Goal: Transaction & Acquisition: Subscribe to service/newsletter

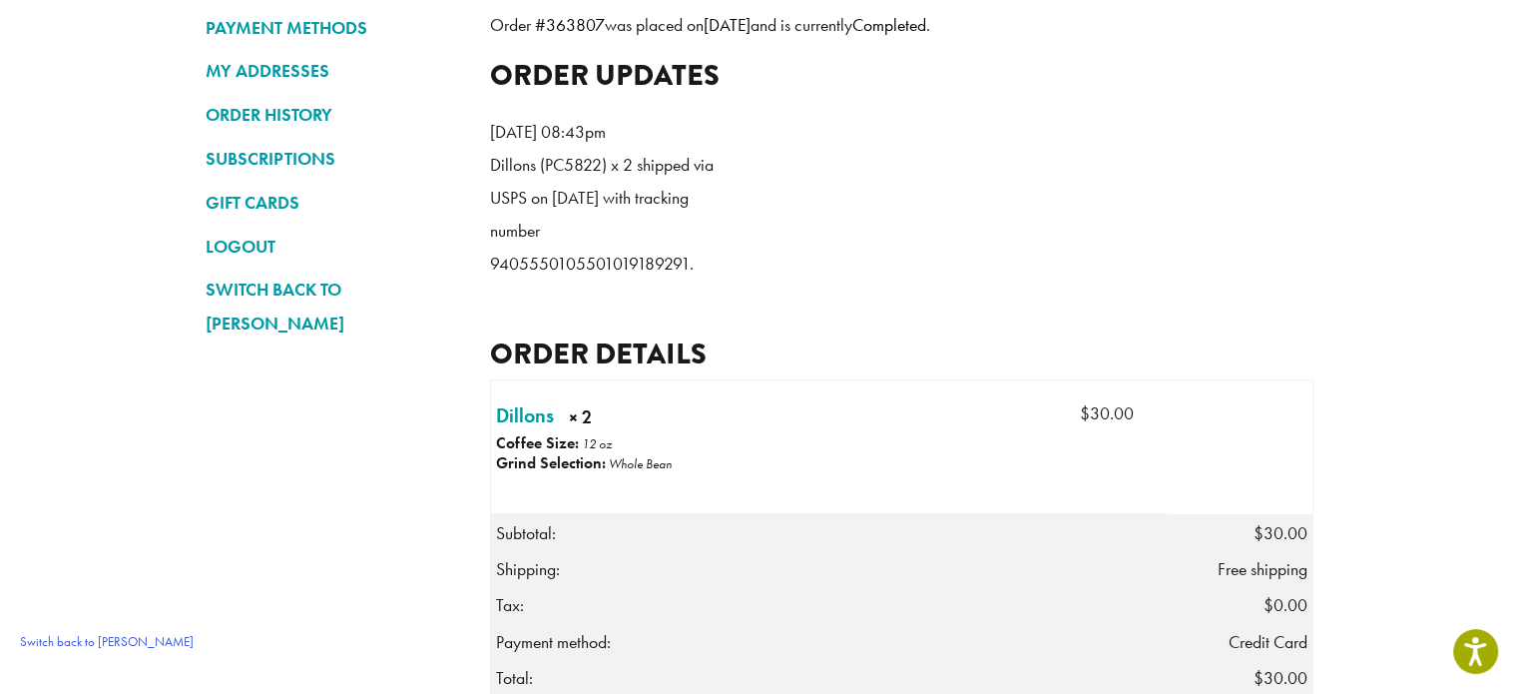
scroll to position [200, 0]
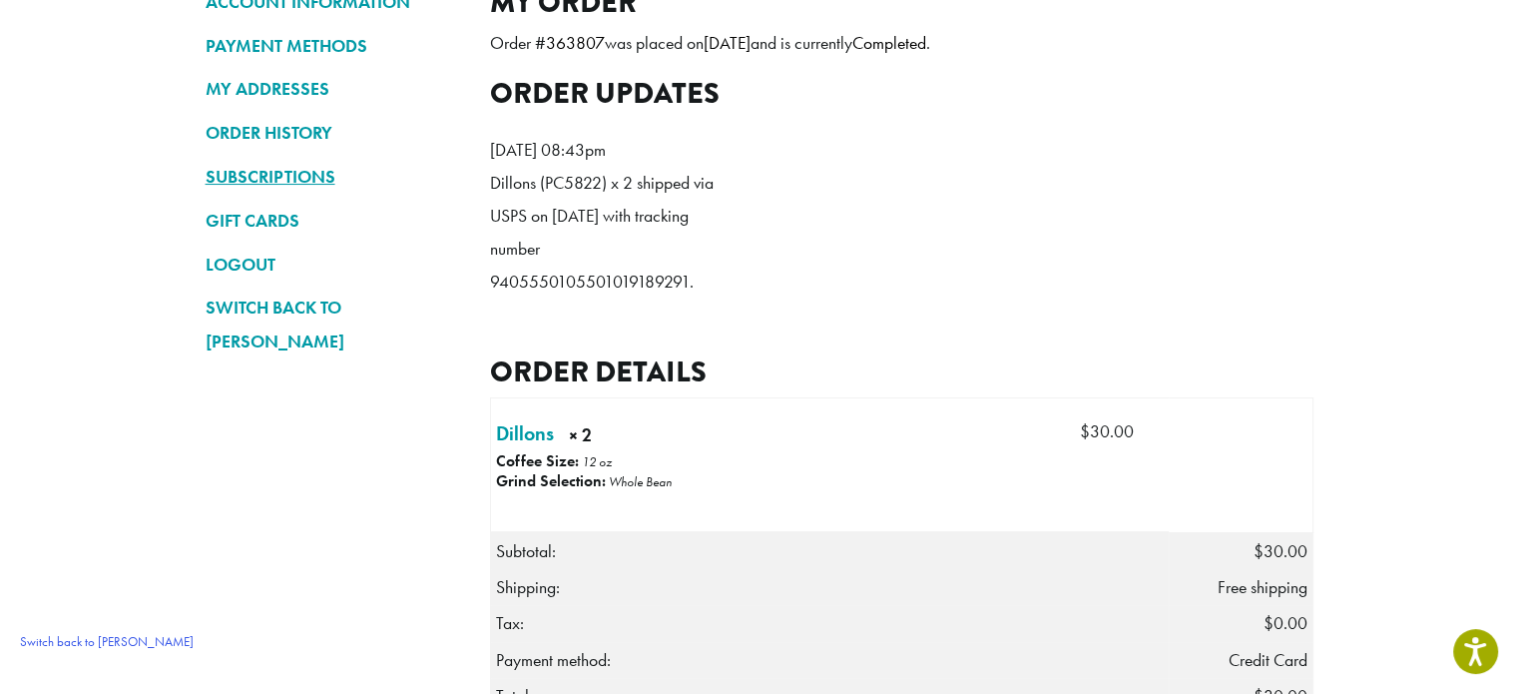
click at [275, 168] on link "SUBSCRIPTIONS" at bounding box center [333, 177] width 255 height 34
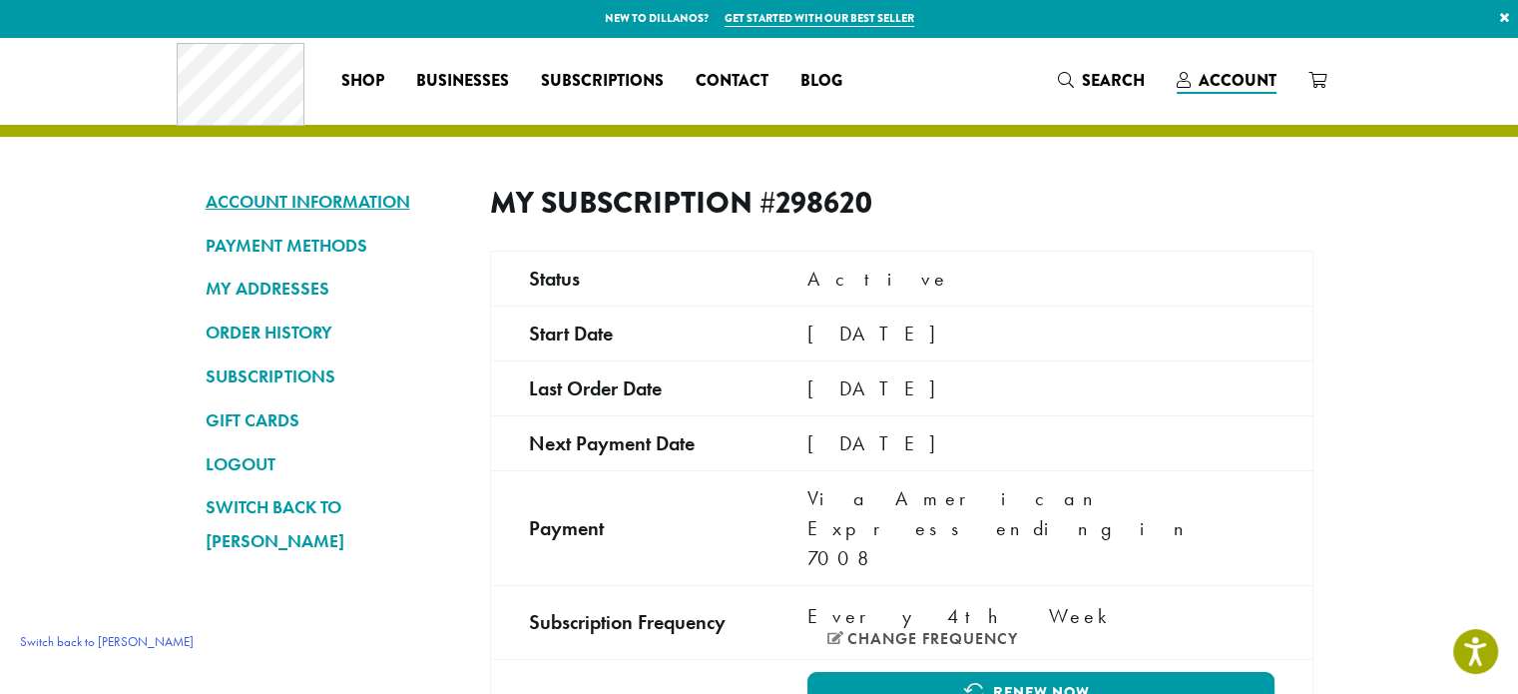
click at [264, 203] on link "ACCOUNT INFORMATION" at bounding box center [333, 202] width 255 height 34
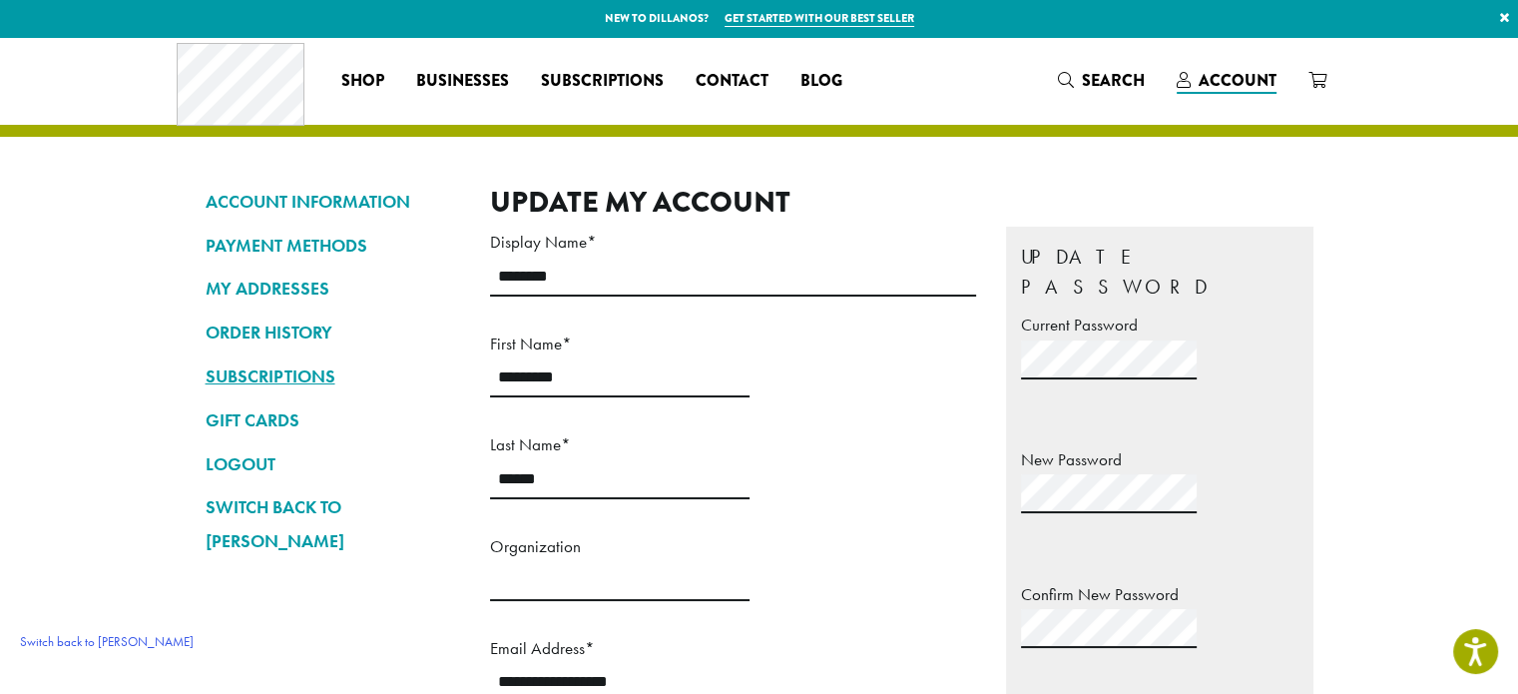
click at [323, 381] on link "SUBSCRIPTIONS" at bounding box center [333, 376] width 255 height 34
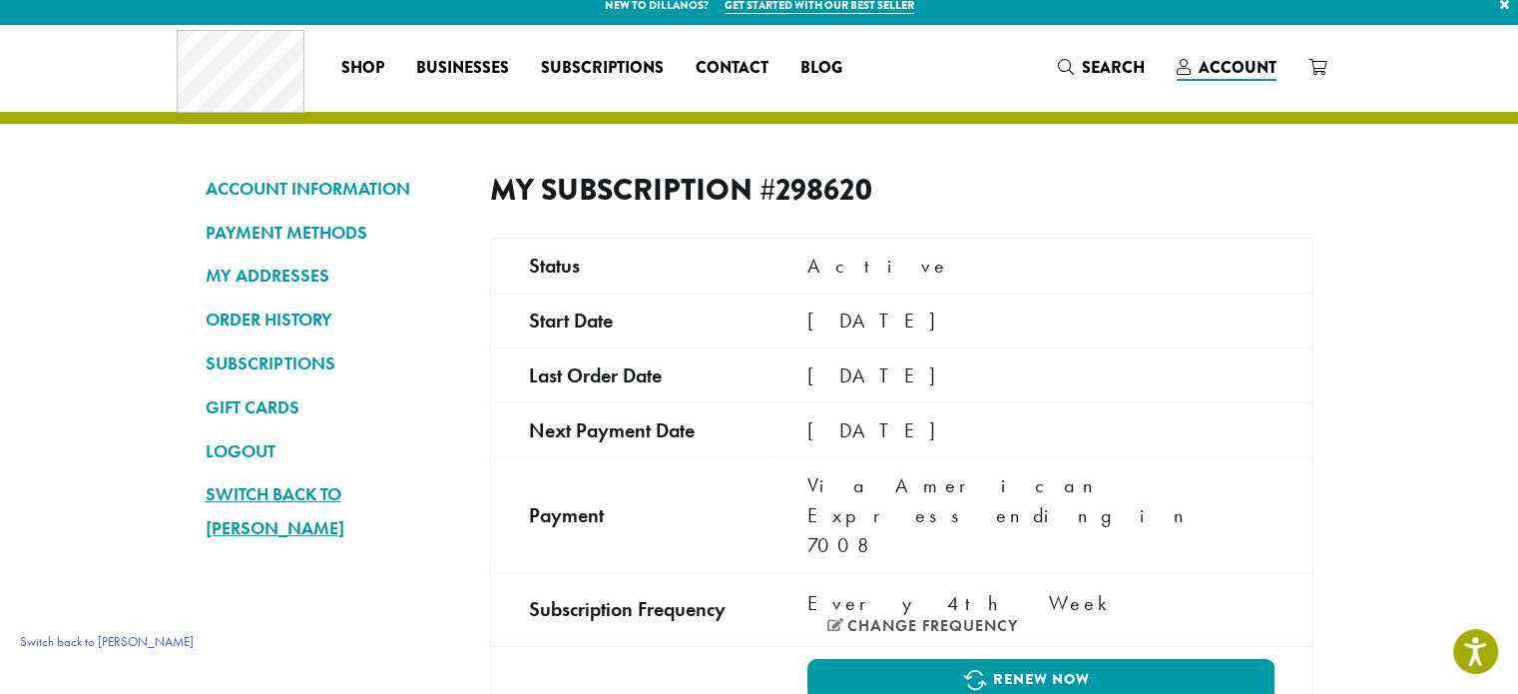
scroll to position [100, 0]
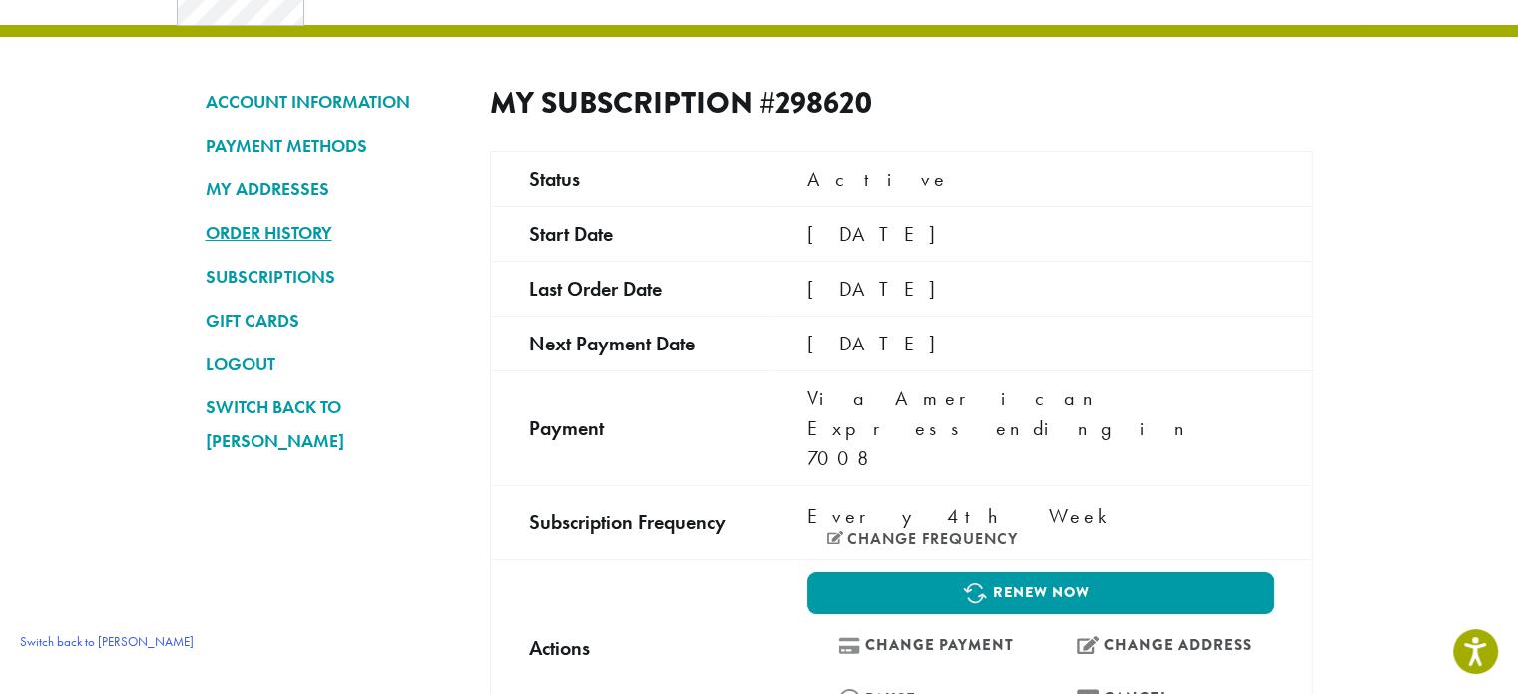
click at [274, 238] on link "ORDER HISTORY" at bounding box center [333, 233] width 255 height 34
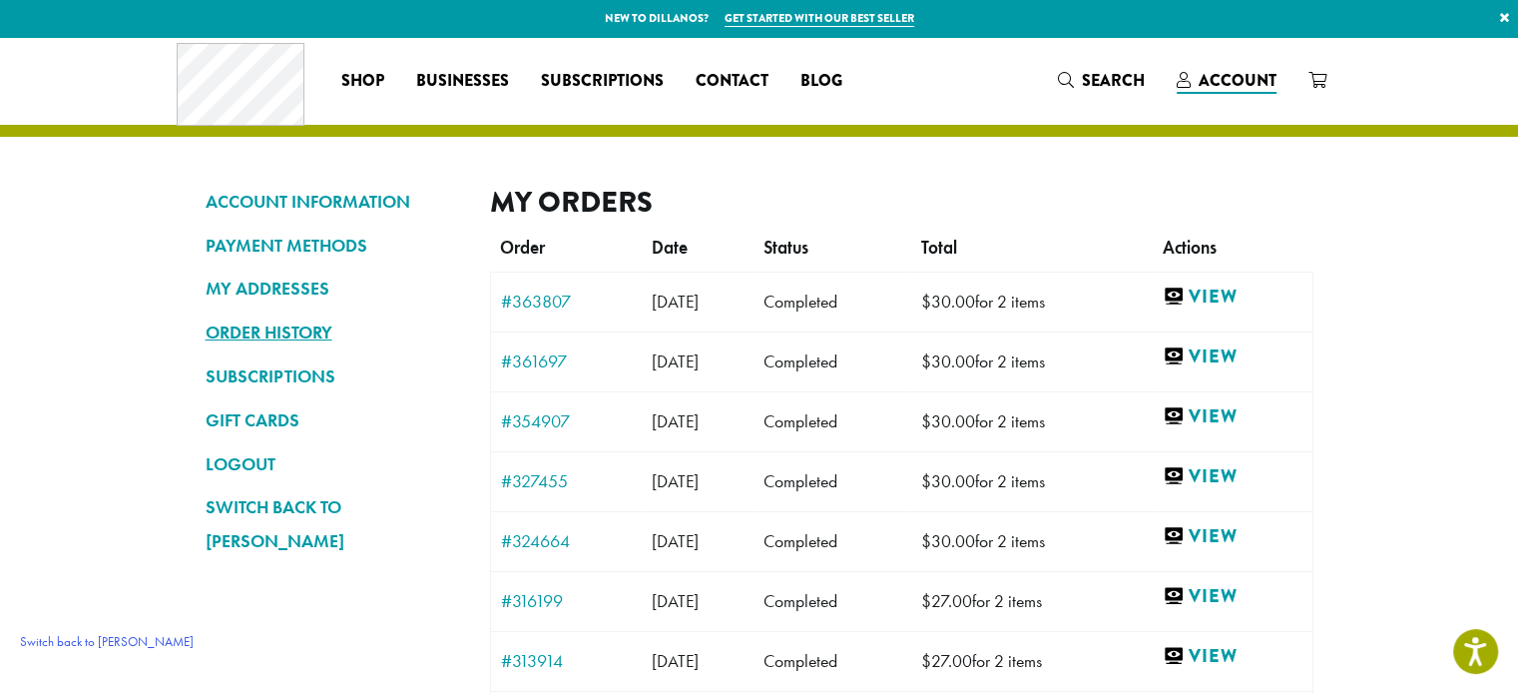
click at [304, 332] on link "ORDER HISTORY" at bounding box center [333, 332] width 255 height 34
click at [1242, 294] on link "View" at bounding box center [1233, 297] width 140 height 25
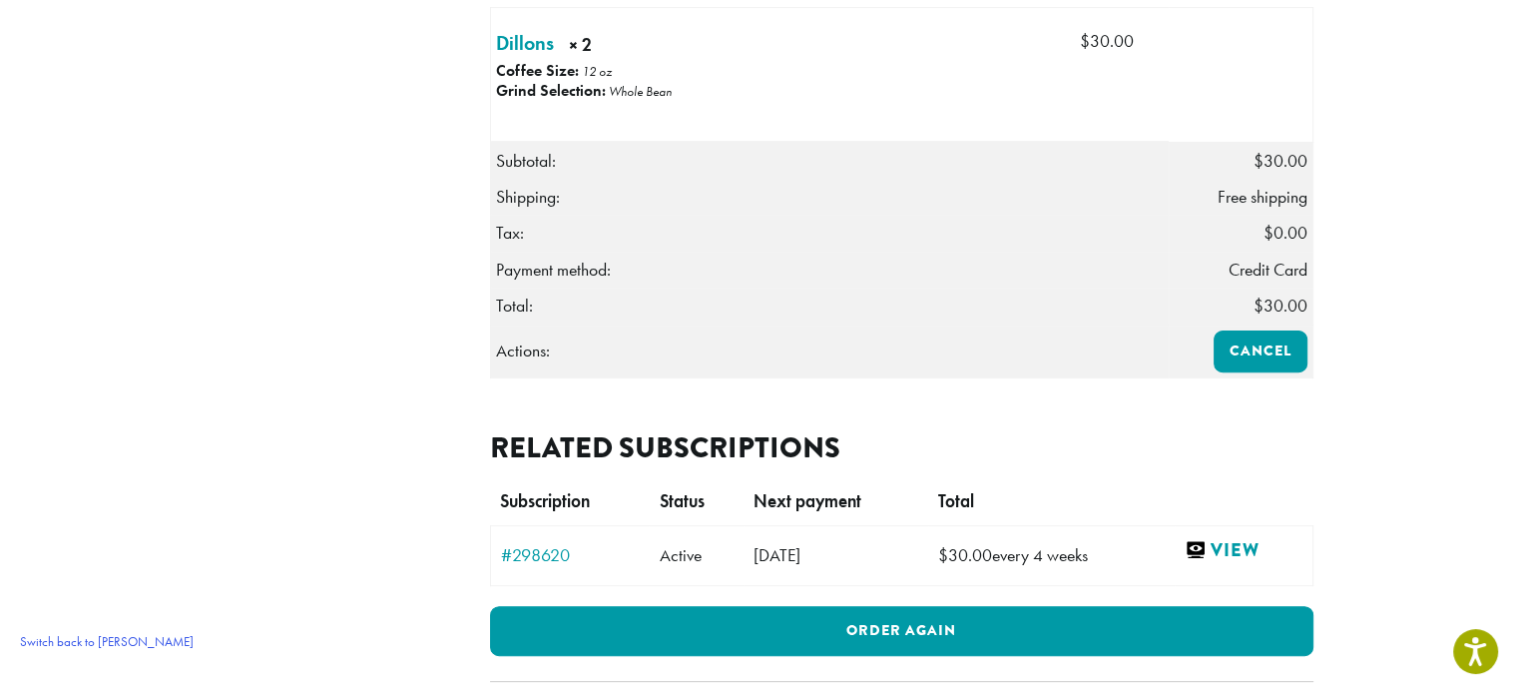
scroll to position [284, 0]
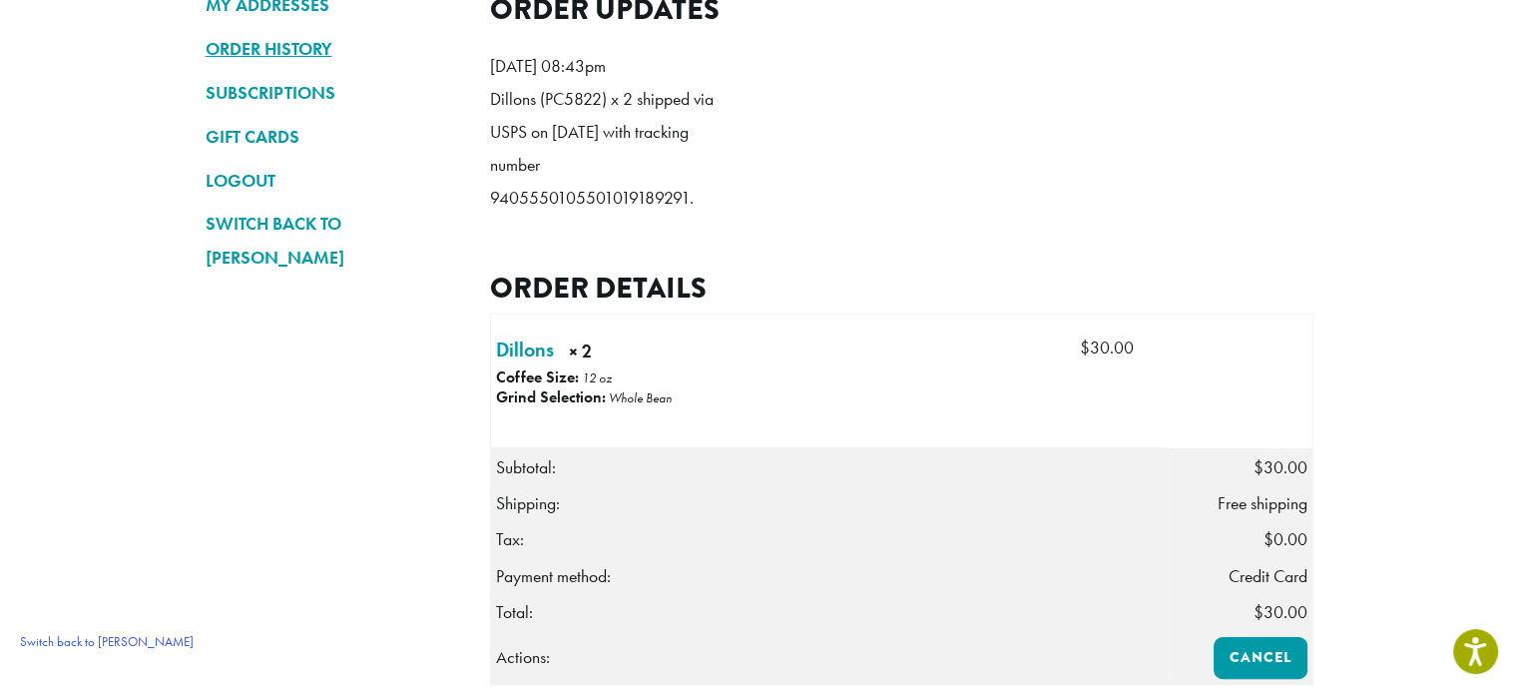
click at [287, 42] on link "ORDER HISTORY" at bounding box center [333, 49] width 255 height 34
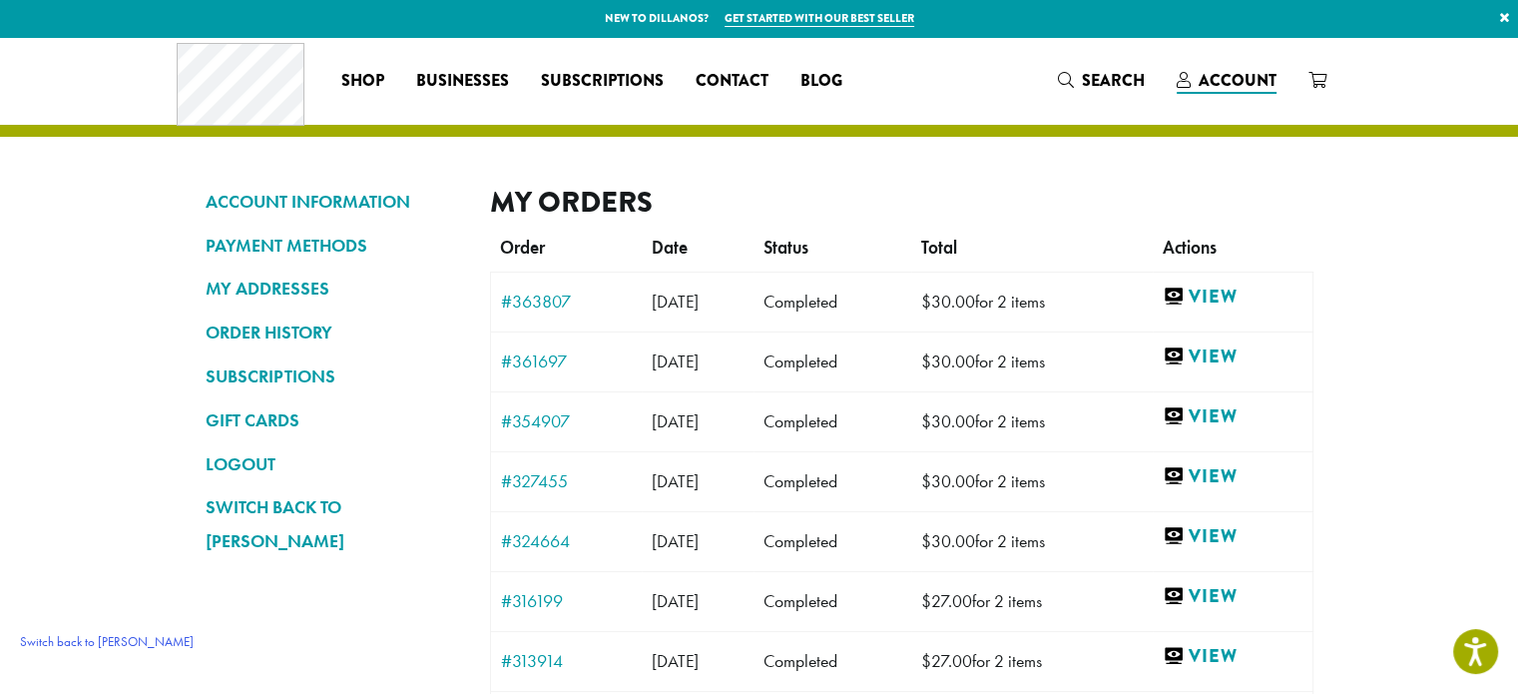
scroll to position [631, 0]
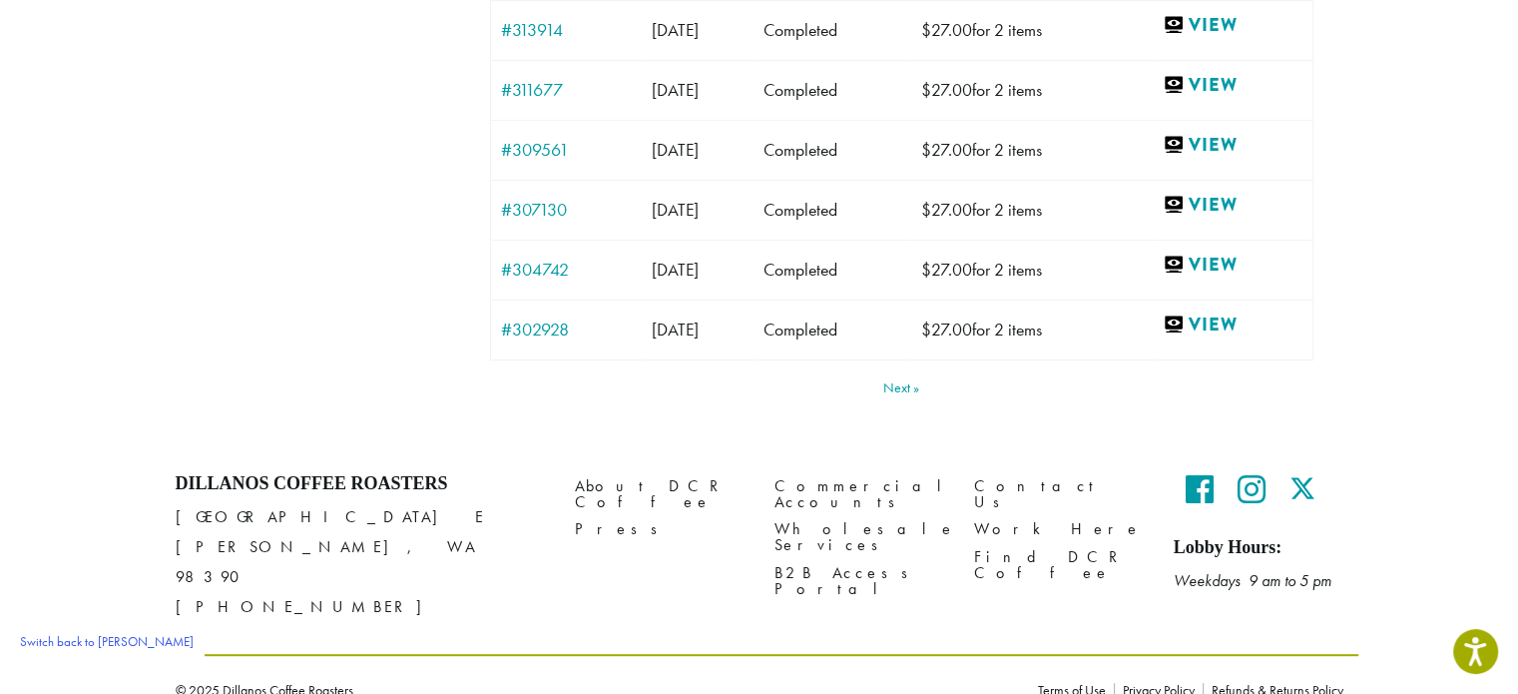
click at [882, 384] on div "Next" at bounding box center [902, 387] width 824 height 14
click at [896, 390] on link "Next" at bounding box center [901, 387] width 36 height 14
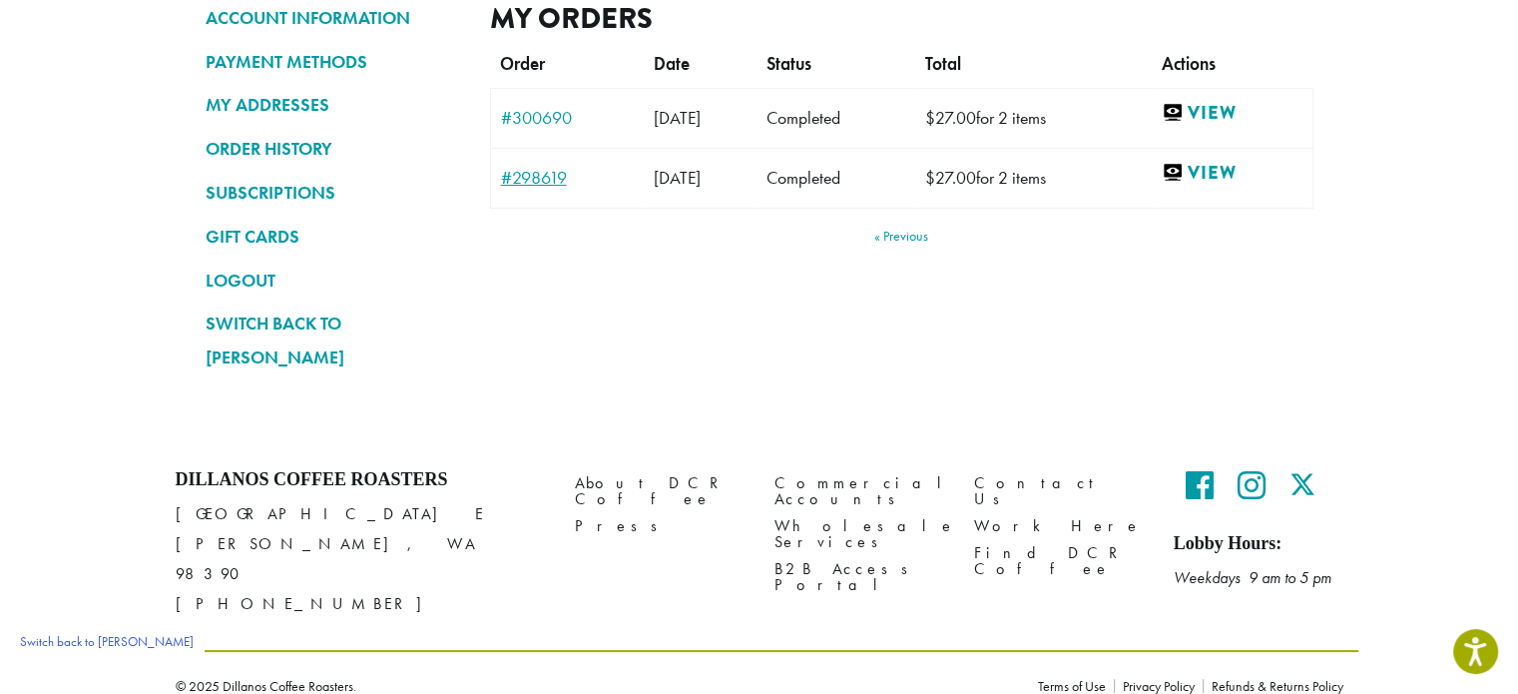
drag, startPoint x: 588, startPoint y: 192, endPoint x: 513, endPoint y: 186, distance: 75.1
click at [513, 186] on td "#298619" at bounding box center [567, 178] width 154 height 60
copy link "298619"
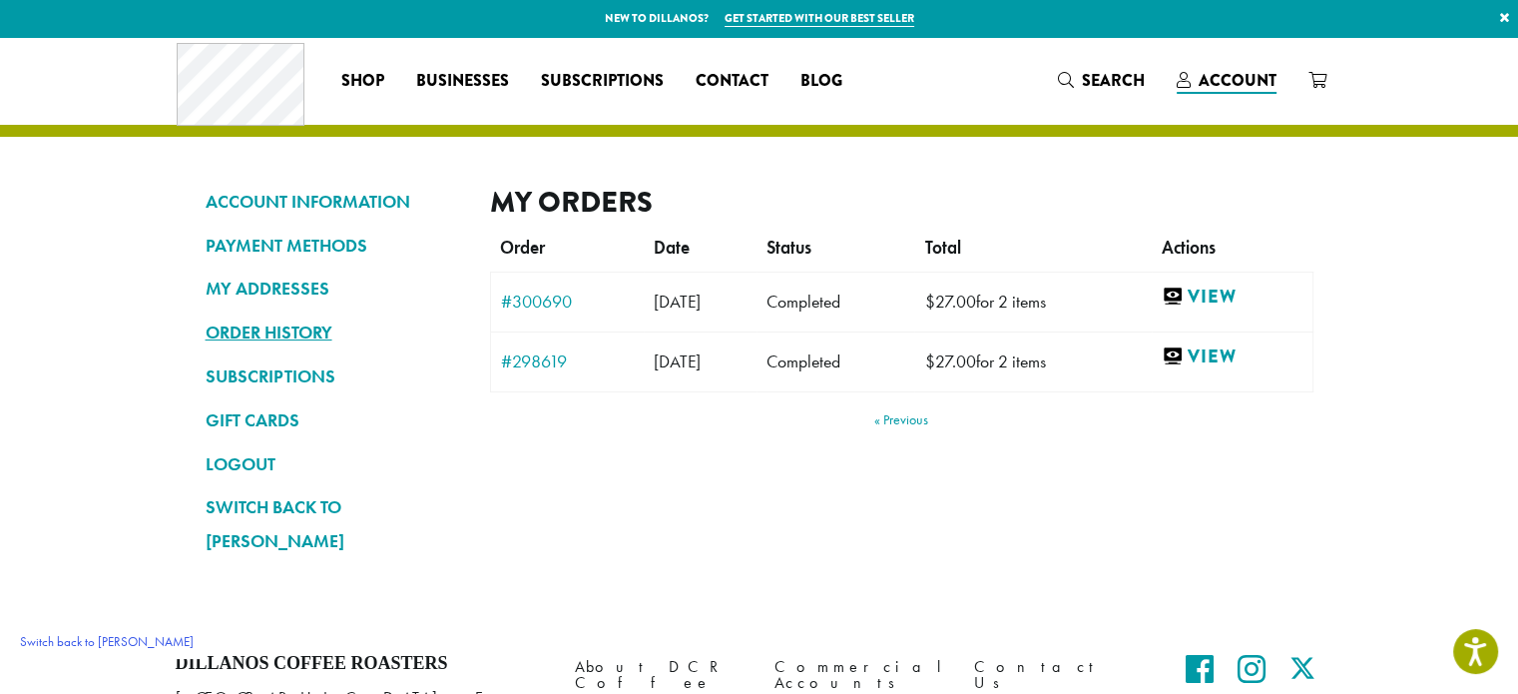
click at [206, 321] on link "ORDER HISTORY" at bounding box center [333, 332] width 255 height 34
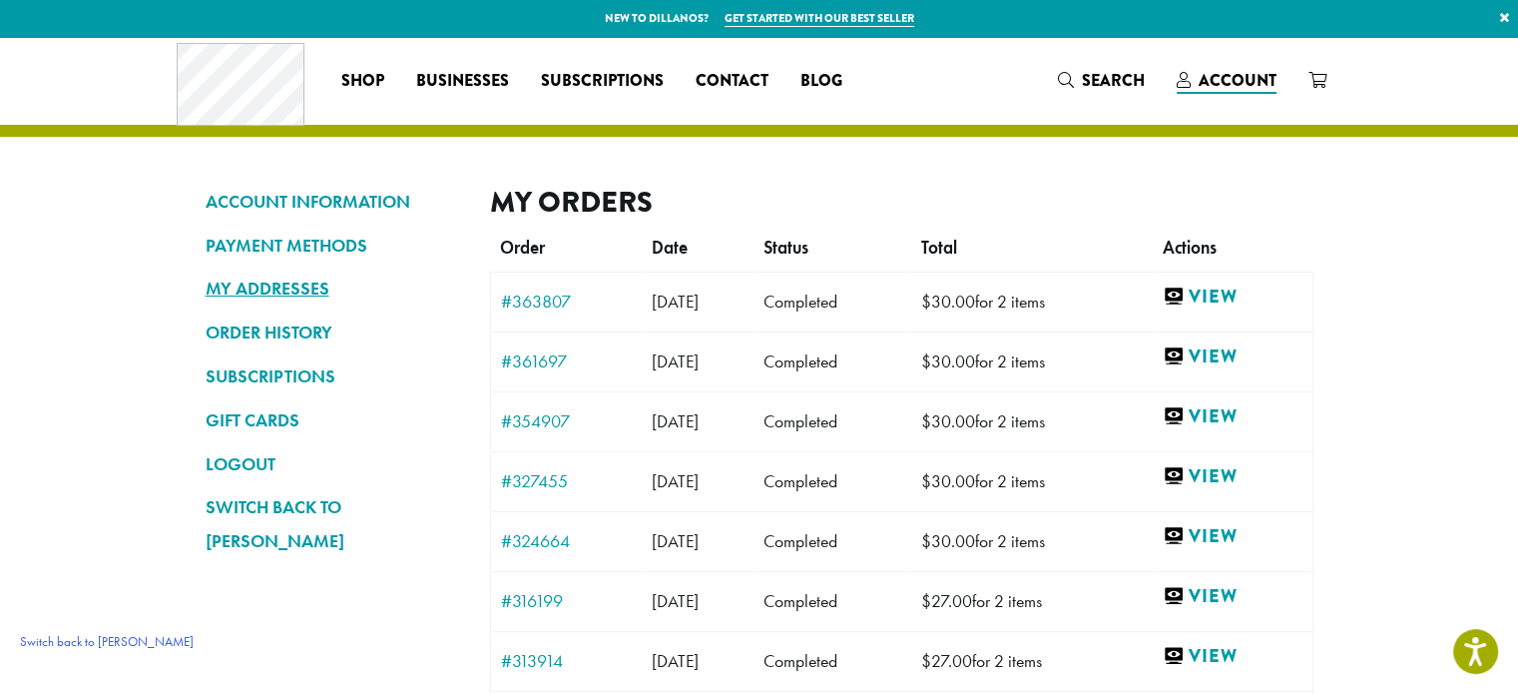
click at [261, 273] on link "MY ADDRESSES" at bounding box center [333, 289] width 255 height 34
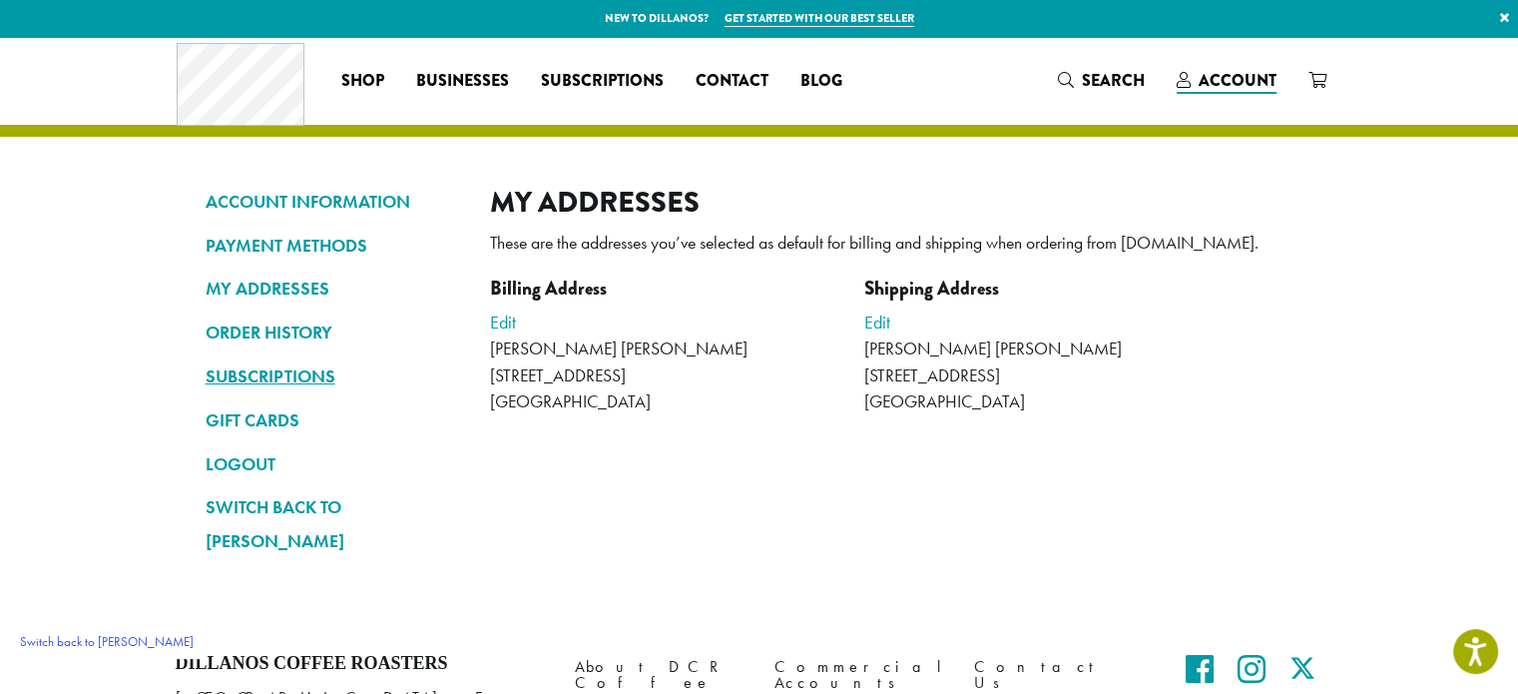
click at [328, 374] on link "SUBSCRIPTIONS" at bounding box center [333, 376] width 255 height 34
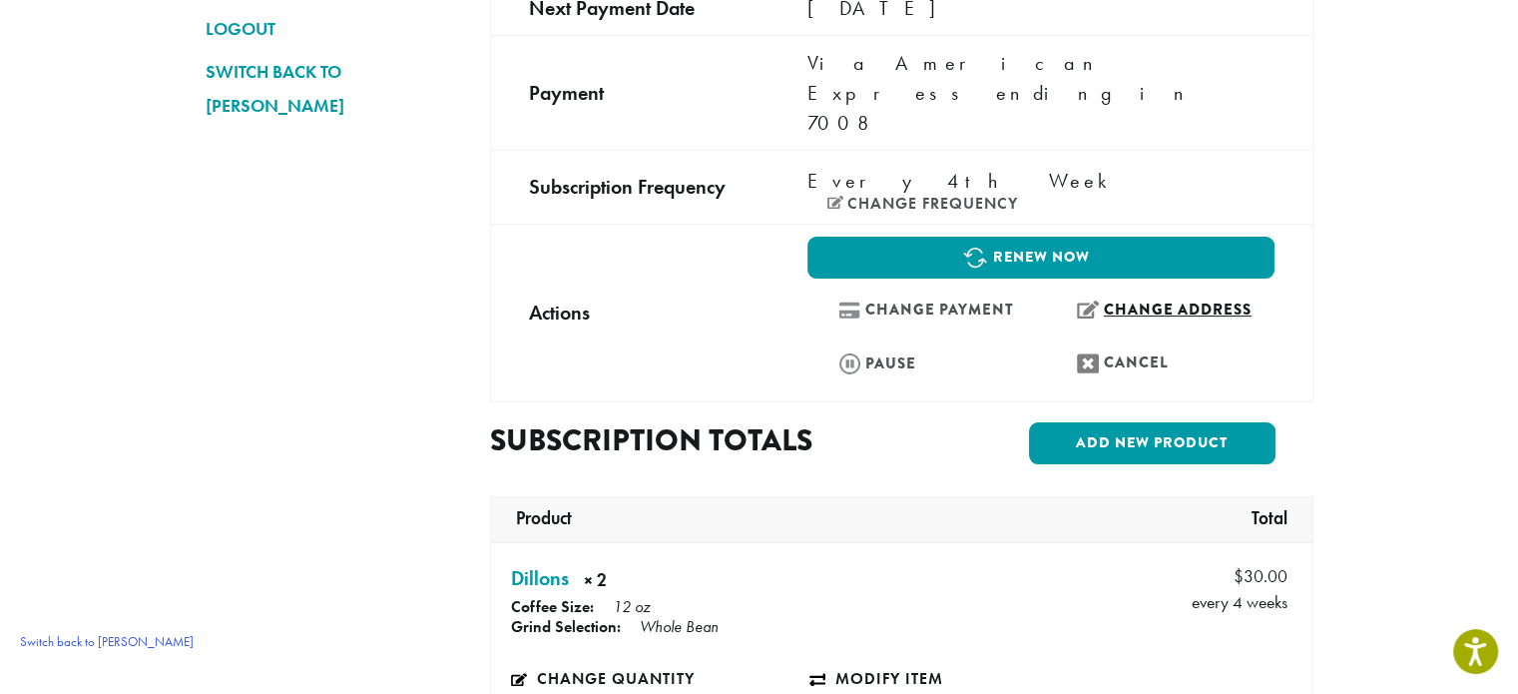
scroll to position [799, 0]
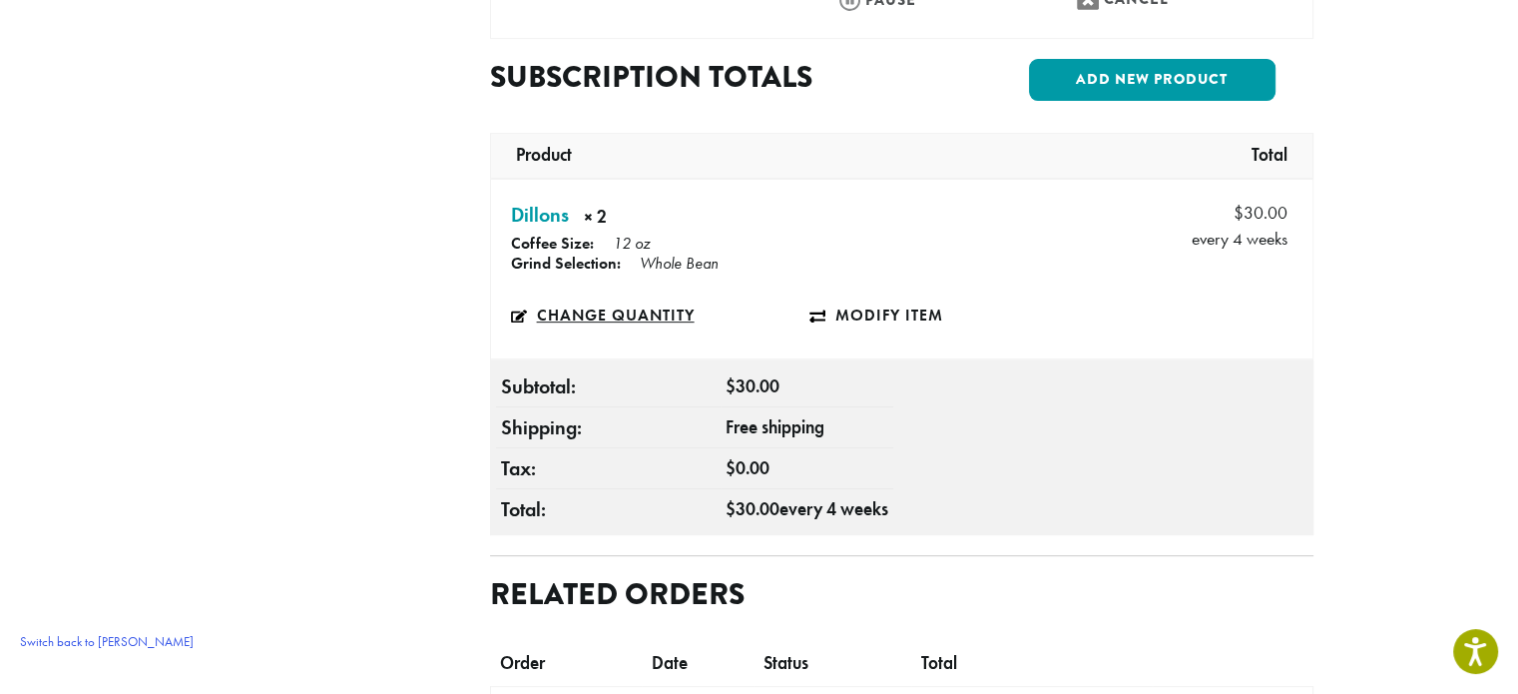
click at [655, 292] on link "Change quantity" at bounding box center [660, 315] width 298 height 46
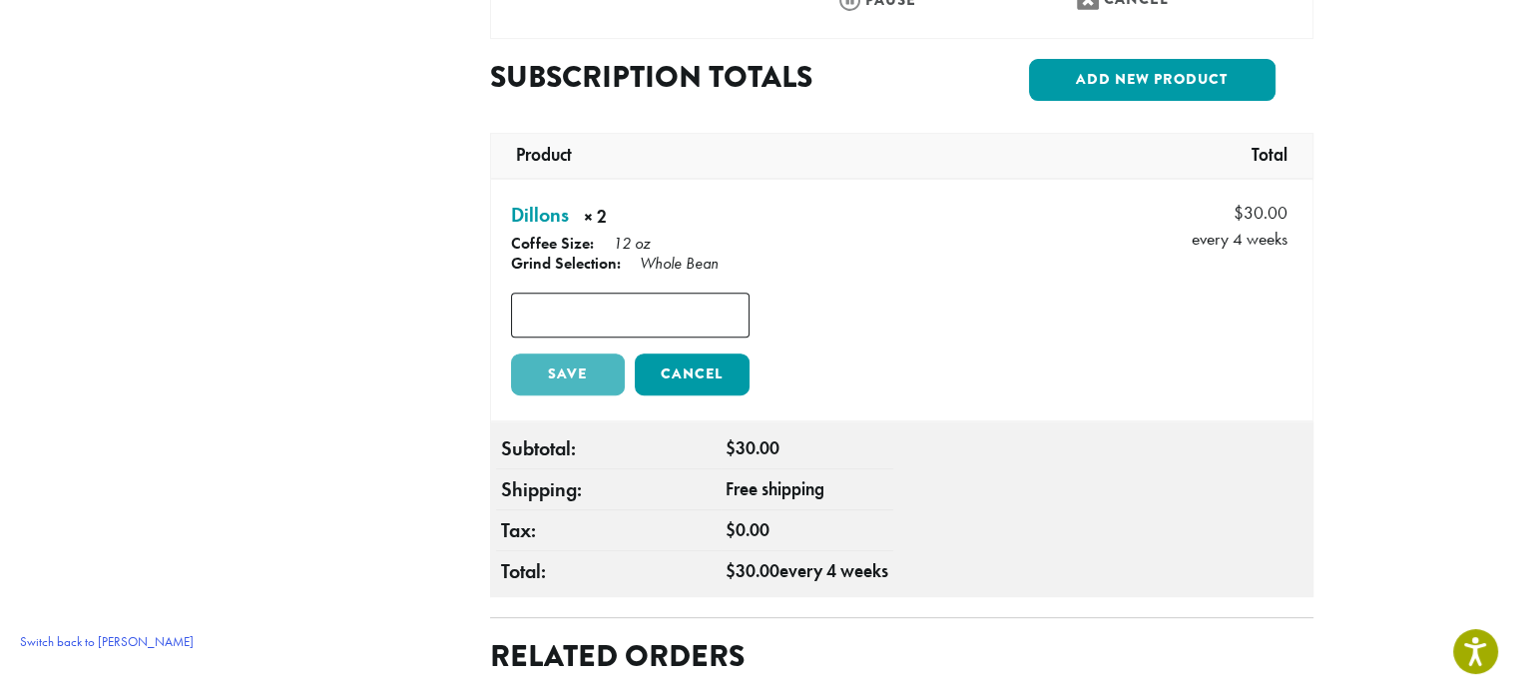
click at [662, 353] on link "Cancel" at bounding box center [692, 374] width 115 height 42
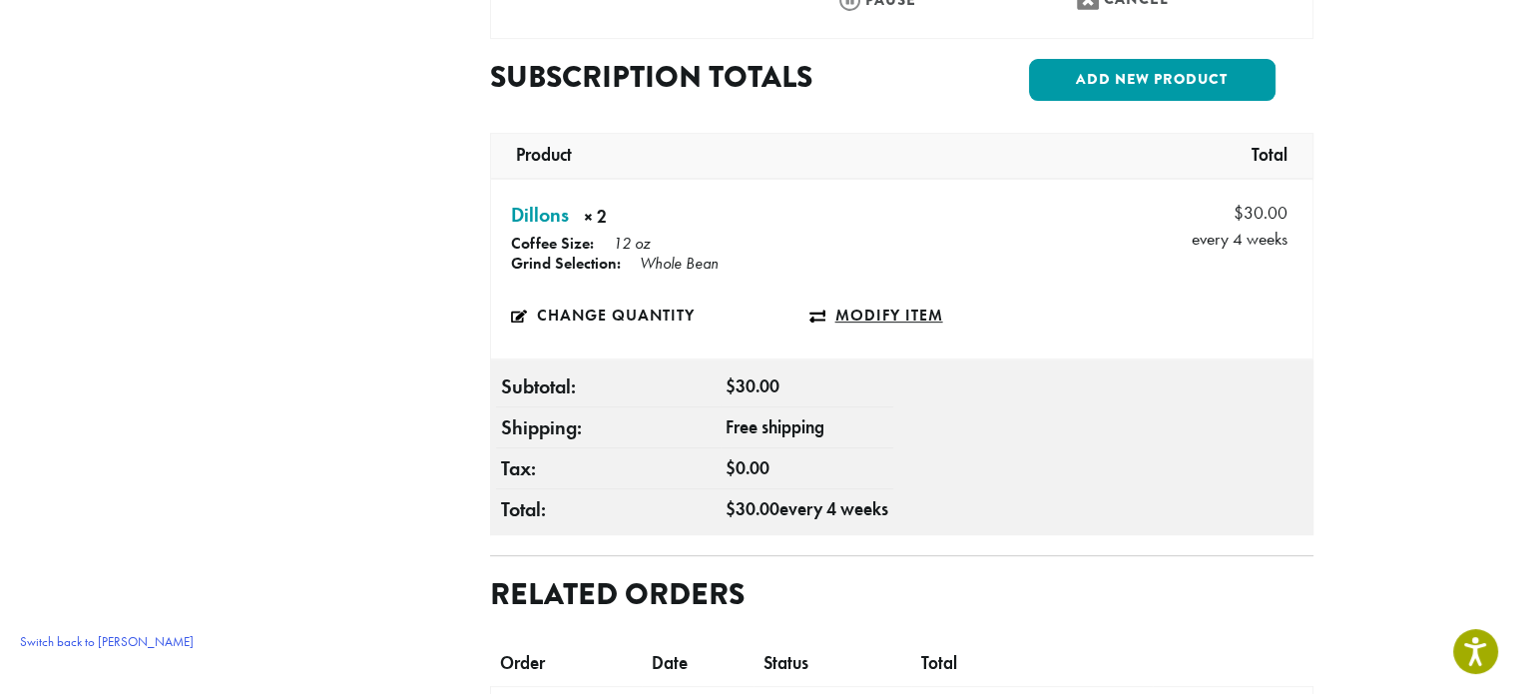
click at [886, 292] on link "Modify item" at bounding box center [959, 315] width 298 height 46
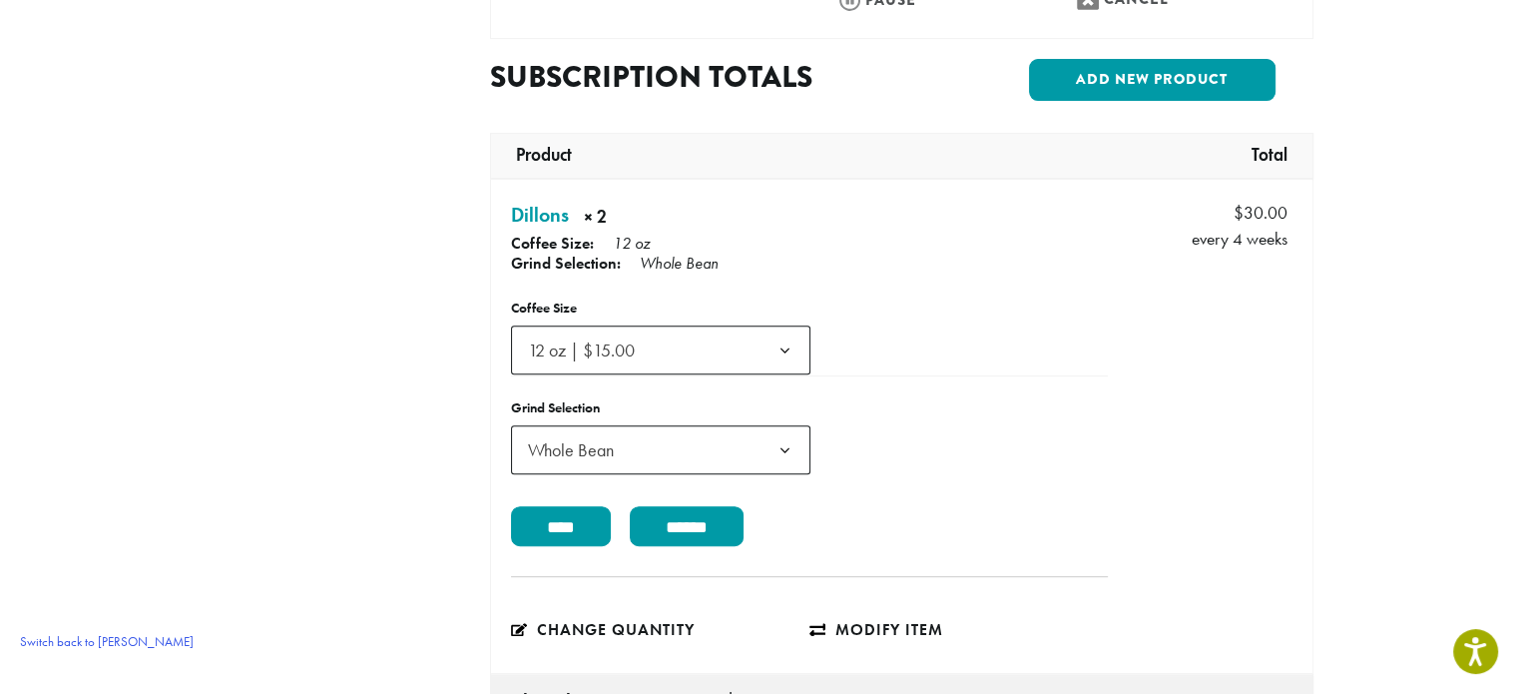
click at [683, 325] on span "12 oz | $15.00" at bounding box center [660, 349] width 299 height 49
click at [559, 253] on strong "Grind Selection:" at bounding box center [566, 263] width 110 height 21
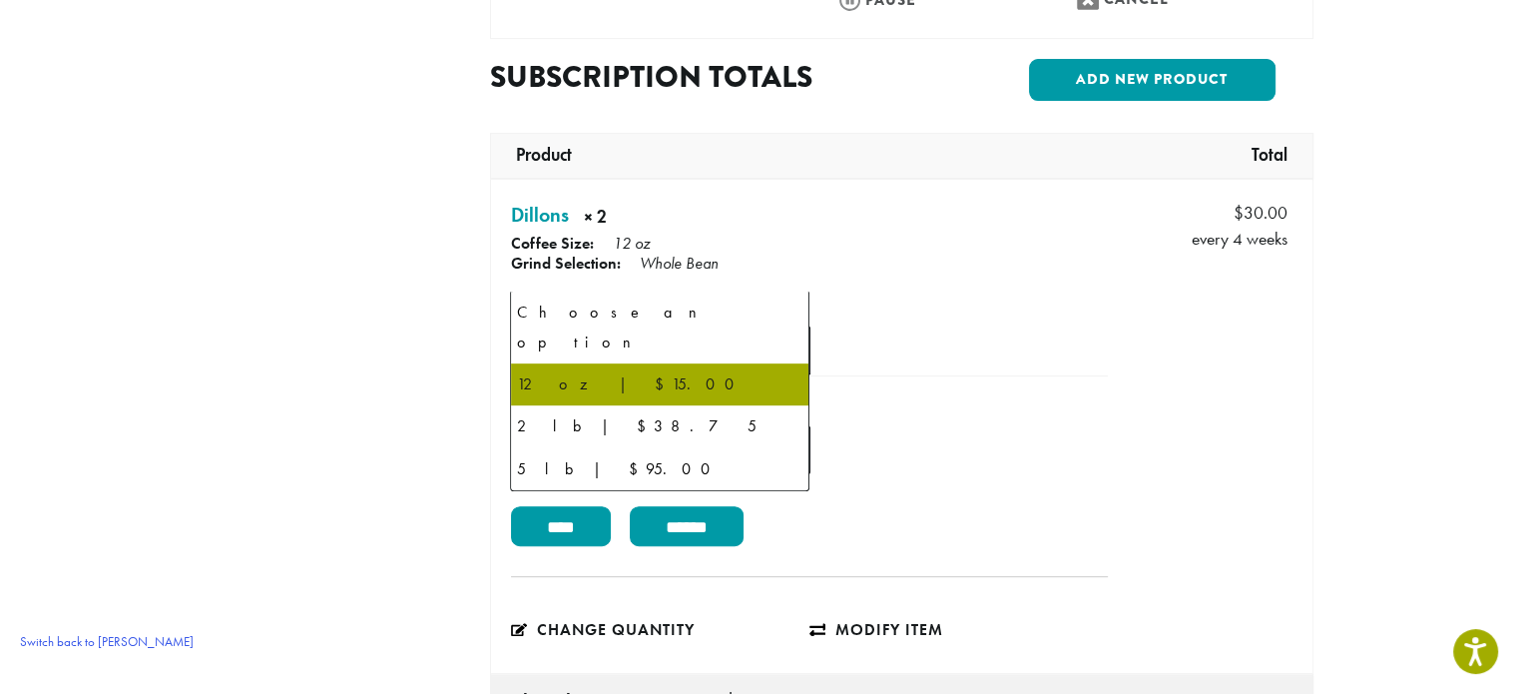
click at [718, 325] on span "12 oz | $15.00" at bounding box center [660, 349] width 299 height 49
click at [714, 325] on span "12 oz | $15.00" at bounding box center [660, 349] width 299 height 49
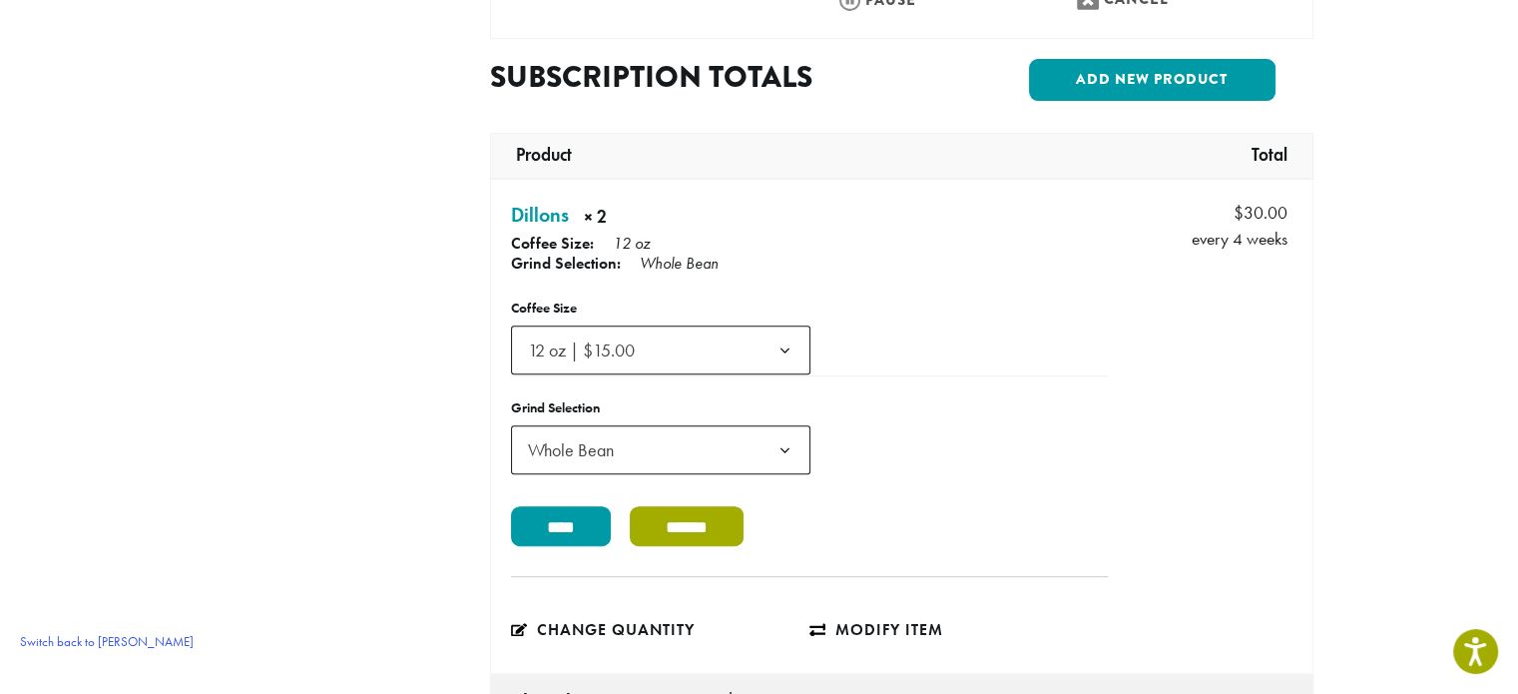
click at [703, 506] on input "******" at bounding box center [687, 526] width 114 height 40
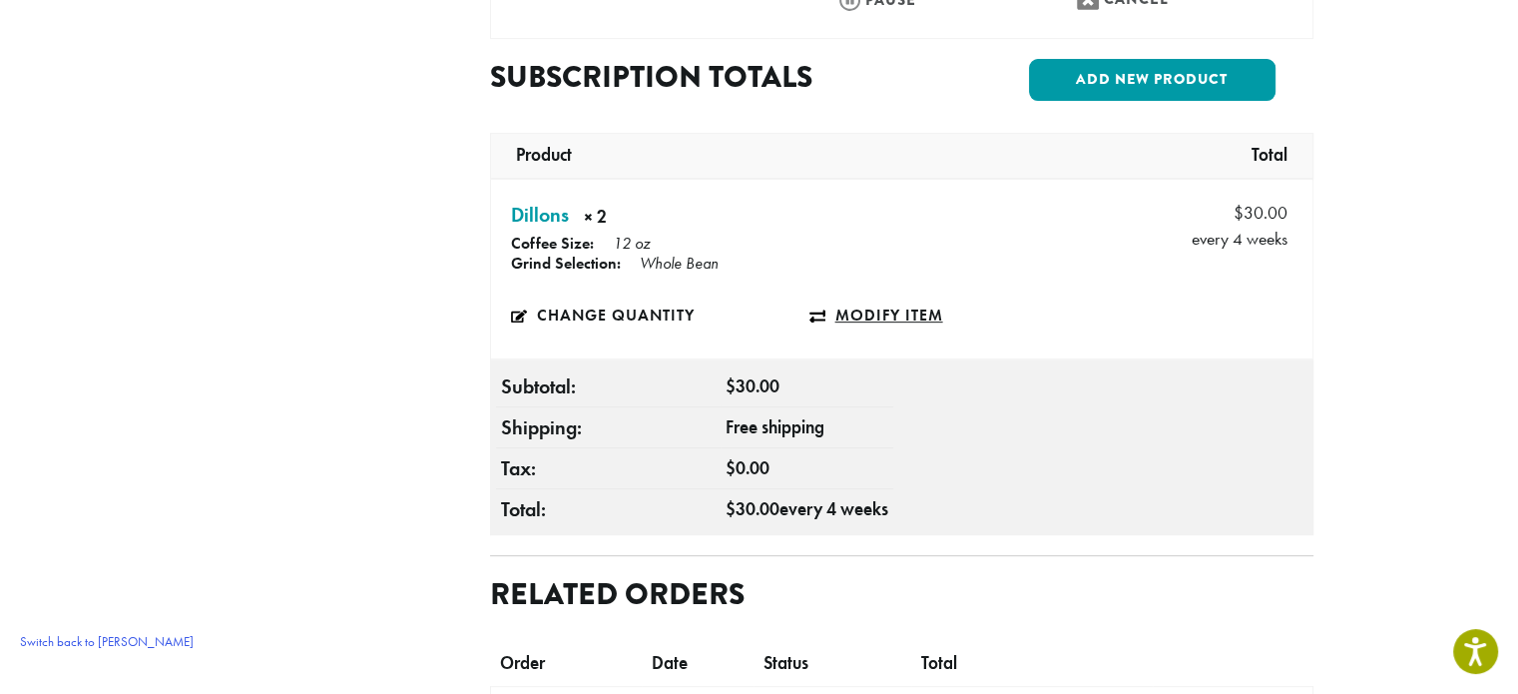
click at [874, 292] on link "Modify item" at bounding box center [959, 315] width 298 height 46
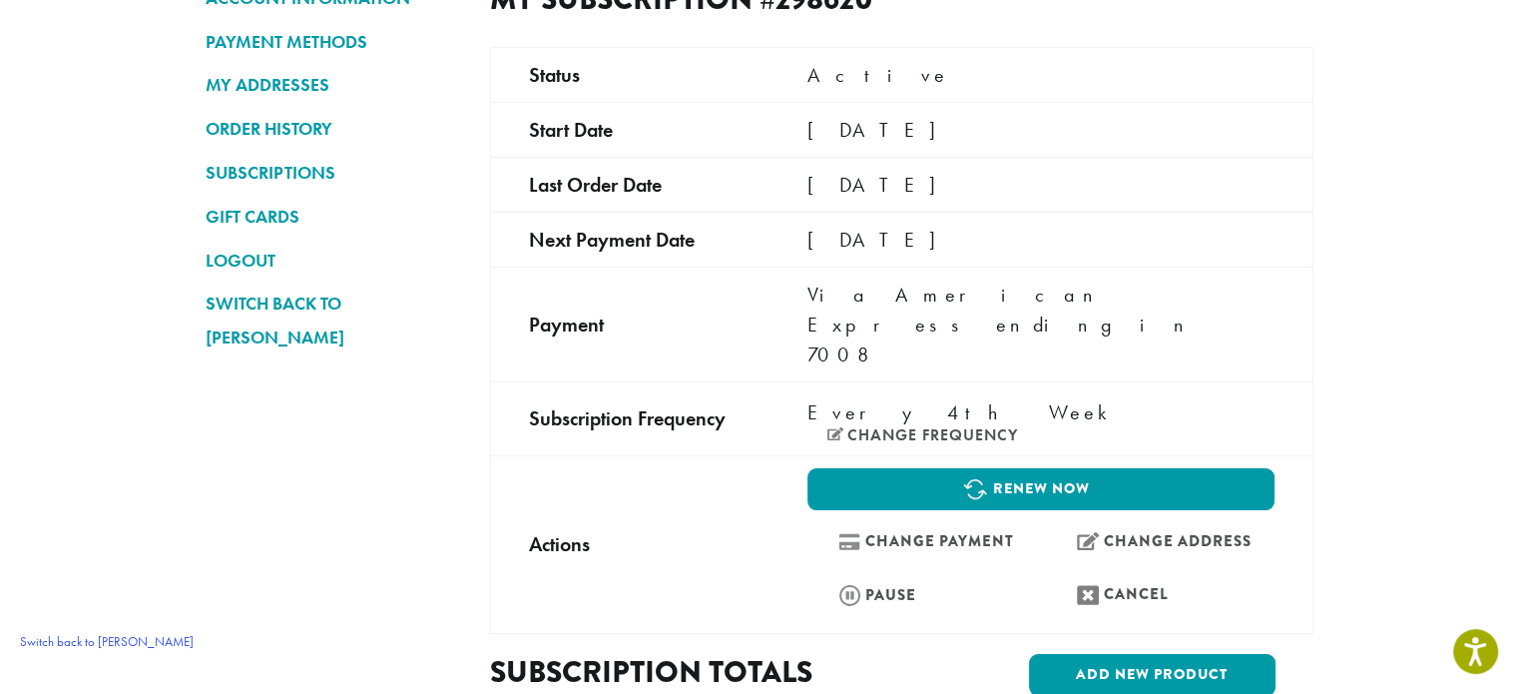
scroll to position [200, 0]
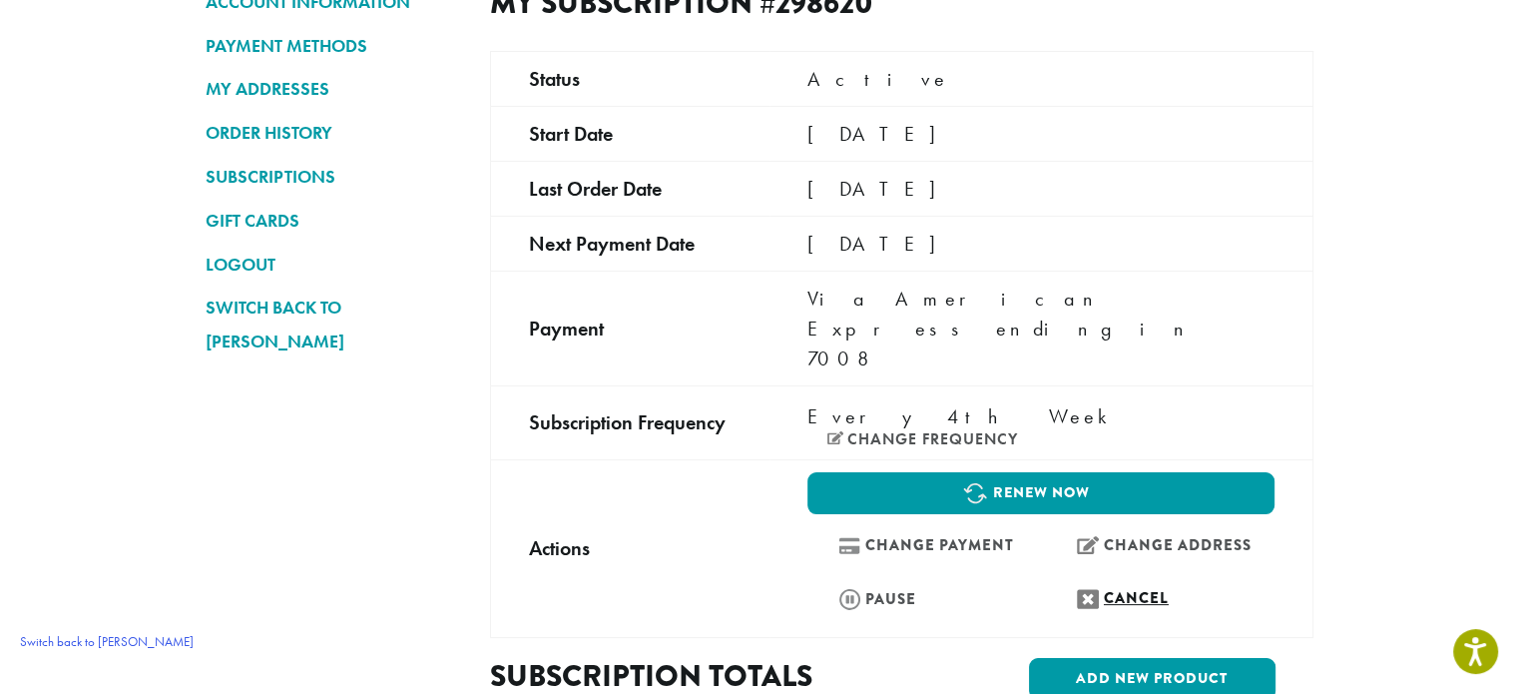
click at [1114, 577] on link "Cancel" at bounding box center [1160, 598] width 229 height 43
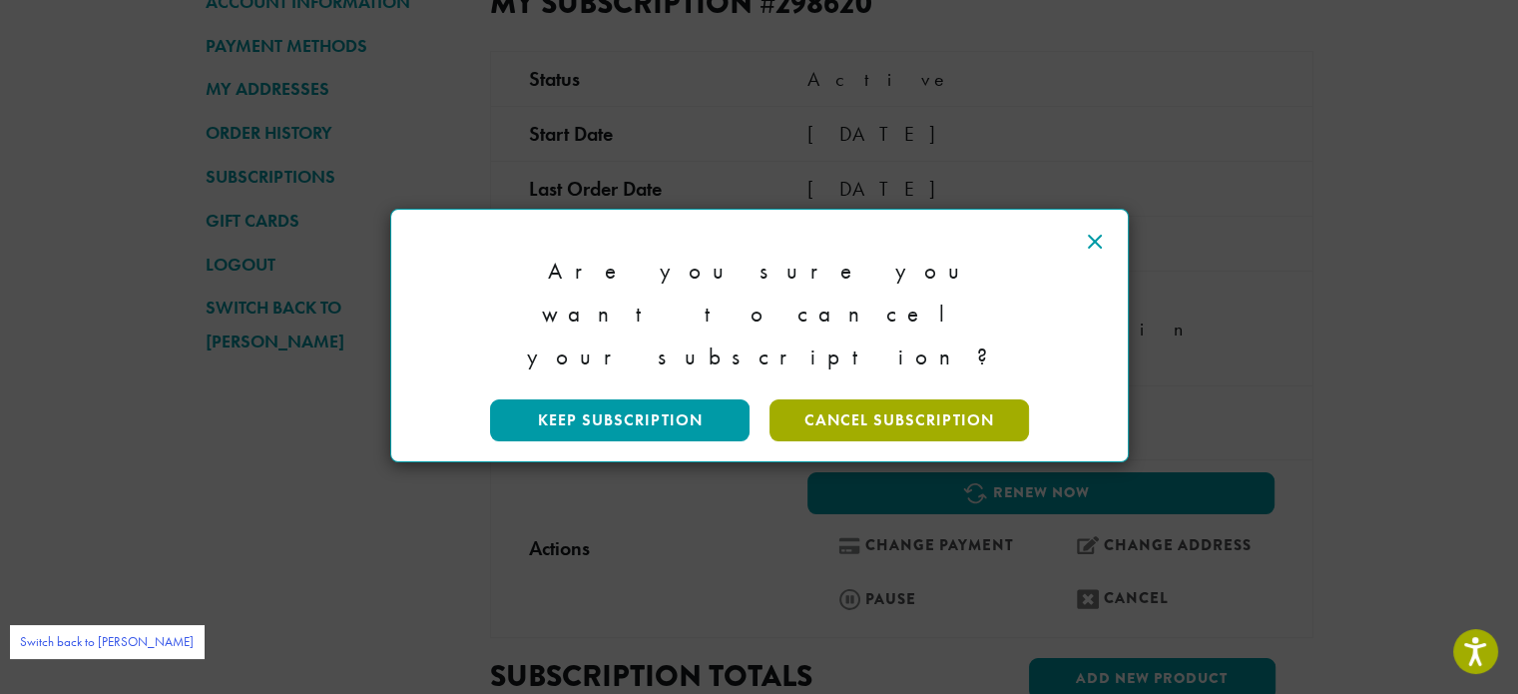
click at [831, 398] on link "Cancel Subscription" at bounding box center [900, 419] width 260 height 42
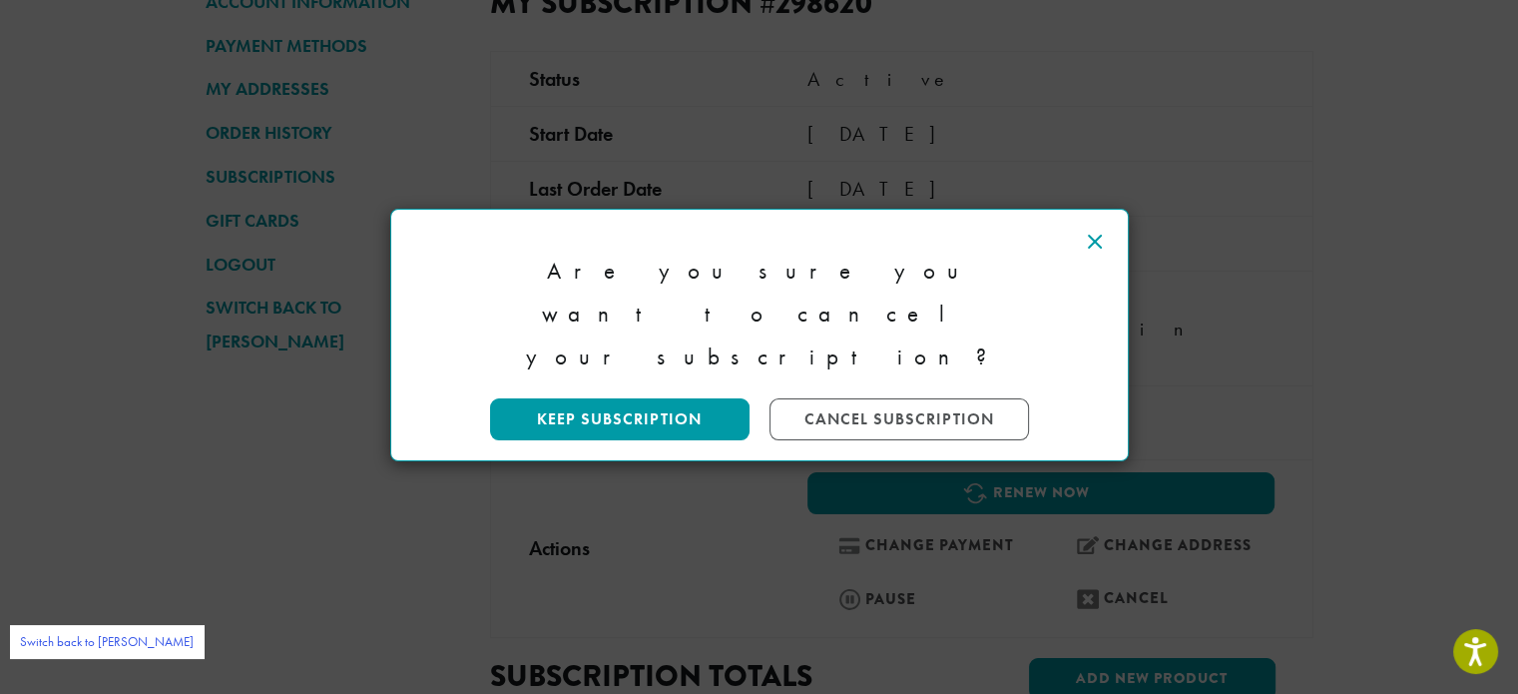
drag, startPoint x: 806, startPoint y: 242, endPoint x: 806, endPoint y: 294, distance: 52.9
click at [806, 294] on div "Are you sure you want to cancel your subscription?" at bounding box center [759, 305] width 737 height 190
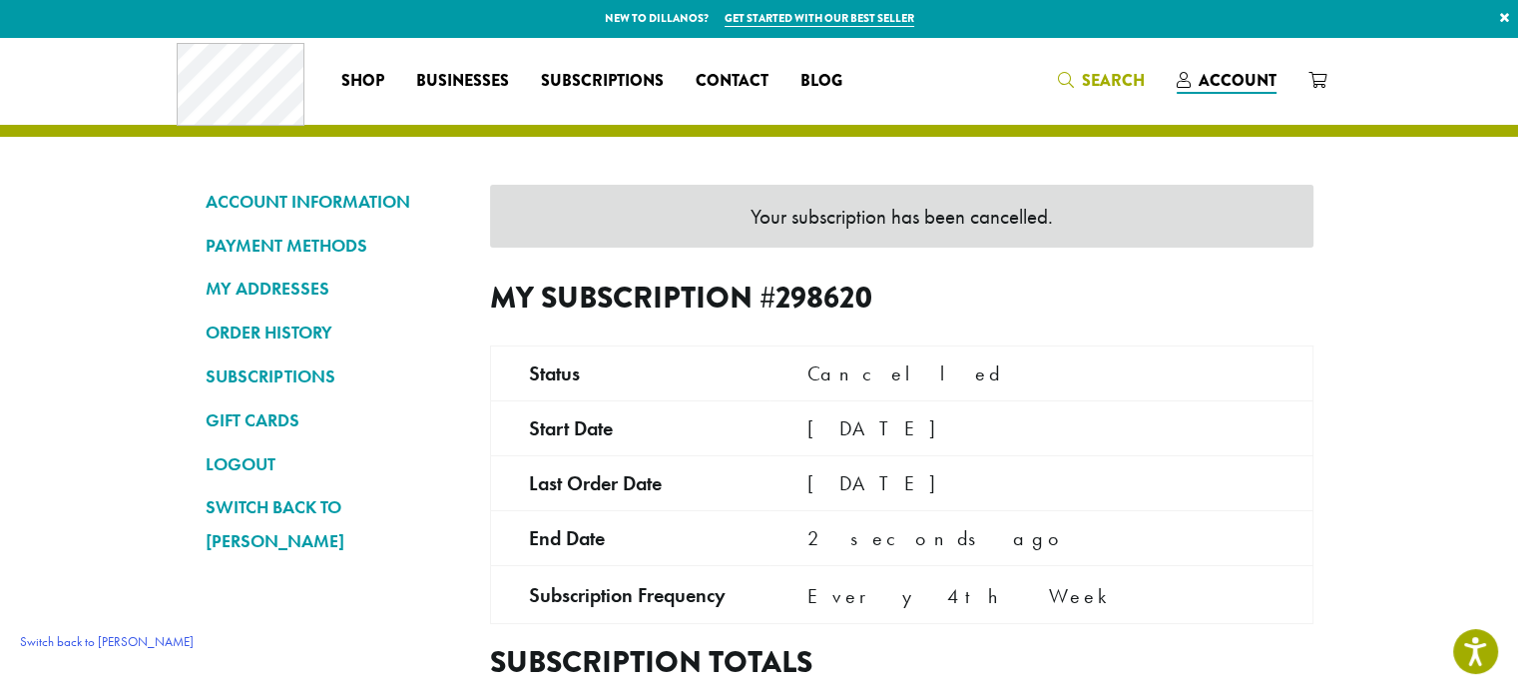
click at [1082, 92] on span "Search" at bounding box center [1101, 81] width 87 height 25
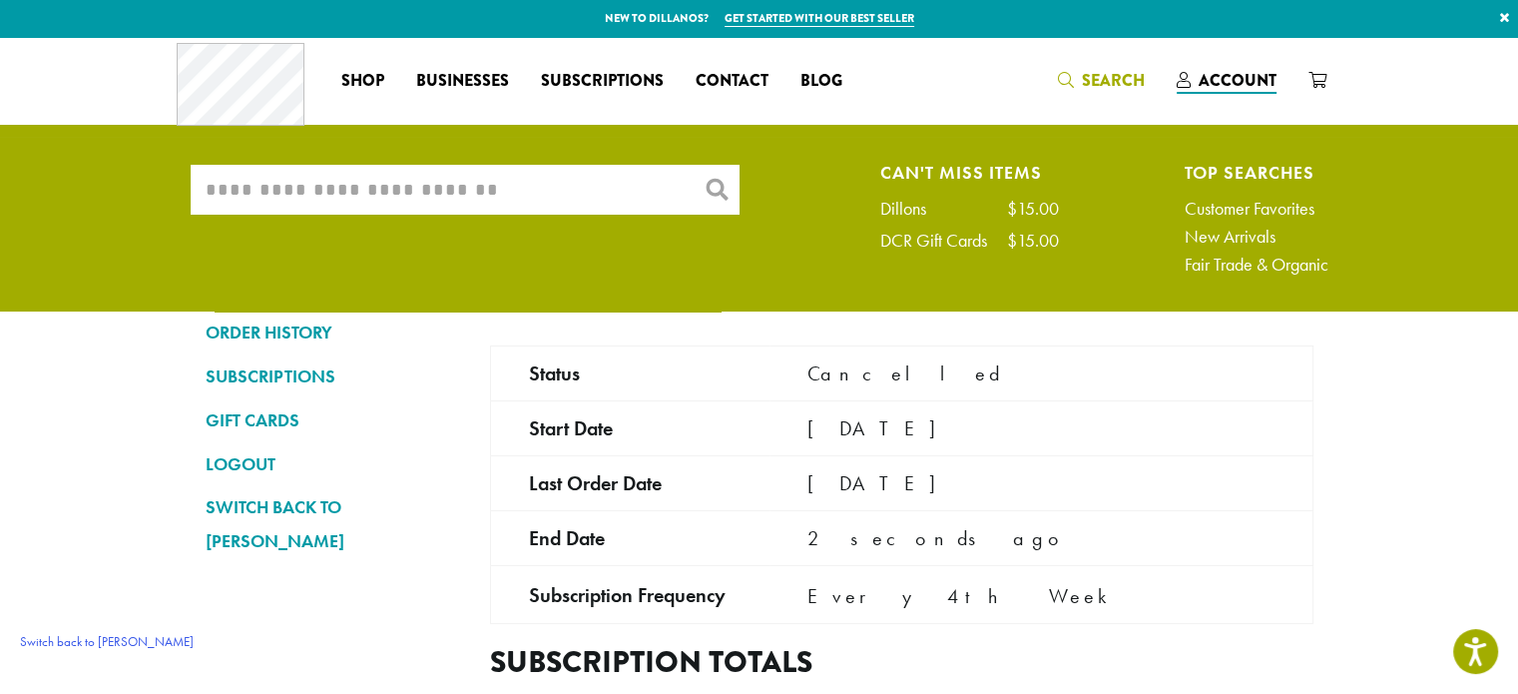
click at [403, 204] on input "What are you searching for?" at bounding box center [465, 190] width 549 height 50
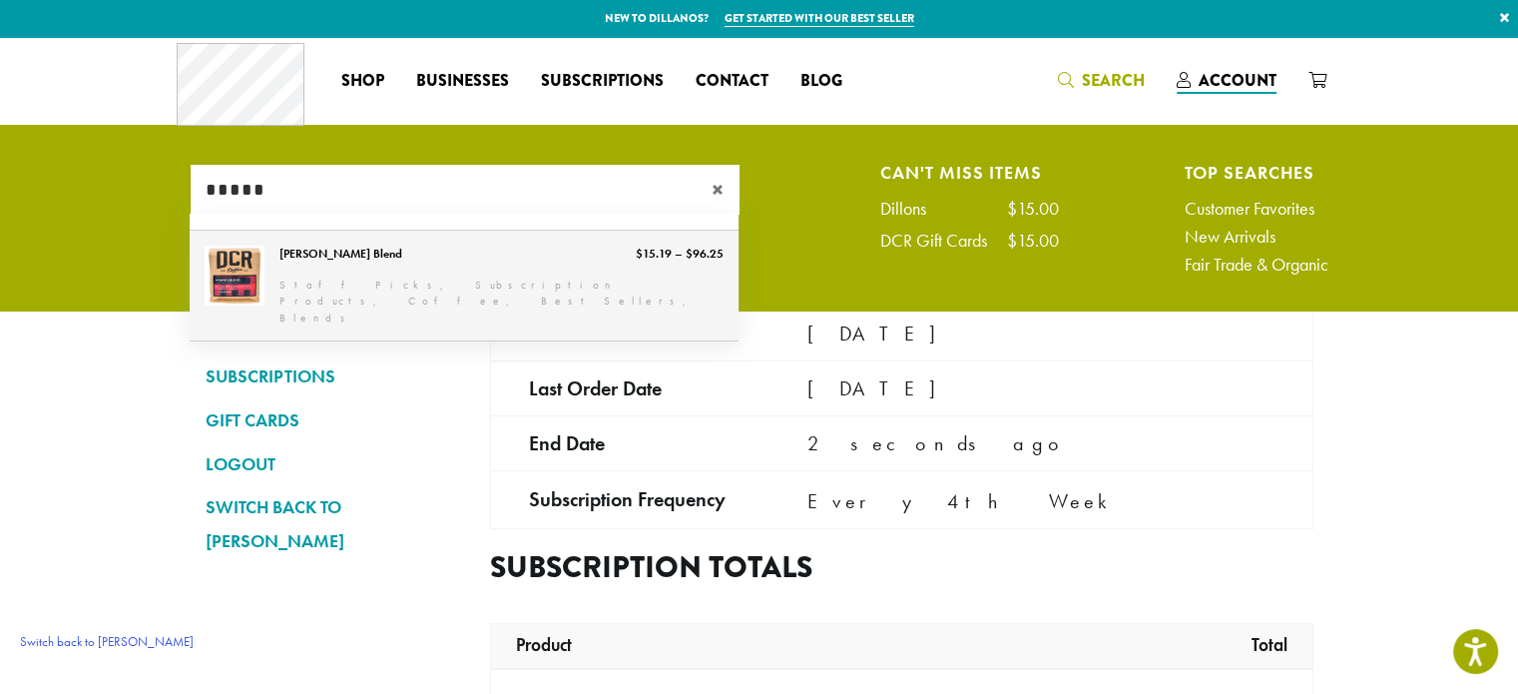
type input "*****"
click at [457, 277] on link "[PERSON_NAME] Blend" at bounding box center [464, 286] width 549 height 111
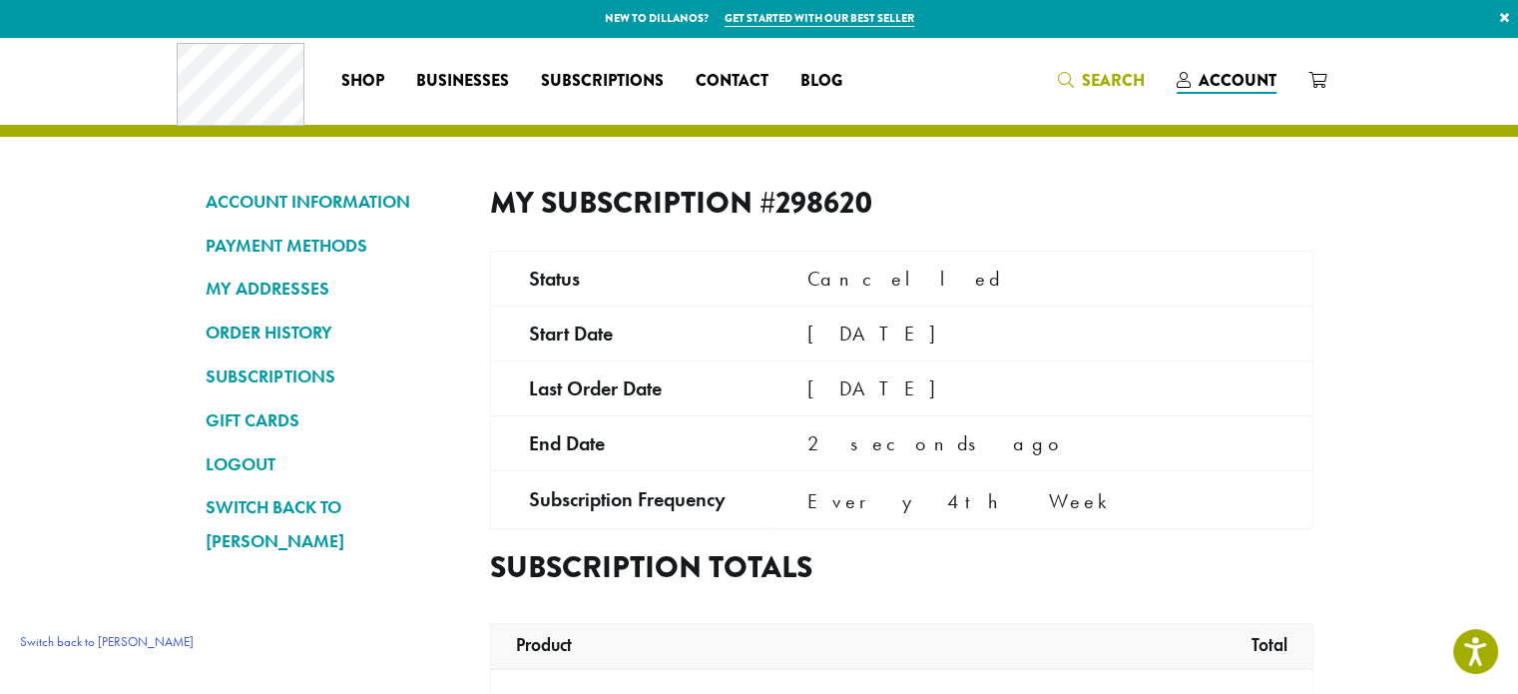
click at [1115, 83] on span "Search" at bounding box center [1113, 80] width 63 height 23
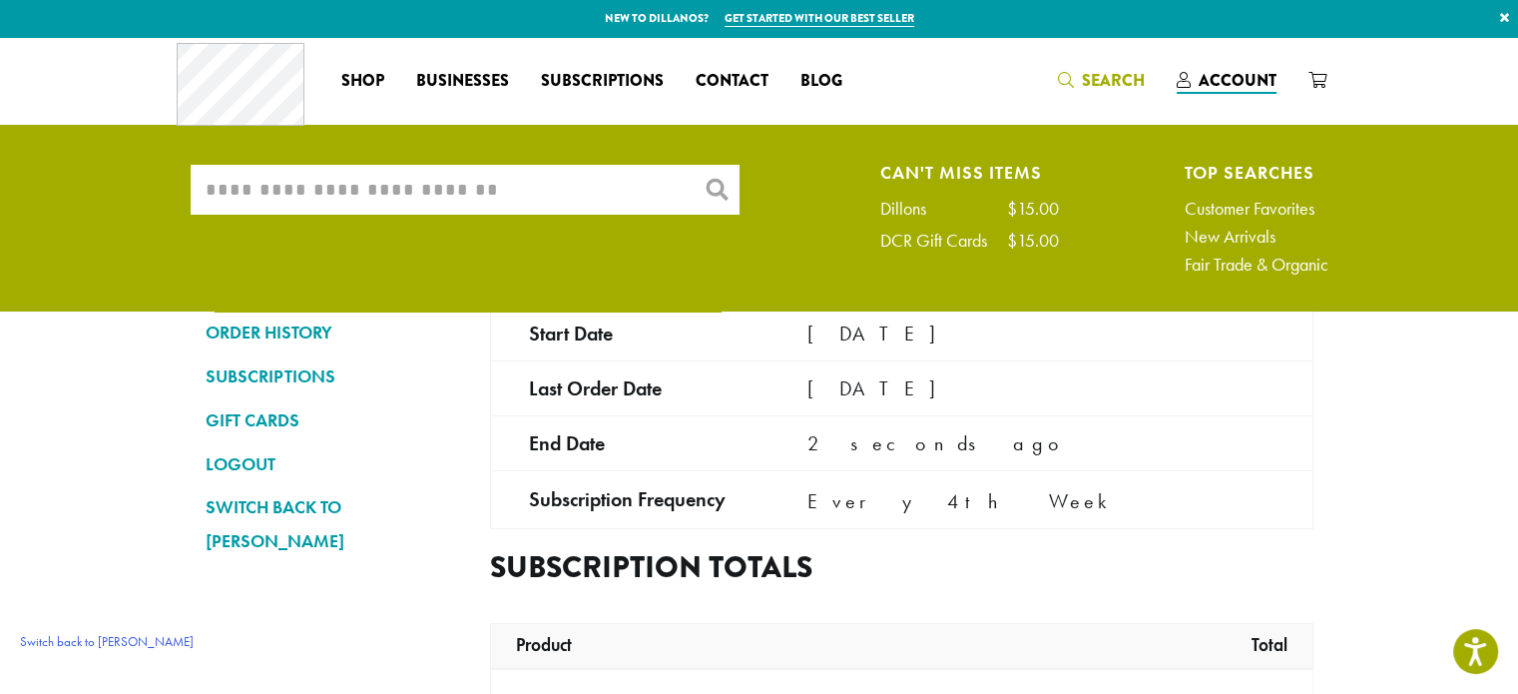
click at [530, 209] on input "What are you searching for?" at bounding box center [465, 190] width 549 height 50
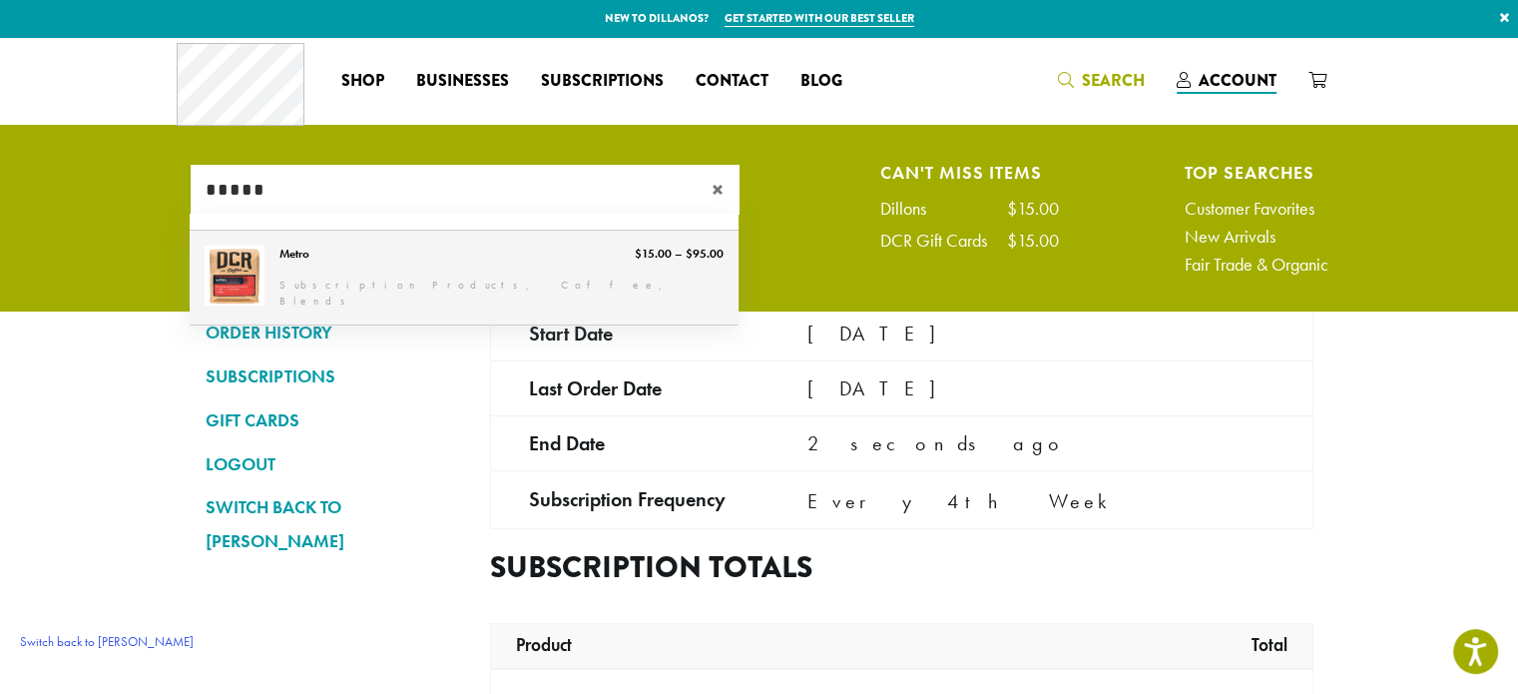
type input "*****"
click at [436, 275] on link "Metro" at bounding box center [464, 278] width 549 height 94
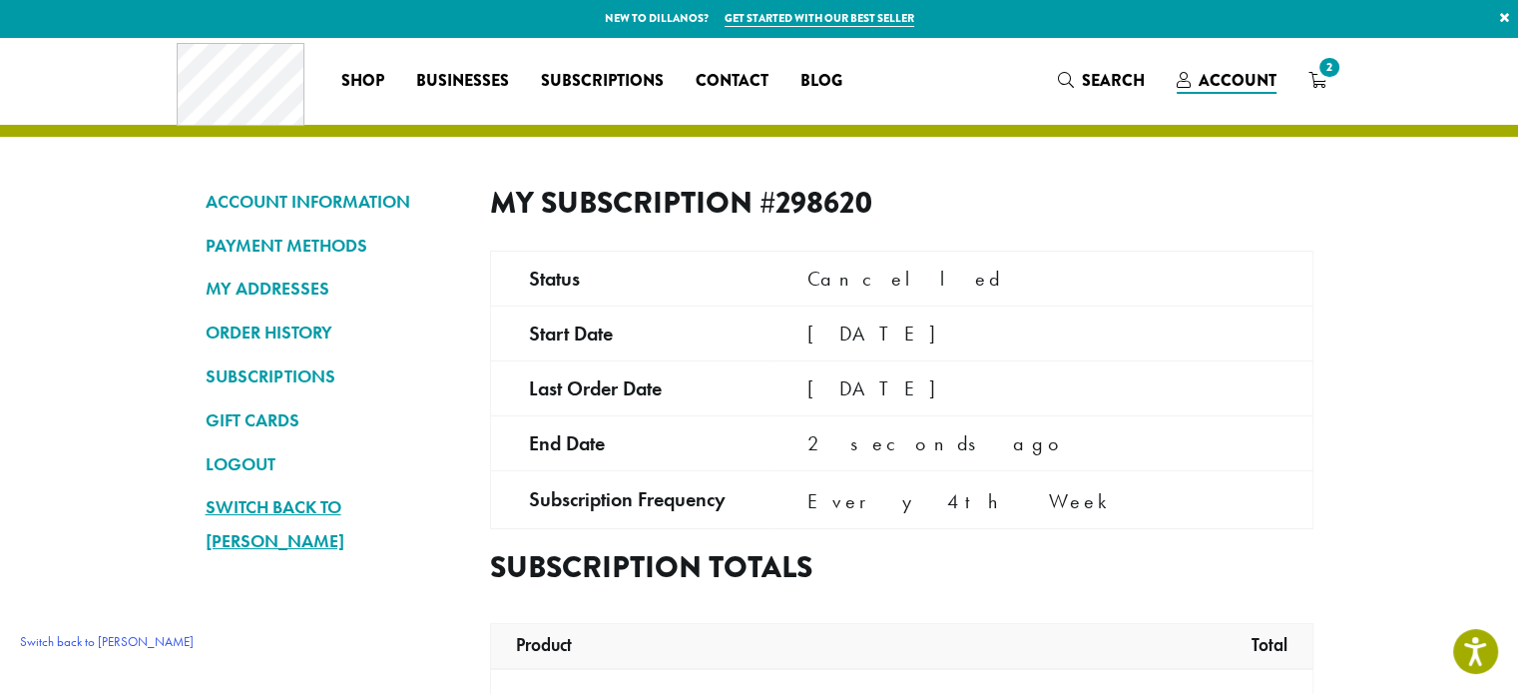
click at [324, 509] on link "Switch back to [PERSON_NAME]" at bounding box center [333, 524] width 255 height 68
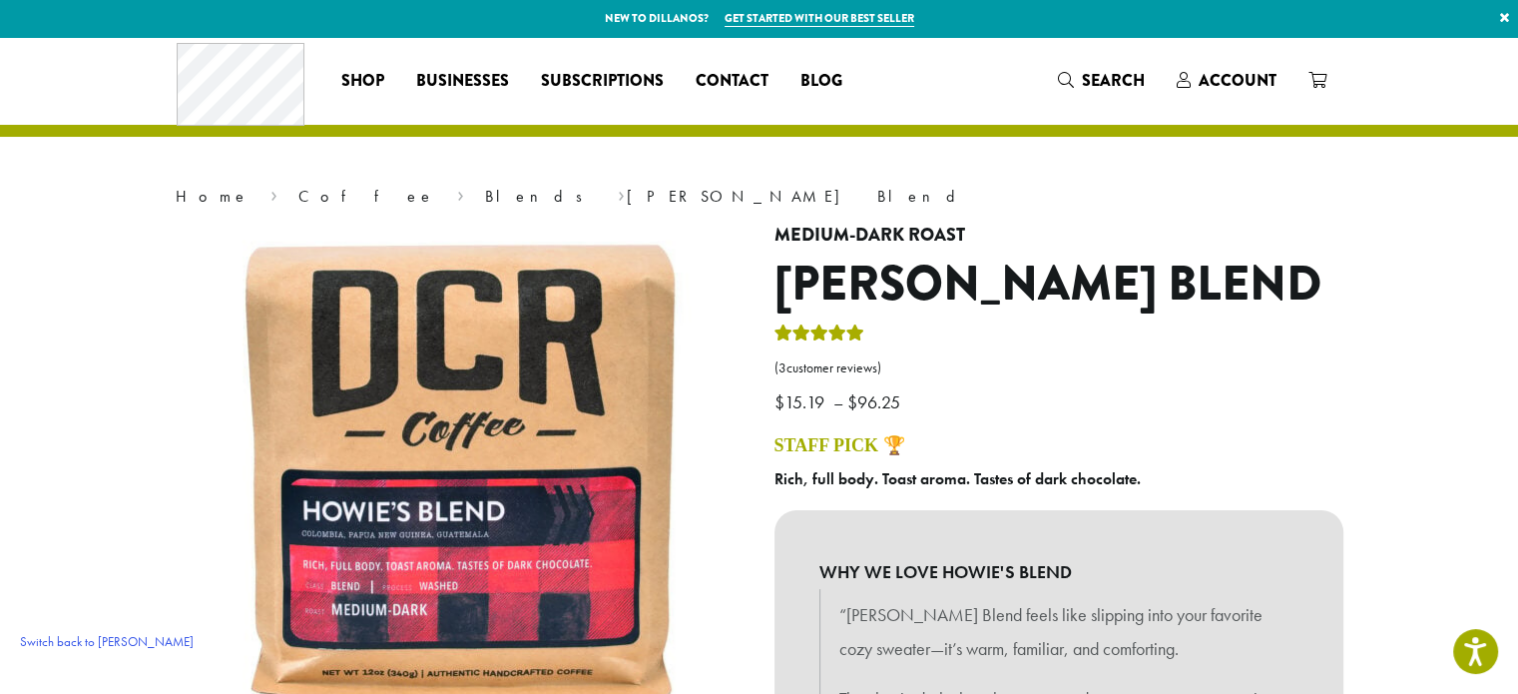
click at [1218, 310] on h1 "[PERSON_NAME] Blend" at bounding box center [1059, 285] width 569 height 58
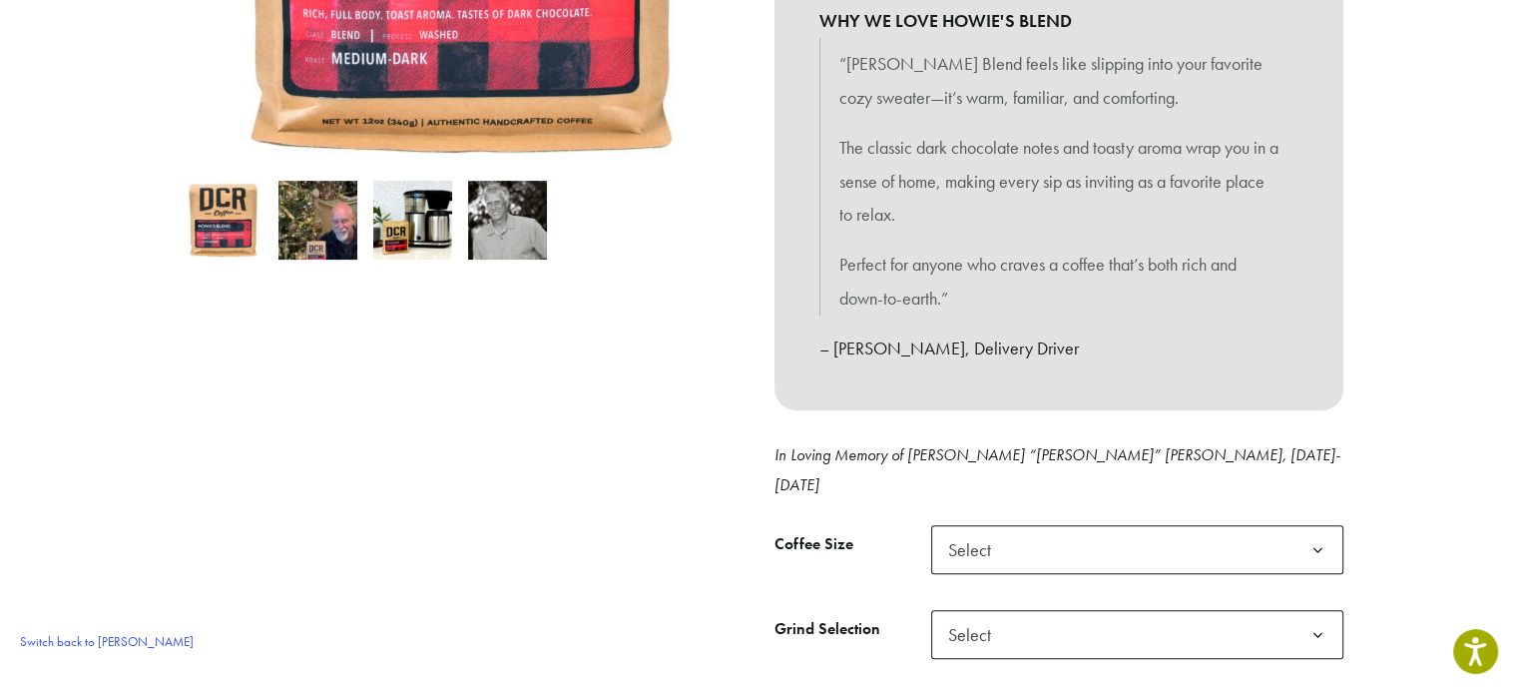
scroll to position [699, 0]
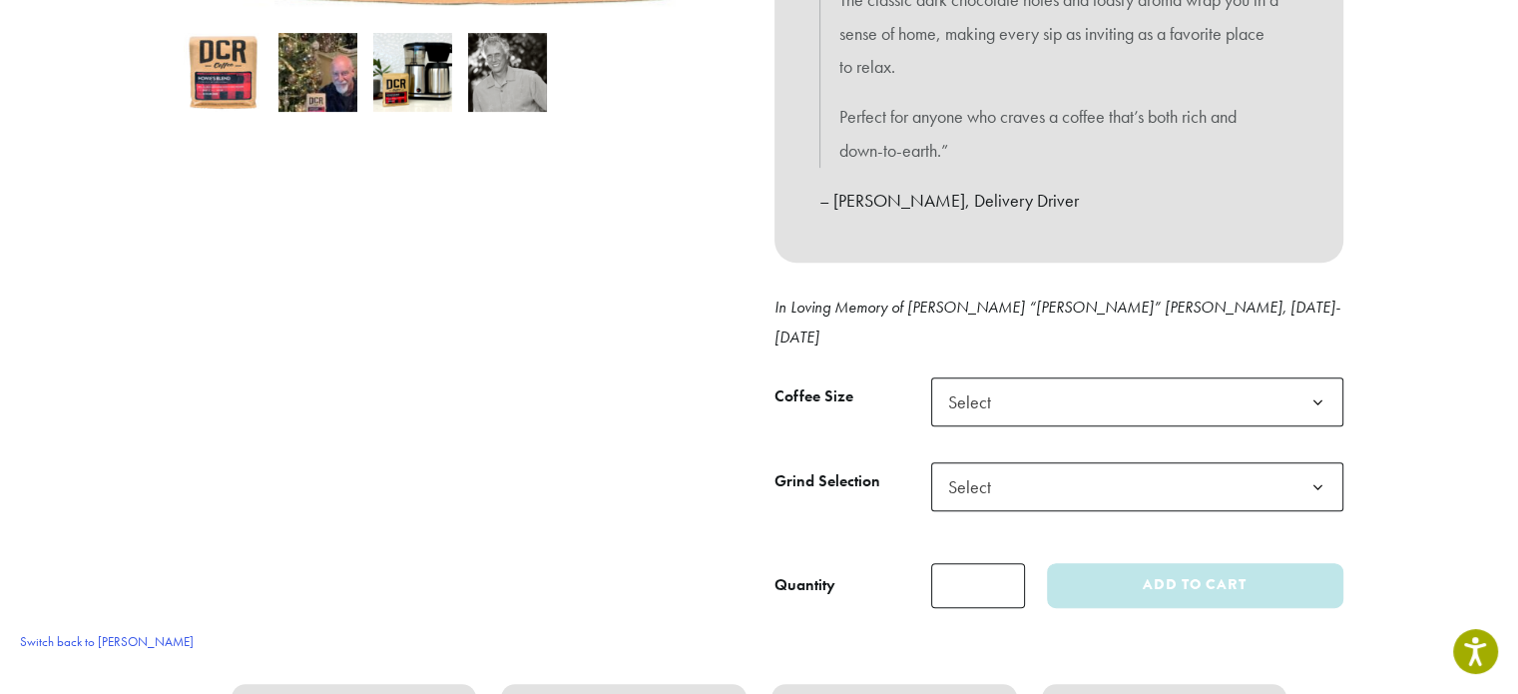
click at [1104, 343] on div "**********" at bounding box center [1059, 75] width 599 height 1098
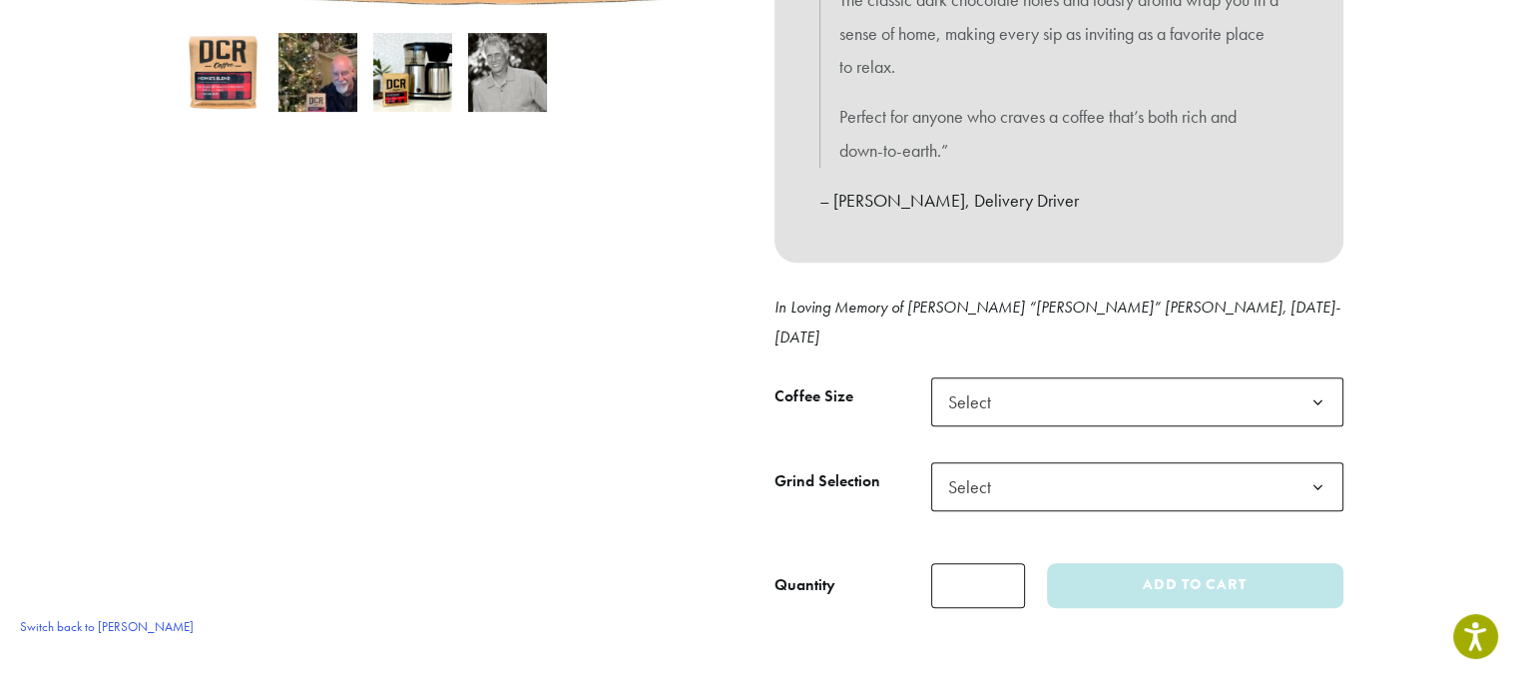
click at [969, 382] on span "Select" at bounding box center [975, 401] width 71 height 39
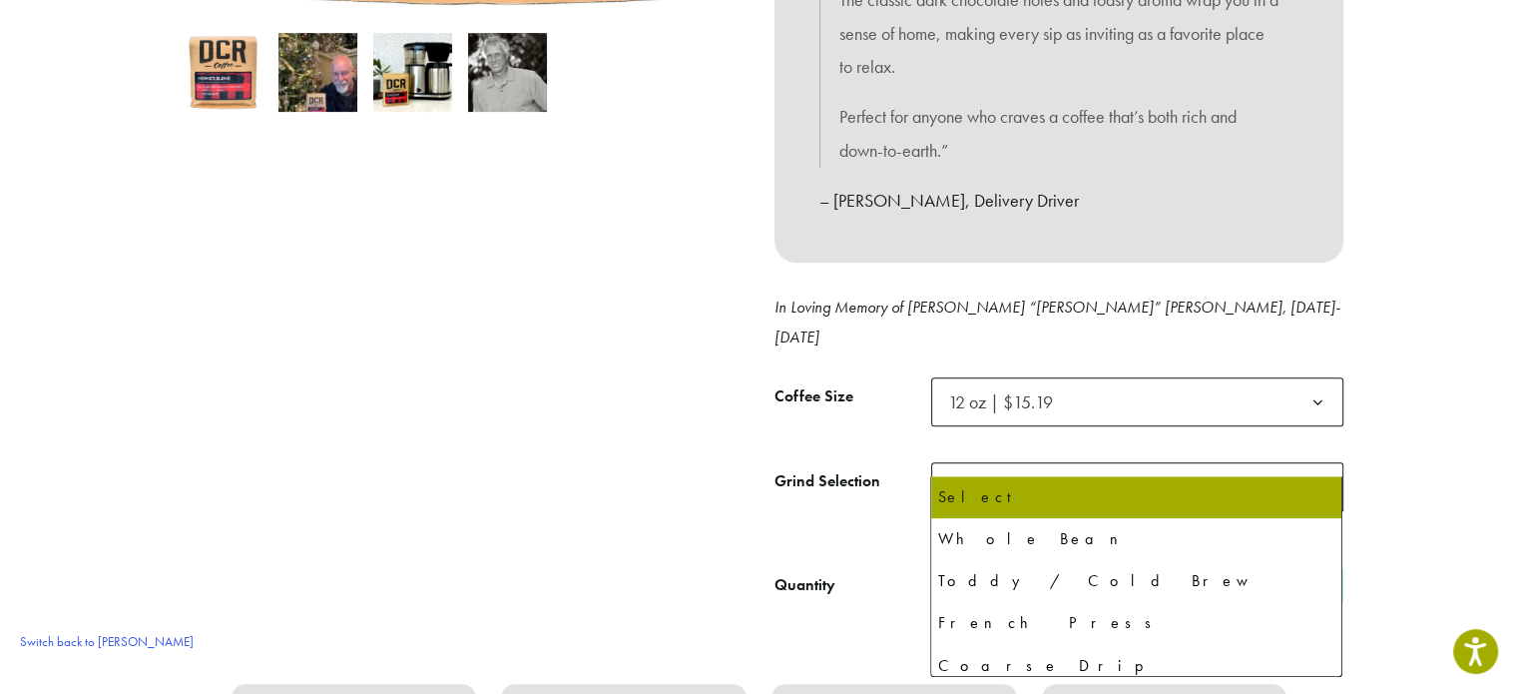
click at [1039, 462] on span "Select" at bounding box center [1137, 486] width 412 height 49
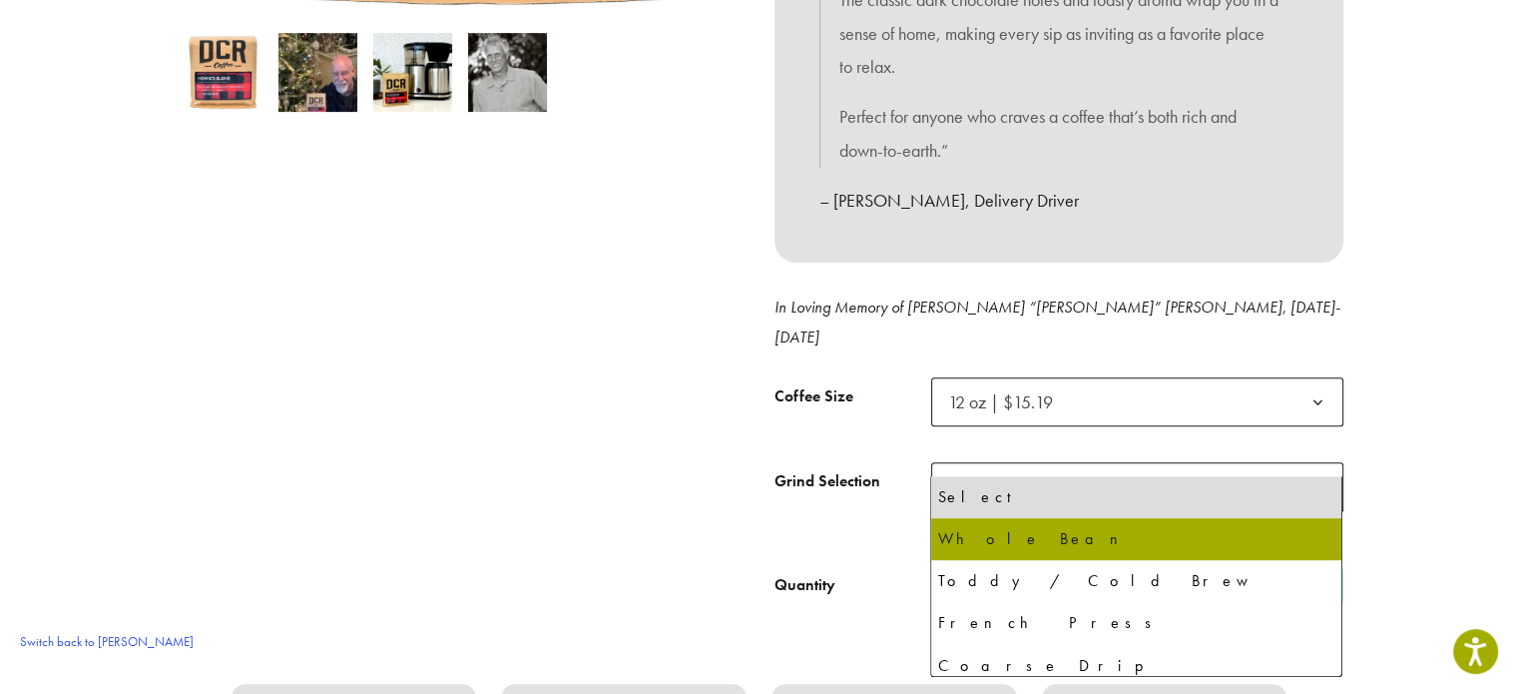
select select "*********"
select select "**********"
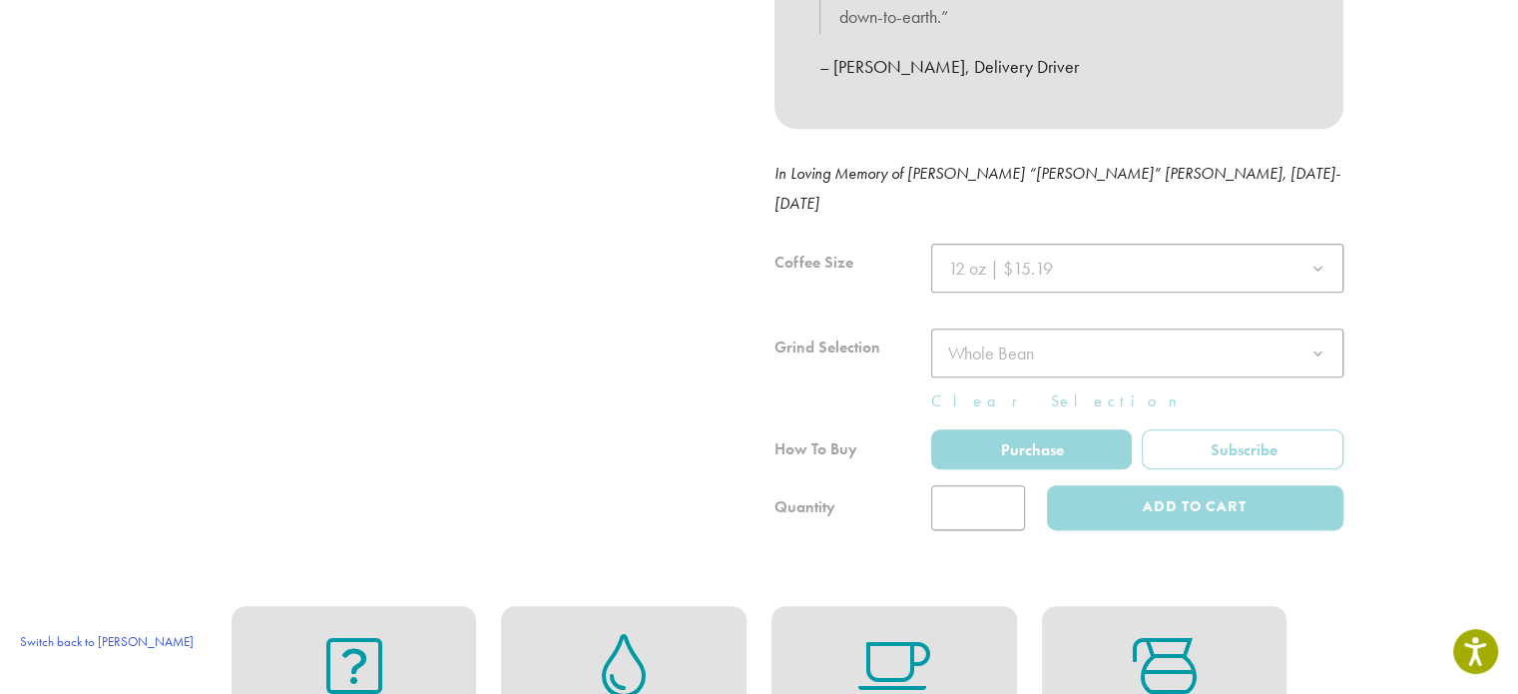
scroll to position [998, 0]
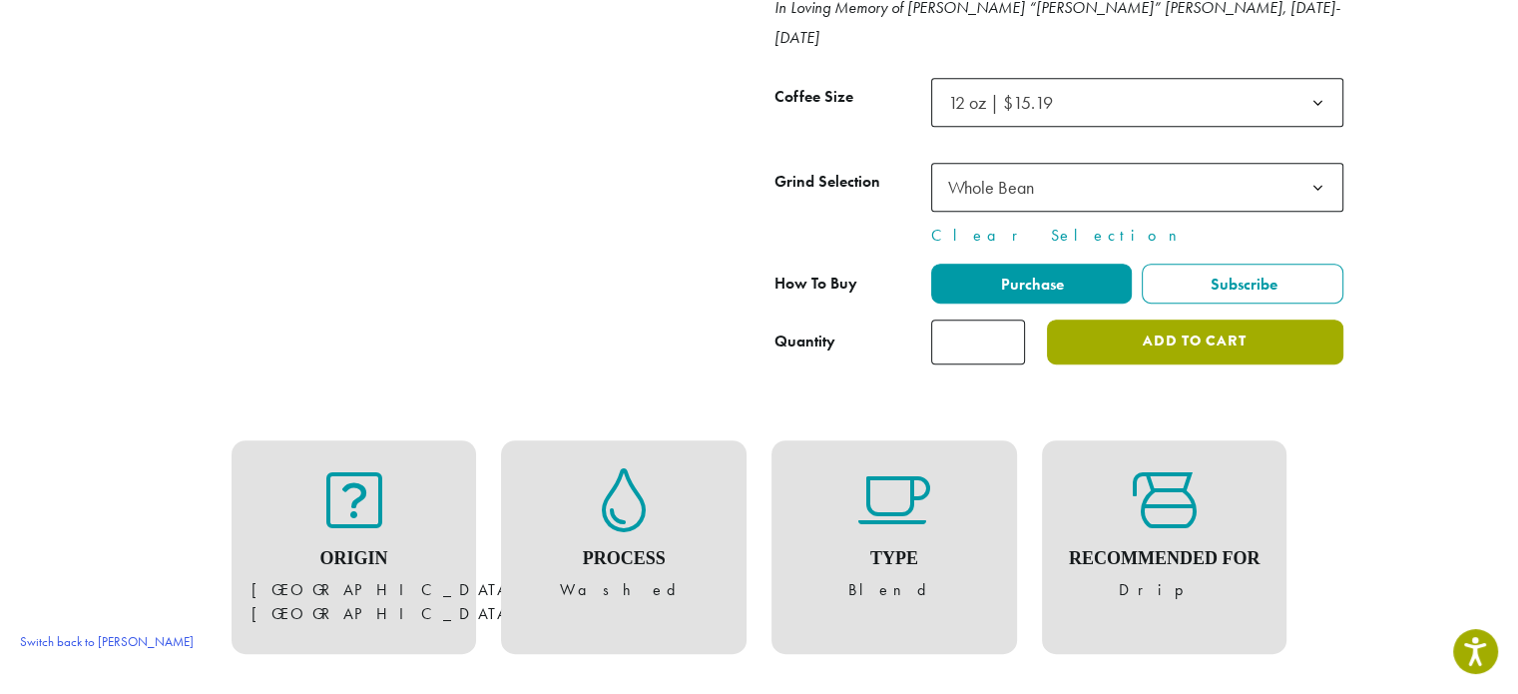
click at [1224, 319] on button "Add to cart" at bounding box center [1194, 341] width 295 height 45
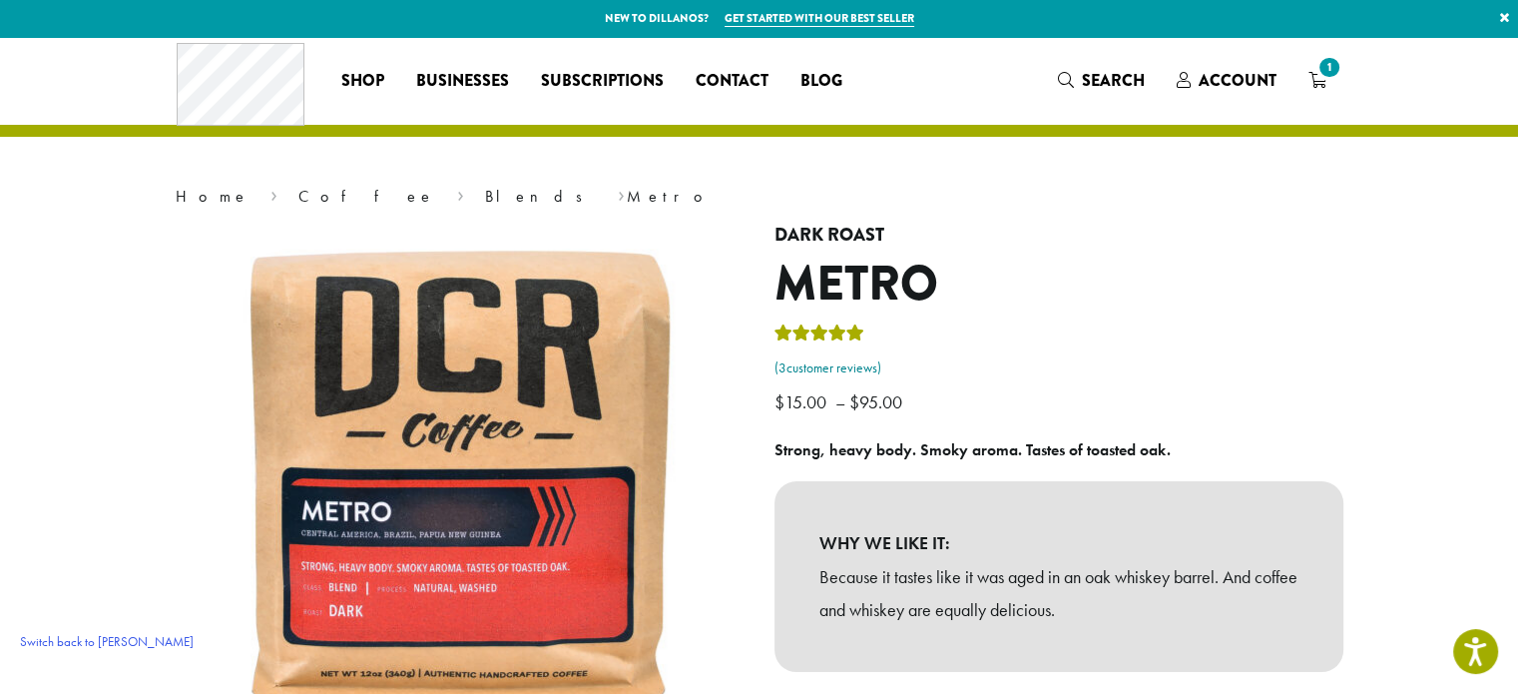
scroll to position [499, 0]
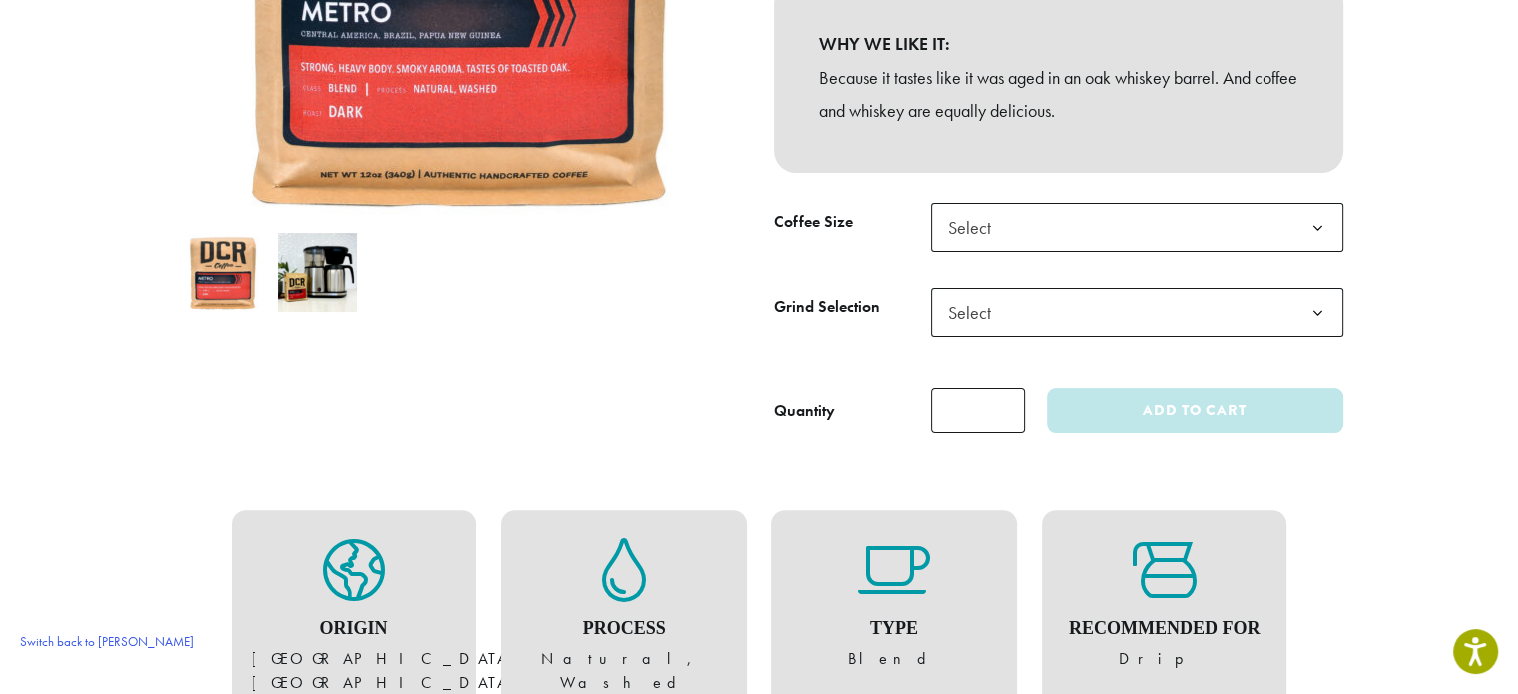
click at [983, 239] on span "Select" at bounding box center [975, 227] width 71 height 39
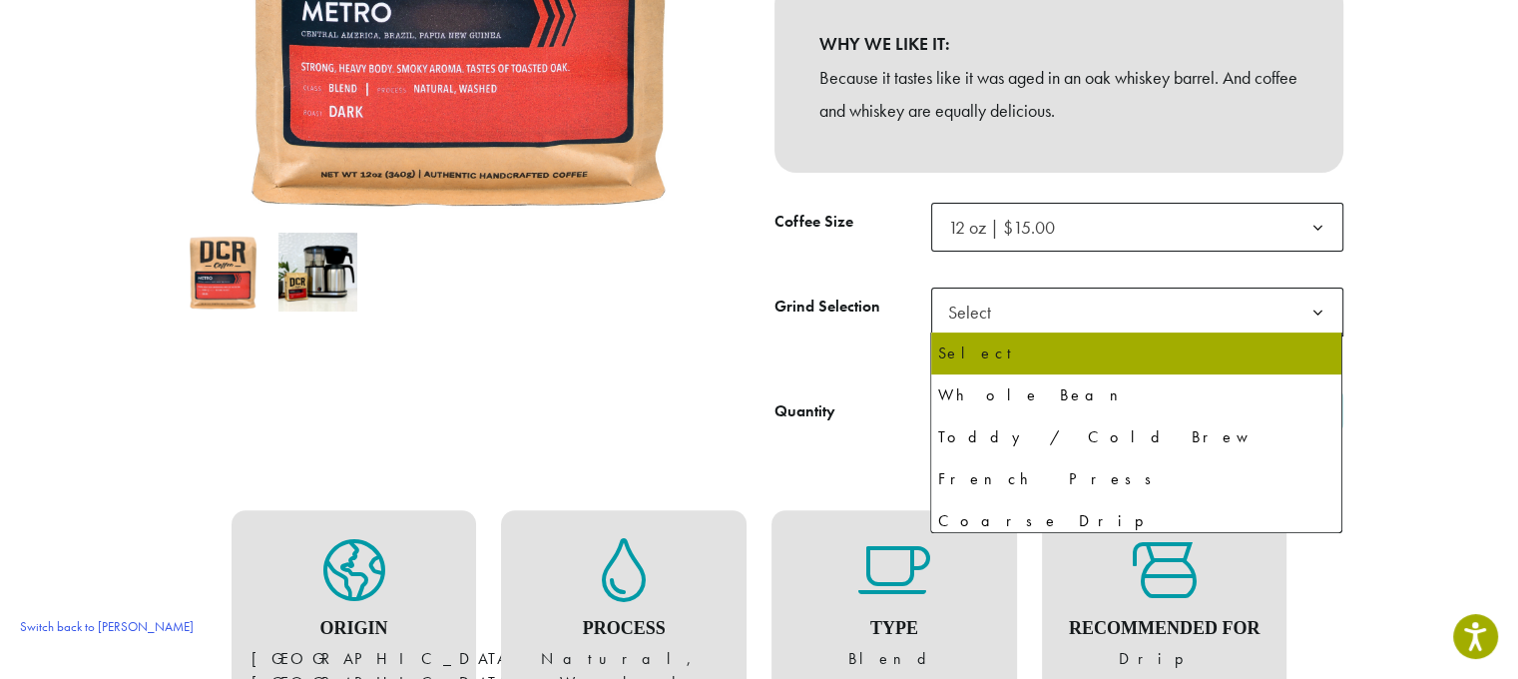
click at [1010, 303] on span "Select" at bounding box center [1137, 312] width 412 height 49
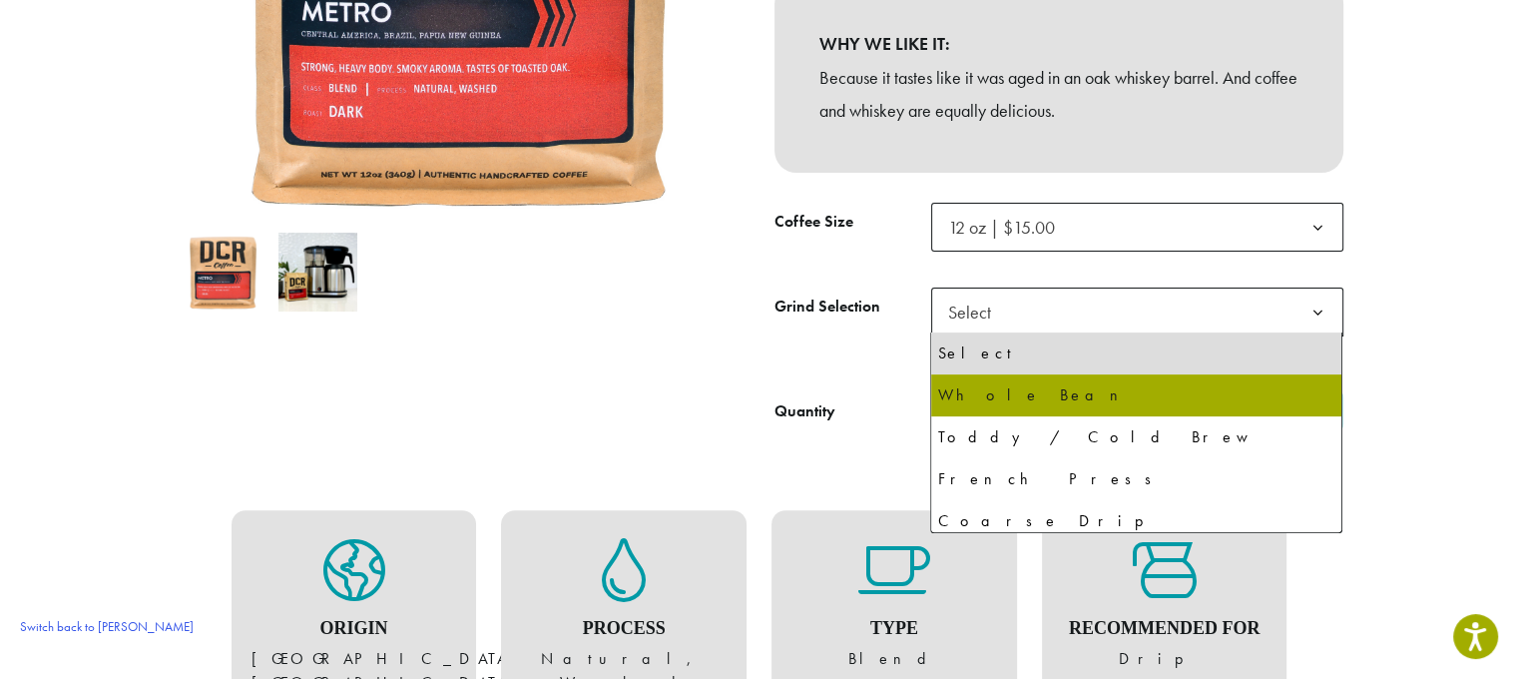
select select "*********"
select select "**********"
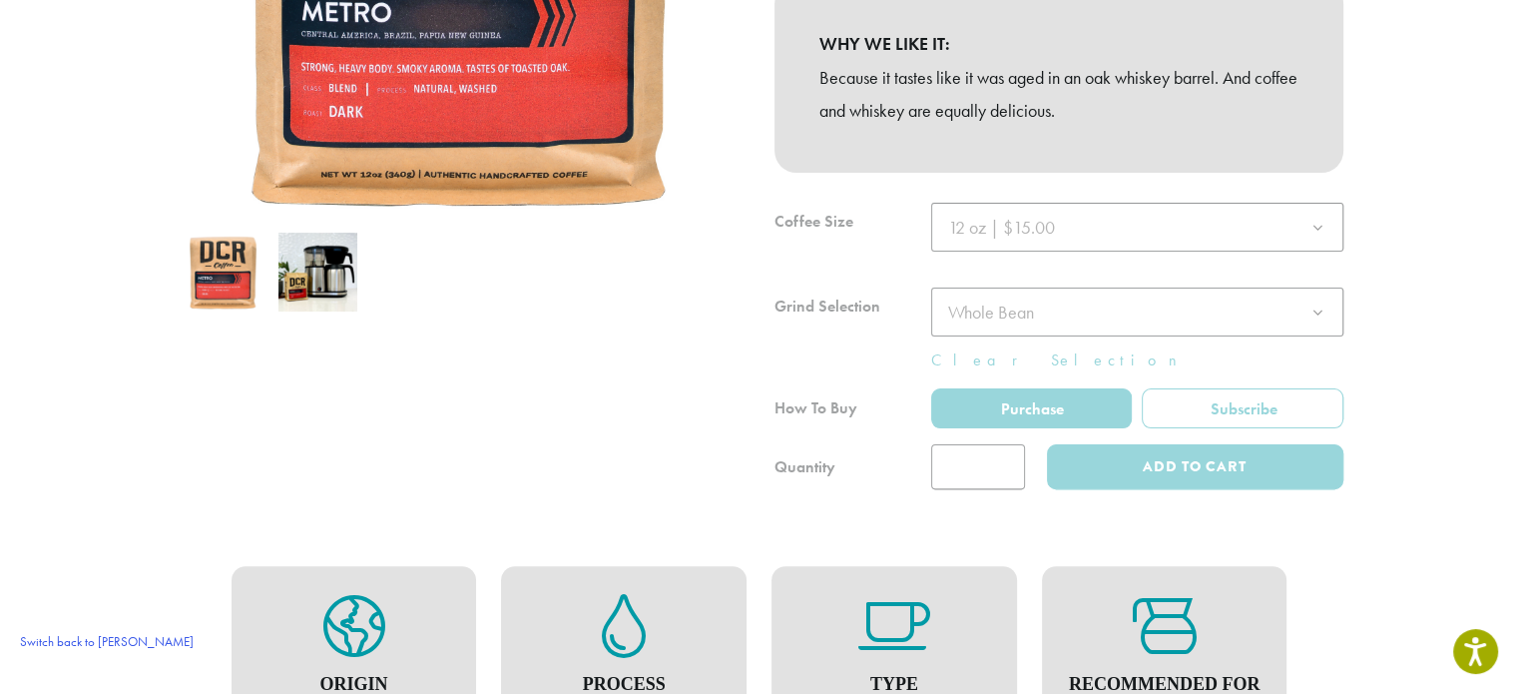
click at [1203, 408] on div at bounding box center [1059, 346] width 569 height 287
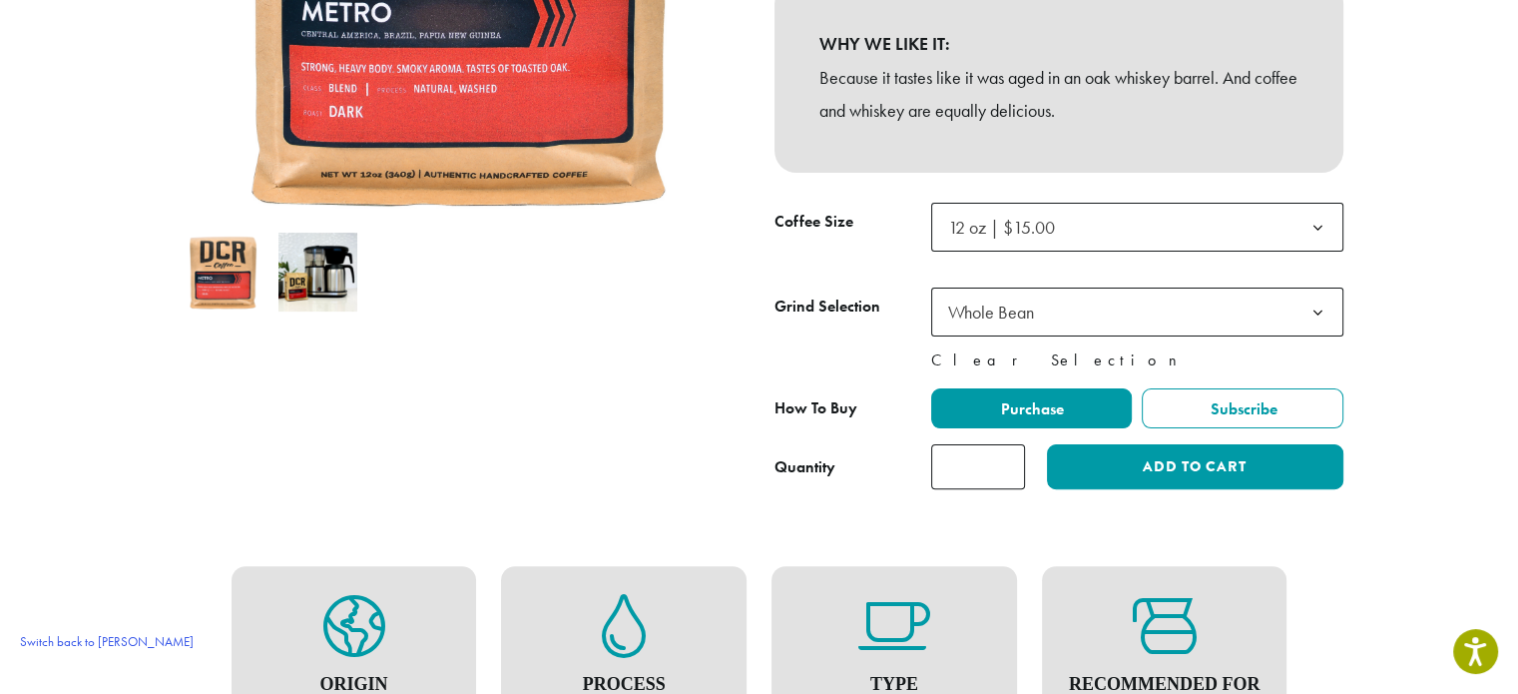
click at [1289, 370] on link "Clear Selection" at bounding box center [1137, 360] width 412 height 24
select select
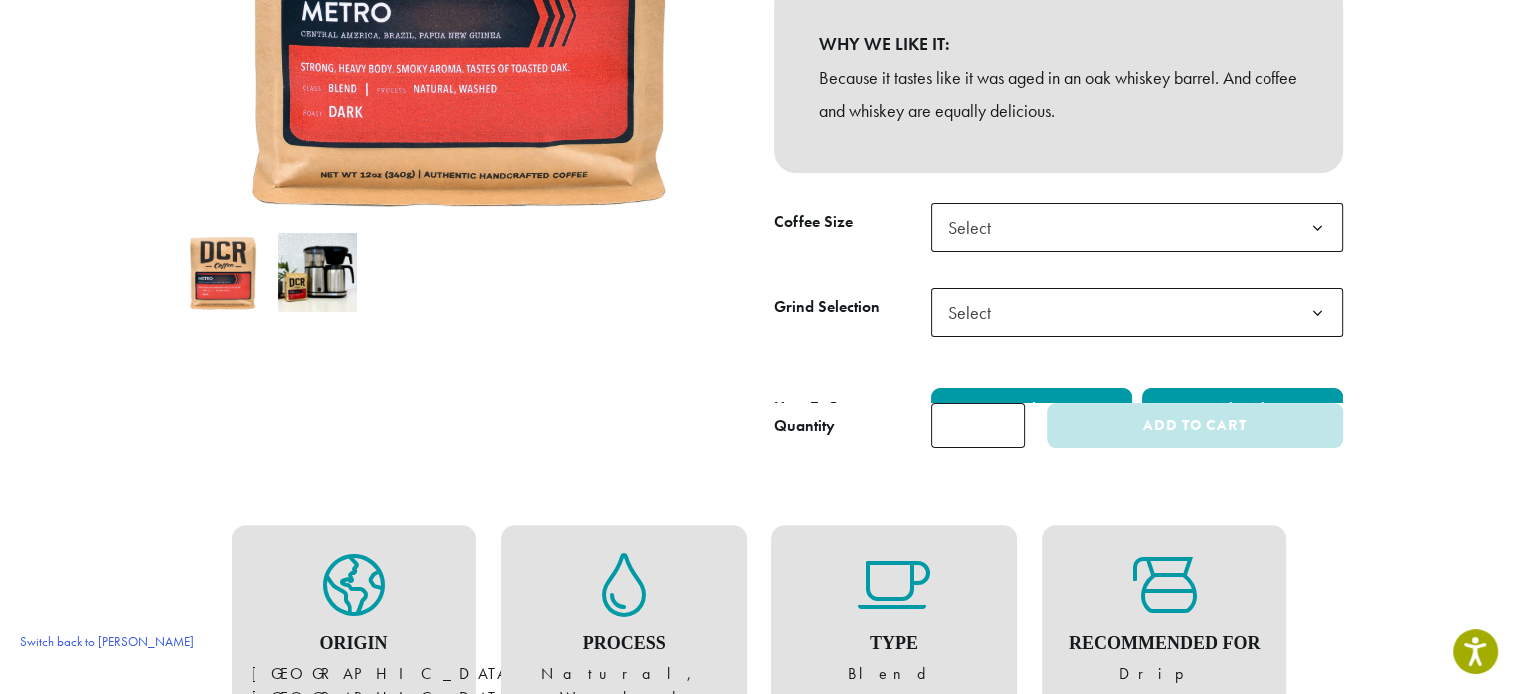
click at [1279, 391] on div "**********" at bounding box center [1059, 418] width 569 height 60
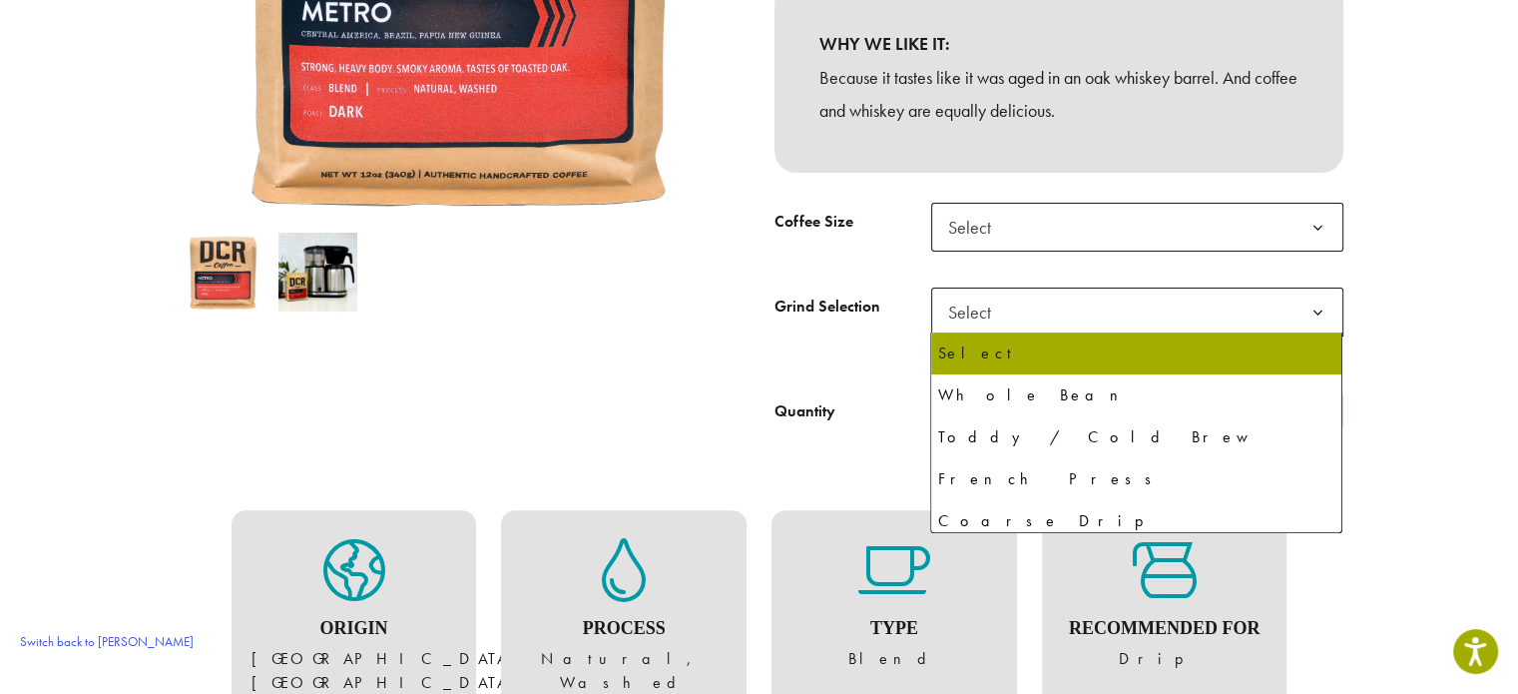
click at [1207, 322] on span "Select" at bounding box center [1137, 312] width 412 height 49
click at [1173, 268] on tbody "**********" at bounding box center [1059, 288] width 569 height 170
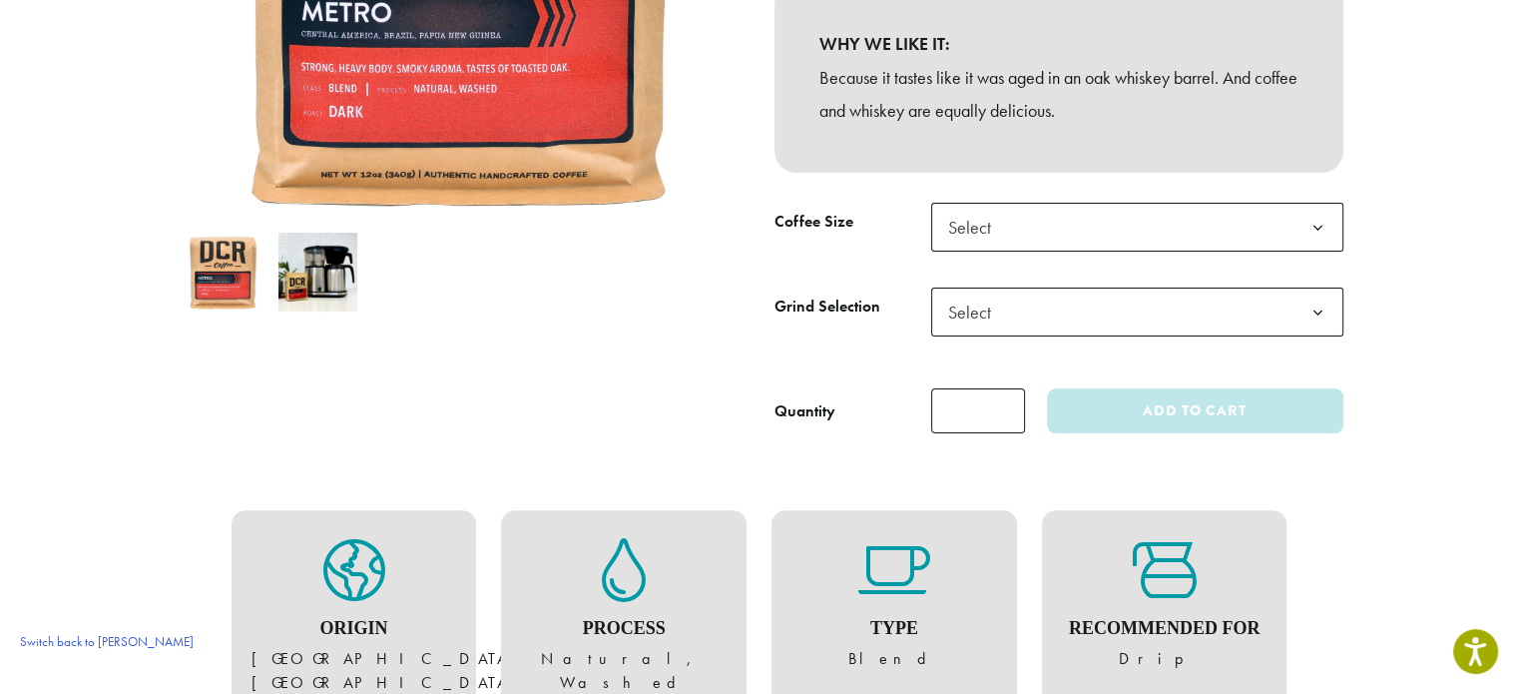
click at [1108, 239] on span "Select" at bounding box center [1137, 227] width 412 height 49
drag, startPoint x: 1063, startPoint y: 297, endPoint x: 1056, endPoint y: 287, distance: 13.0
click at [1061, 292] on span "Select" at bounding box center [1137, 312] width 412 height 49
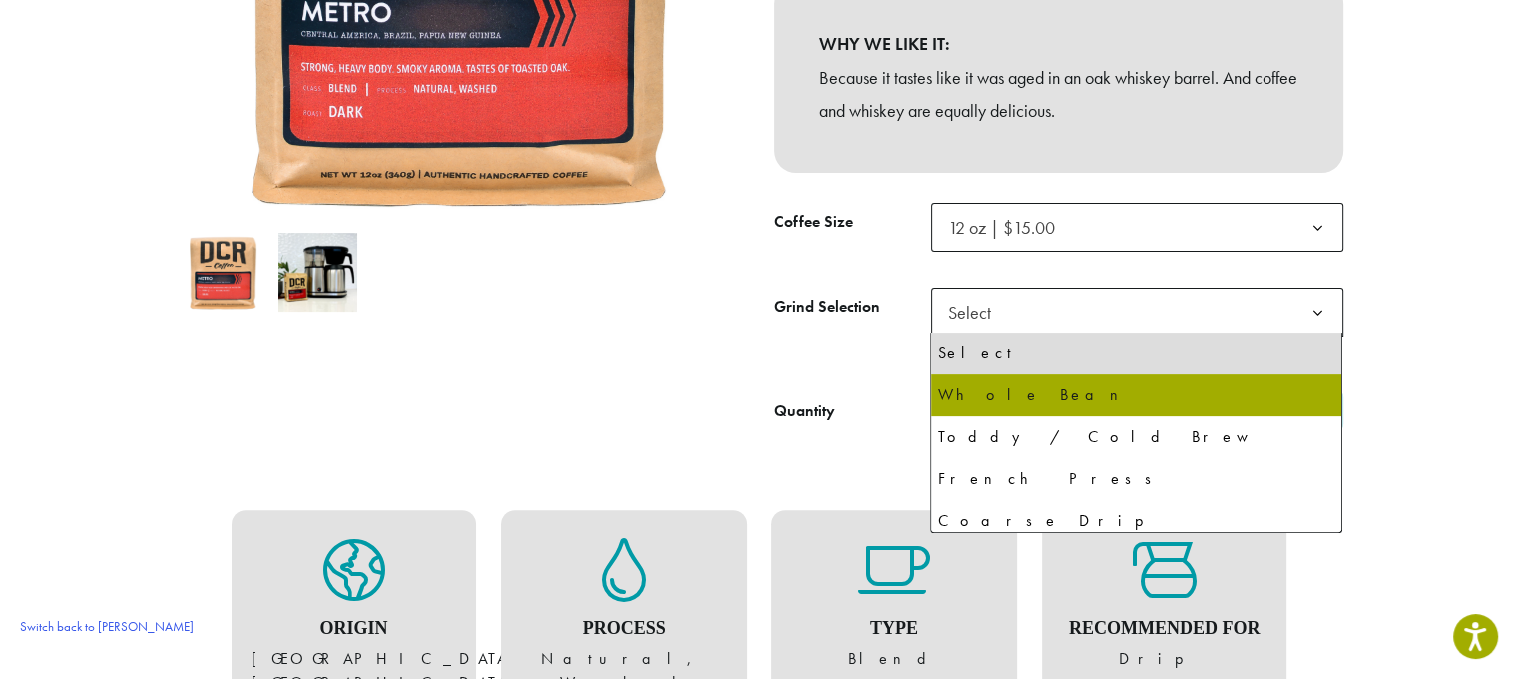
drag, startPoint x: 1069, startPoint y: 420, endPoint x: 1067, endPoint y: 396, distance: 24.0
select select "*********"
select select "**********"
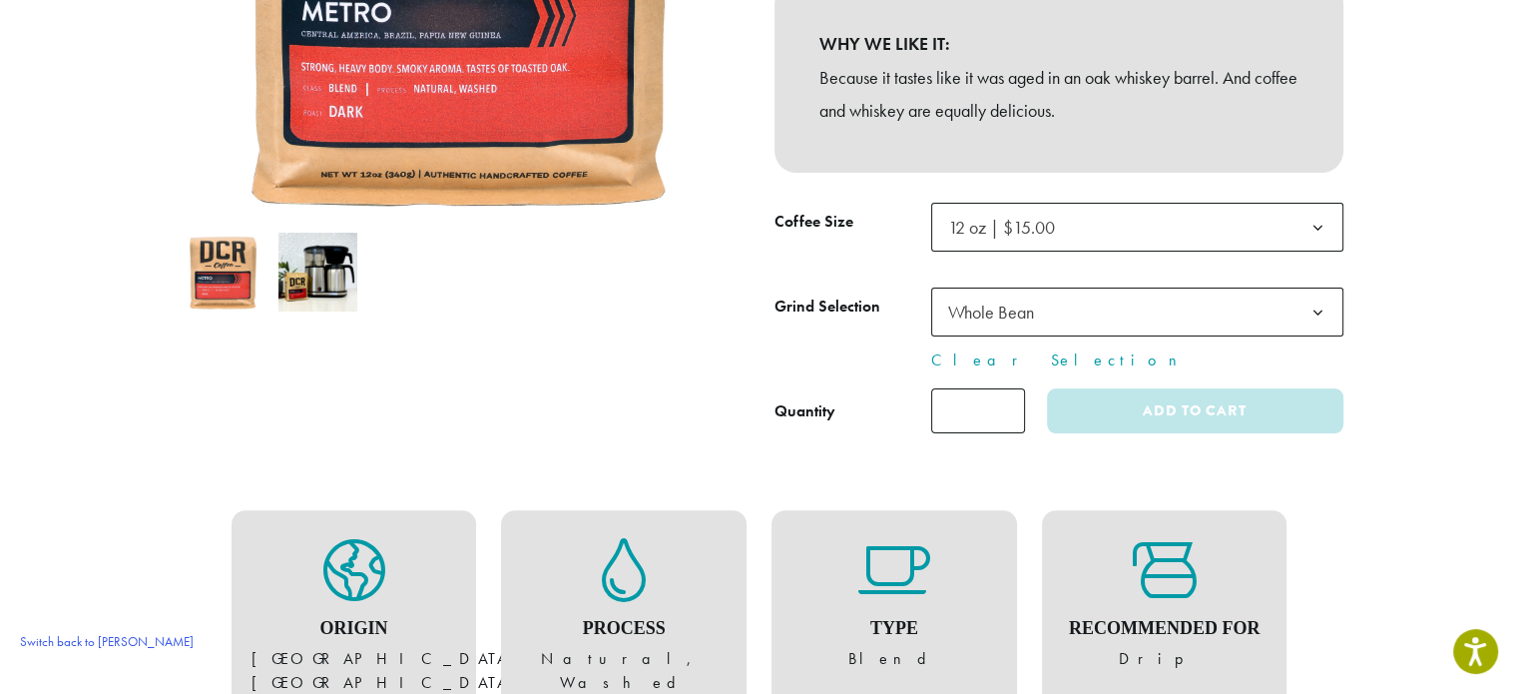
click at [1087, 382] on form "**********" at bounding box center [1059, 318] width 569 height 231
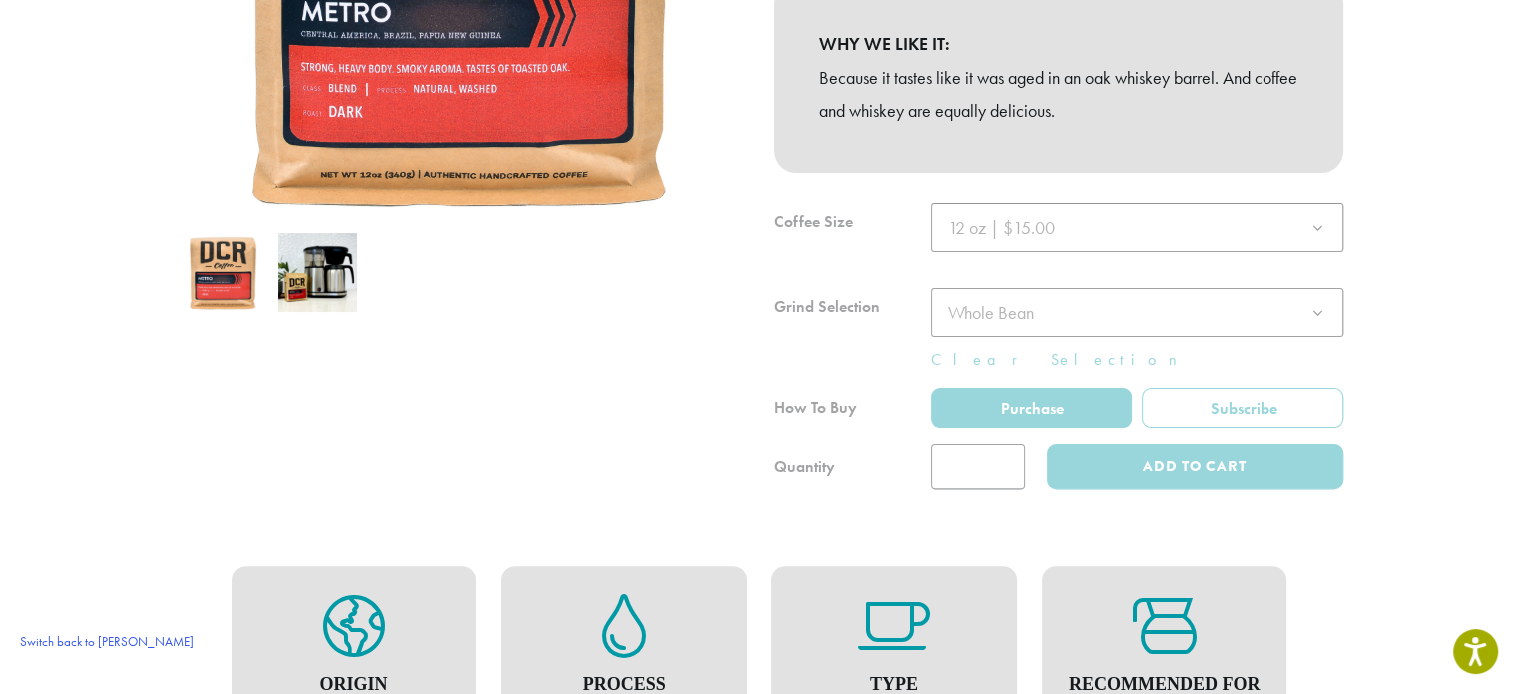
click at [1235, 404] on div at bounding box center [1059, 346] width 569 height 287
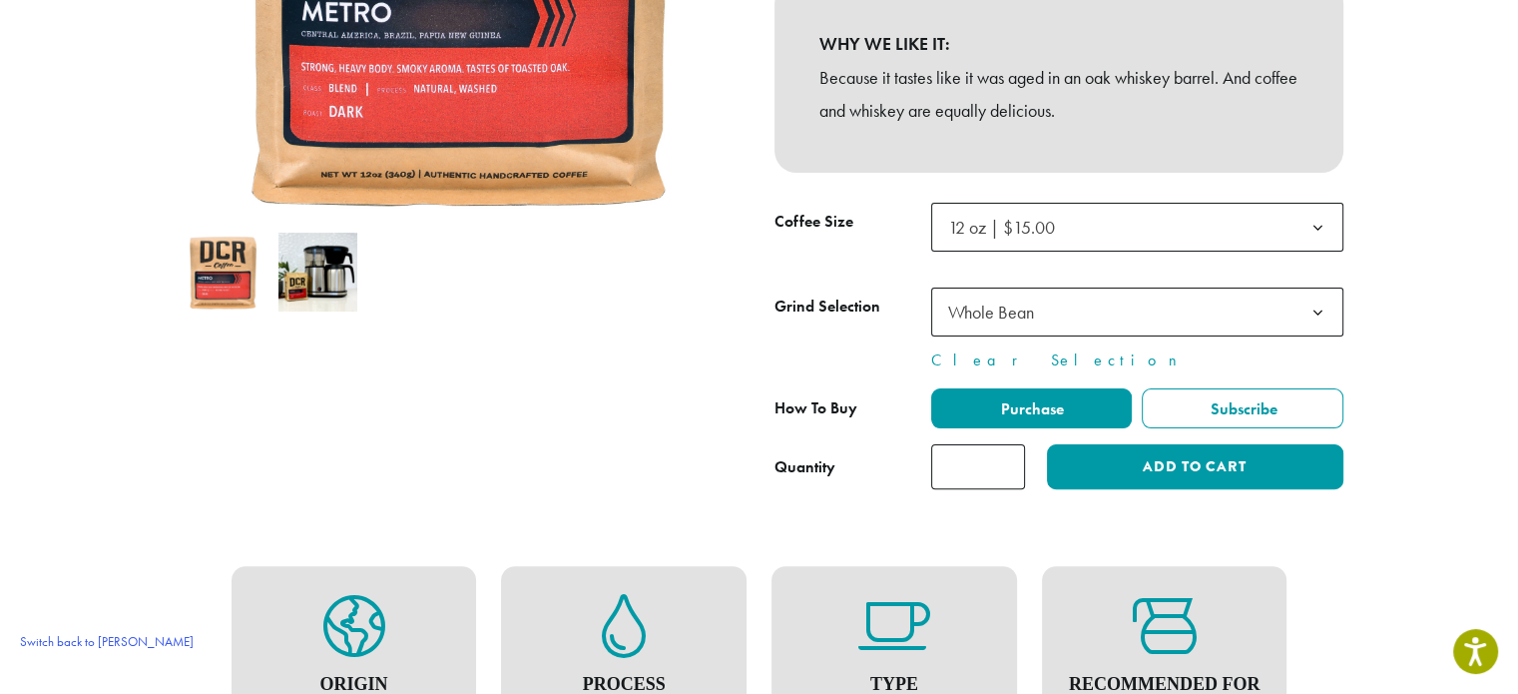
drag, startPoint x: 1235, startPoint y: 403, endPoint x: 1233, endPoint y: 430, distance: 27.0
click at [1233, 430] on div "**********" at bounding box center [1059, 438] width 569 height 101
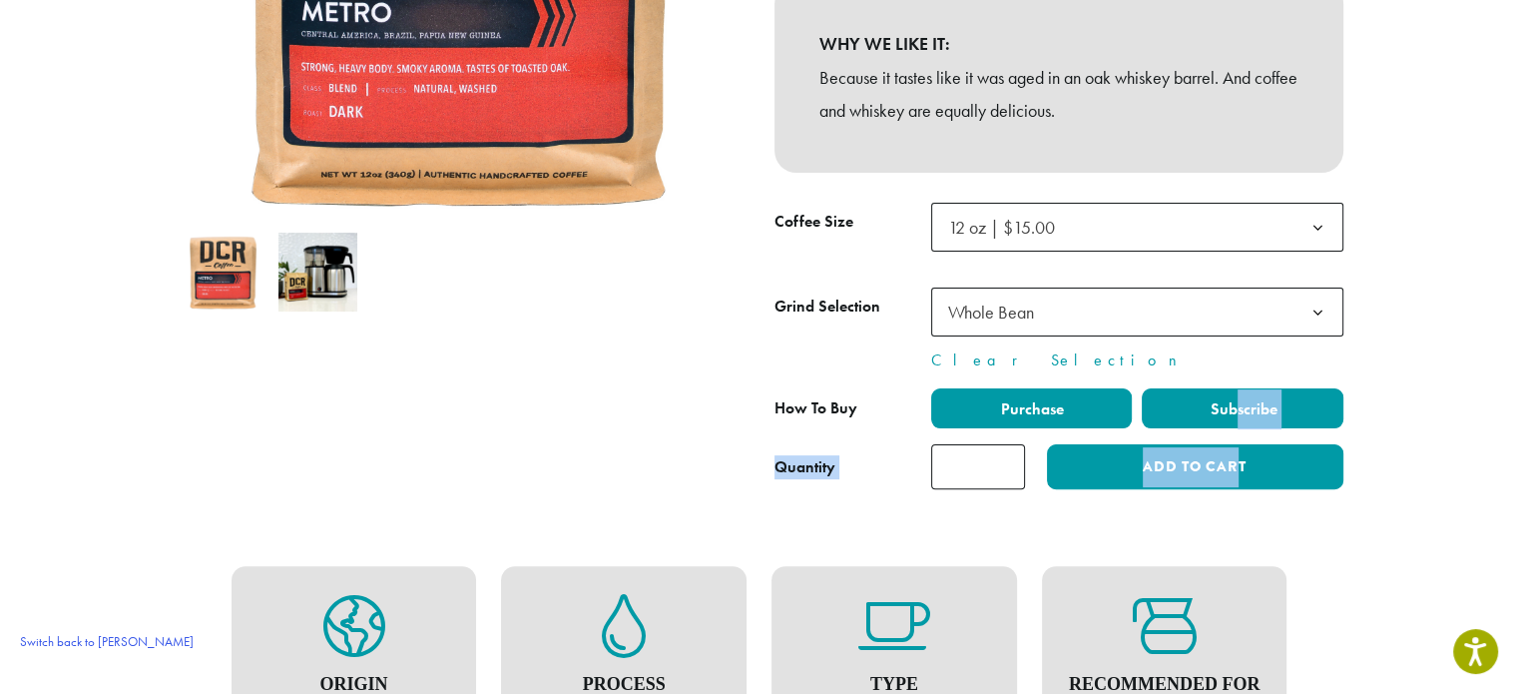
click at [1235, 410] on span "Subscribe" at bounding box center [1243, 408] width 70 height 21
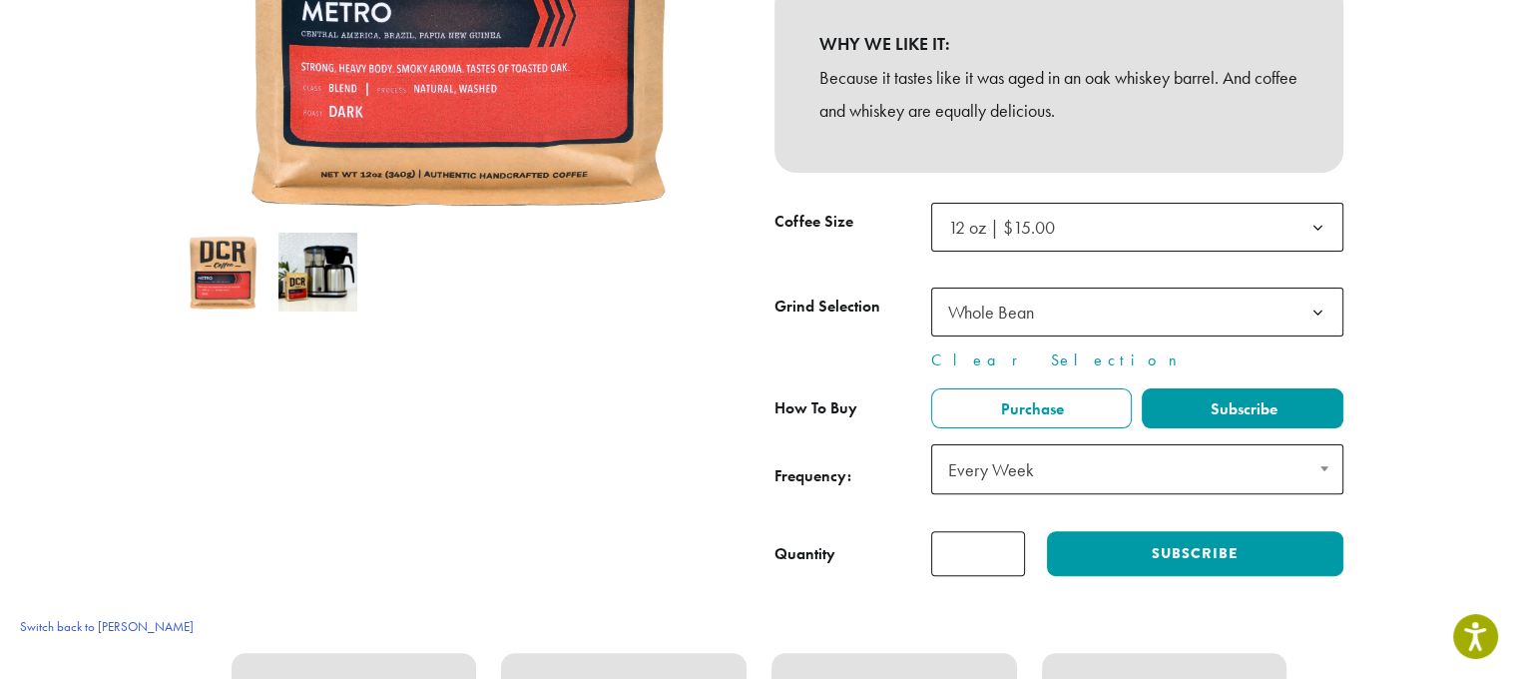
click at [1027, 477] on span "Every Week" at bounding box center [997, 469] width 114 height 39
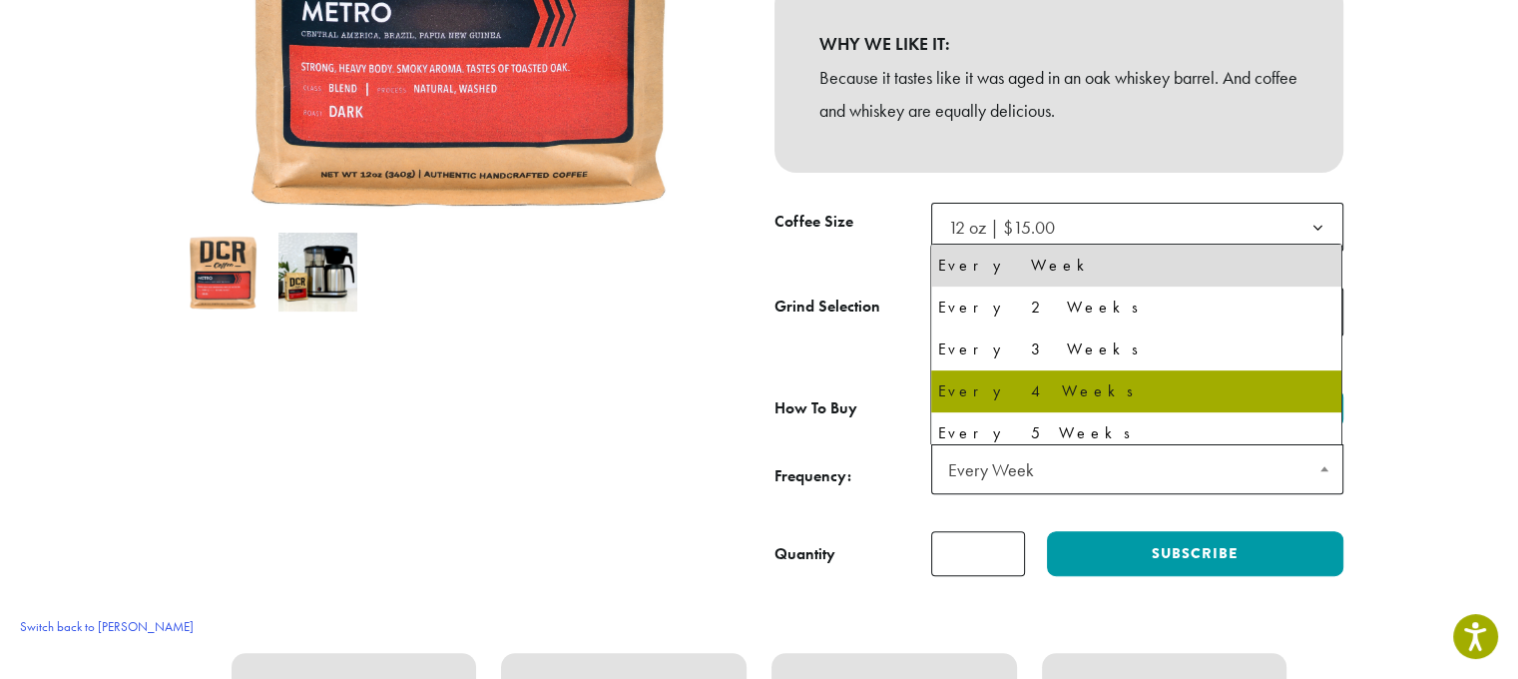
select select "******"
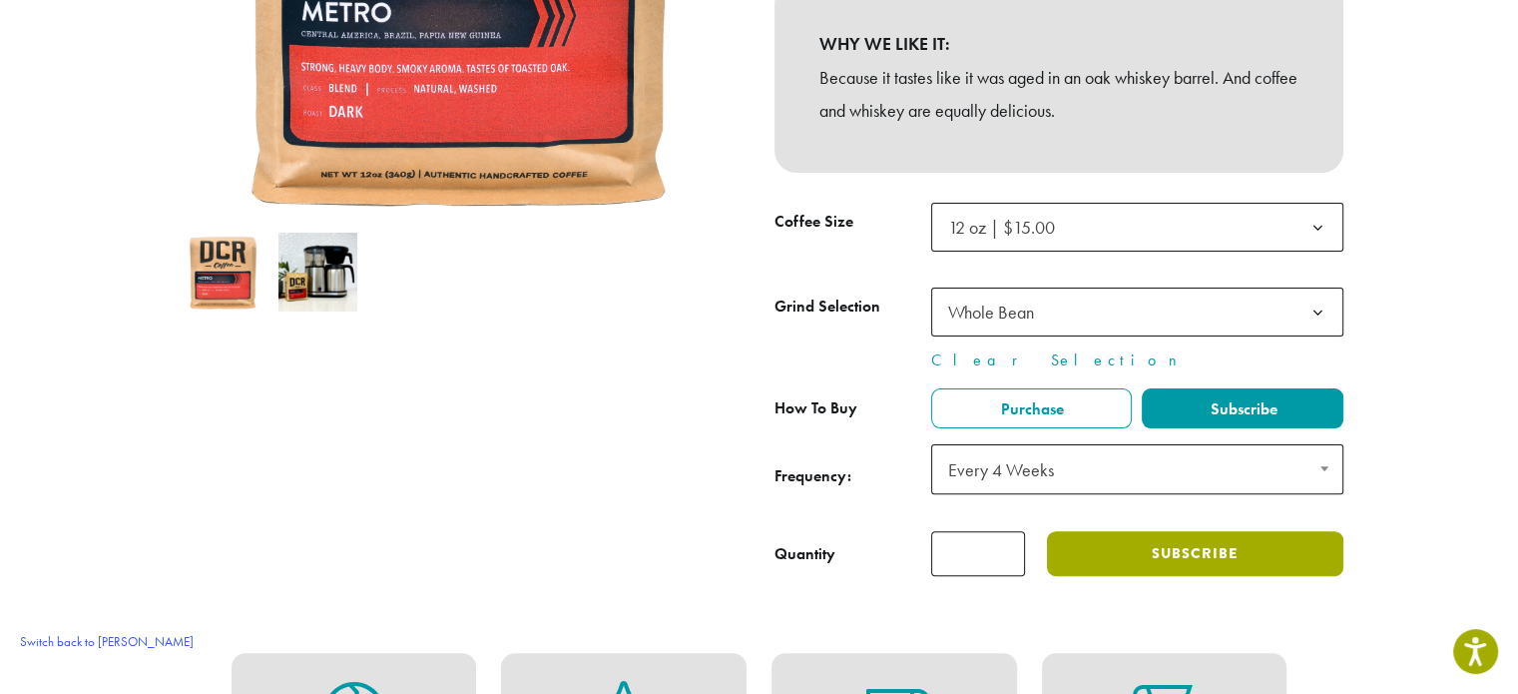
click at [1146, 546] on button "Subscribe" at bounding box center [1194, 553] width 295 height 45
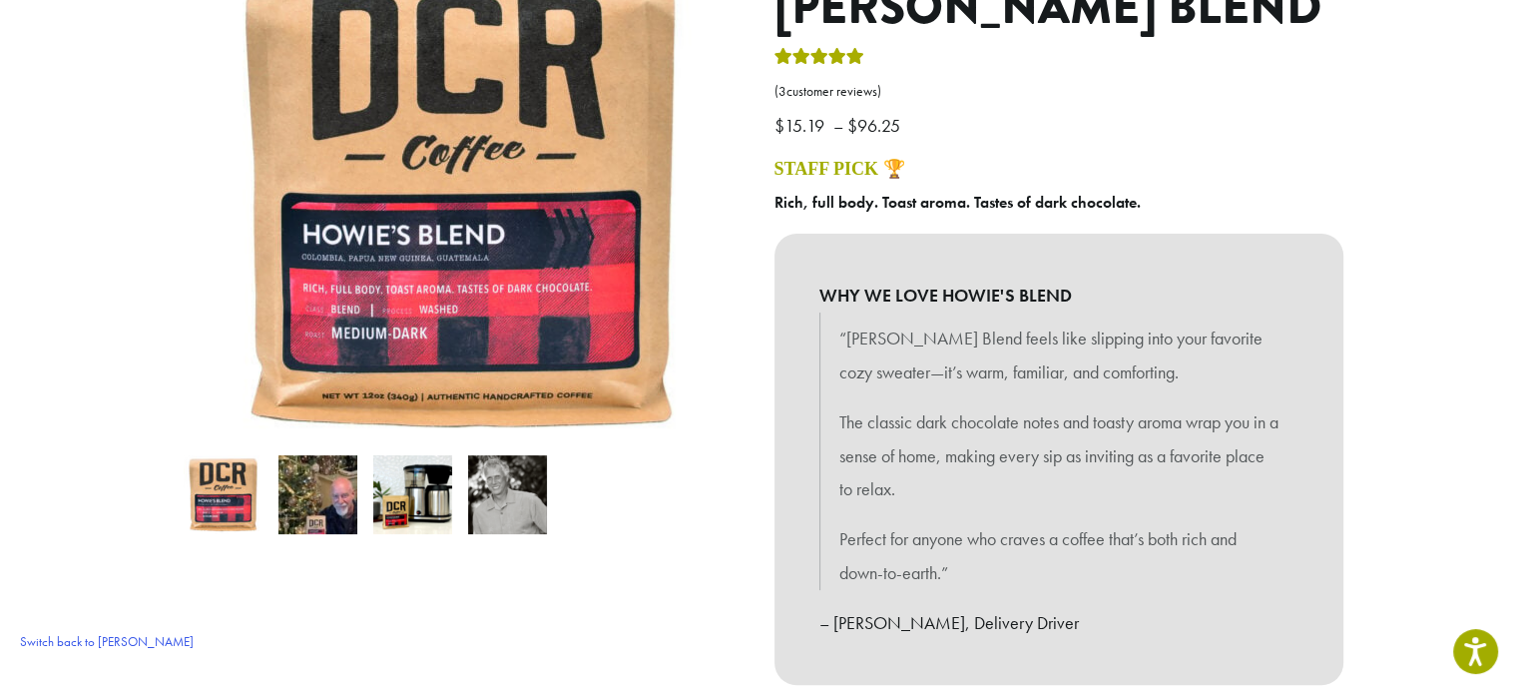
scroll to position [699, 0]
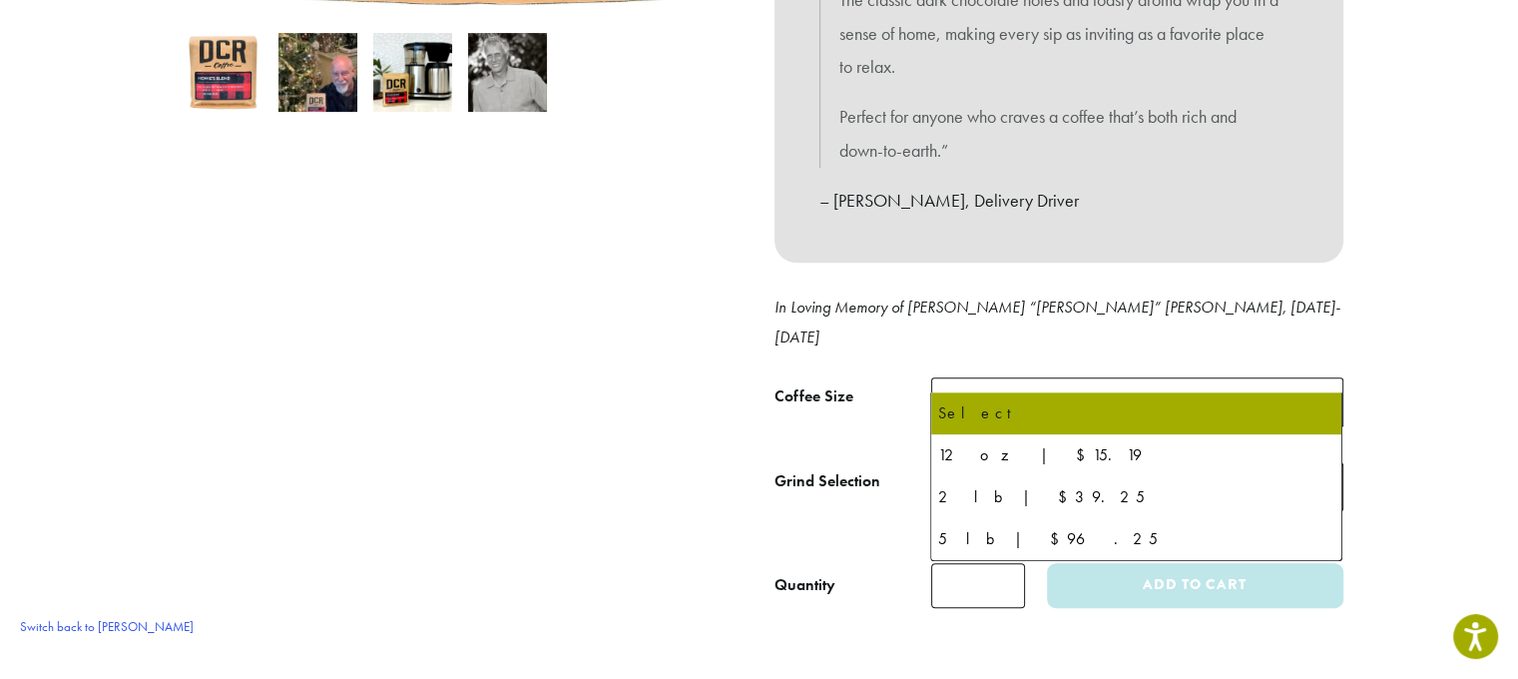
click at [1015, 377] on span "Select" at bounding box center [1137, 401] width 412 height 49
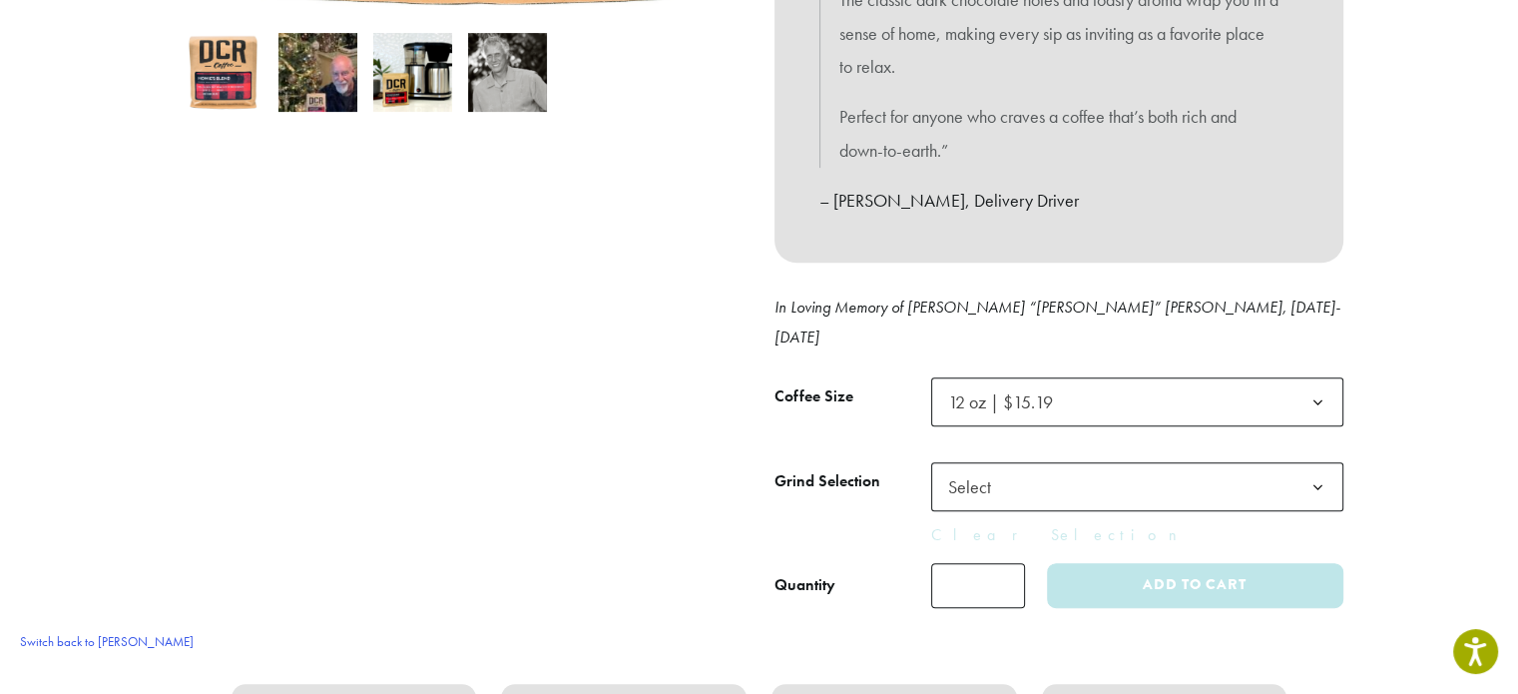
click at [1030, 462] on span "Select" at bounding box center [1137, 486] width 412 height 49
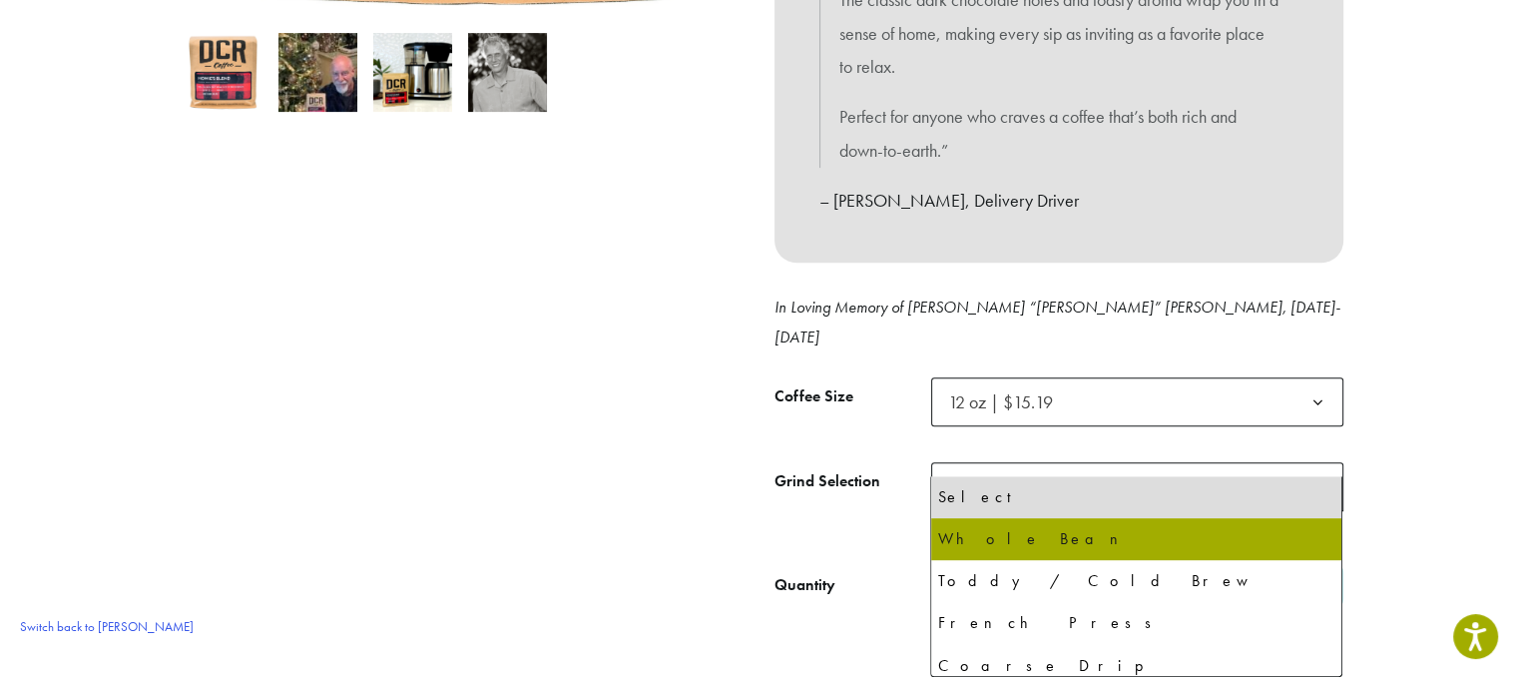
drag, startPoint x: 1004, startPoint y: 559, endPoint x: 1005, endPoint y: 547, distance: 12.0
select select "*********"
select select "**********"
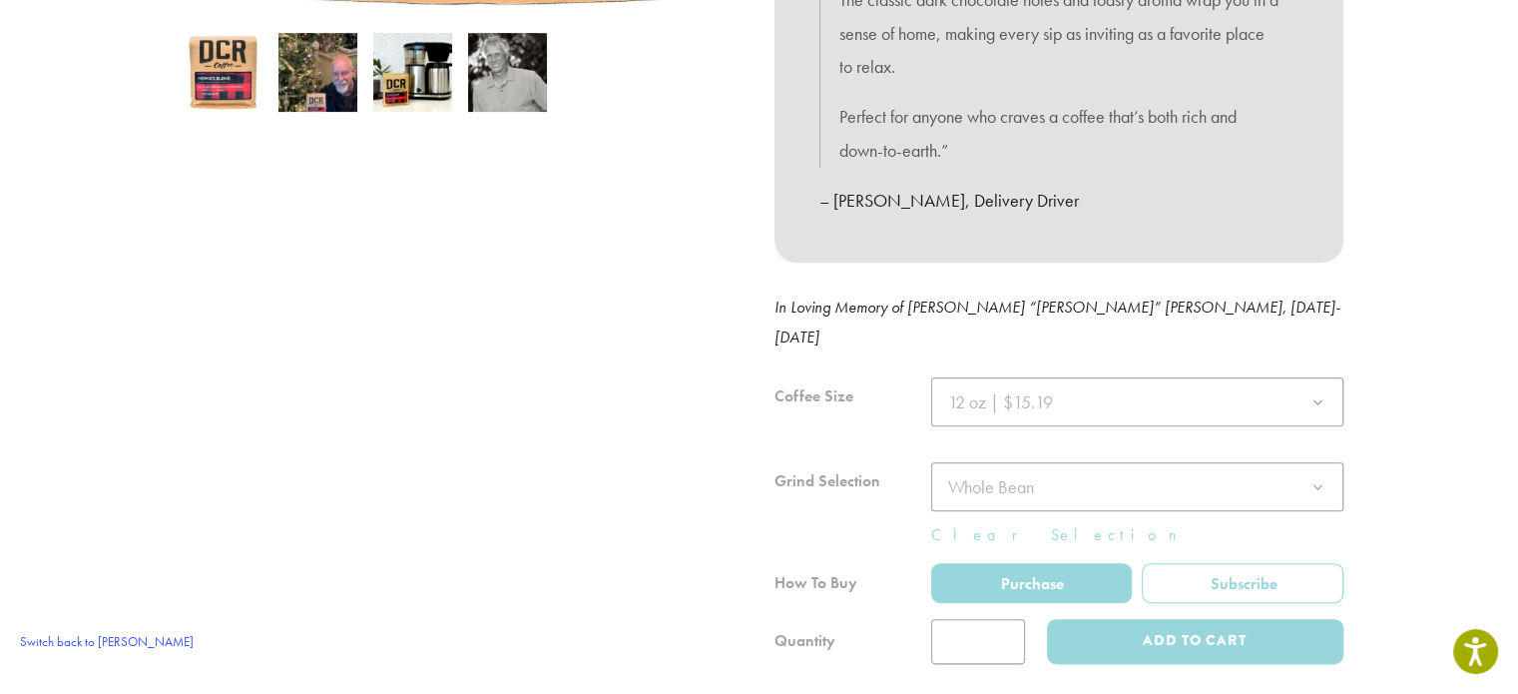
click at [1242, 579] on div at bounding box center [1059, 520] width 569 height 287
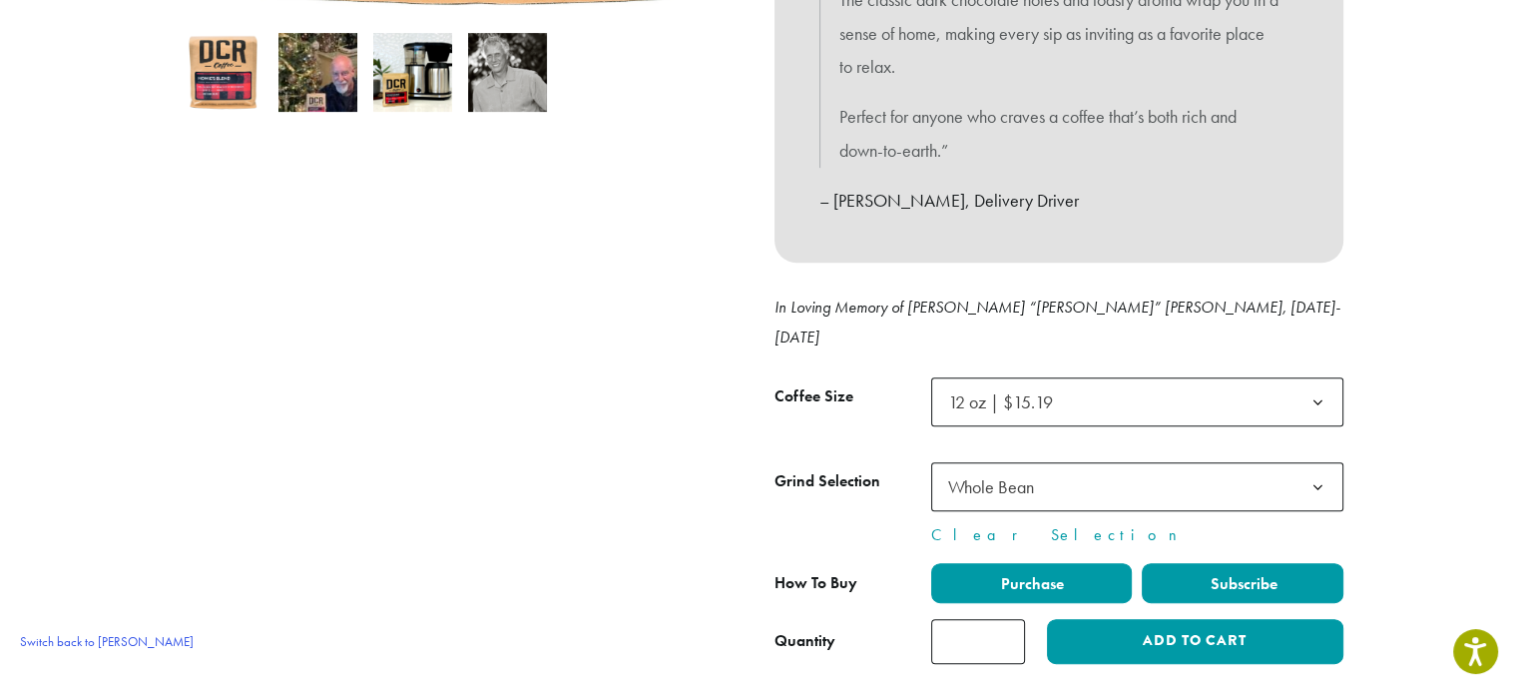
click at [1239, 573] on span "Subscribe" at bounding box center [1243, 583] width 70 height 21
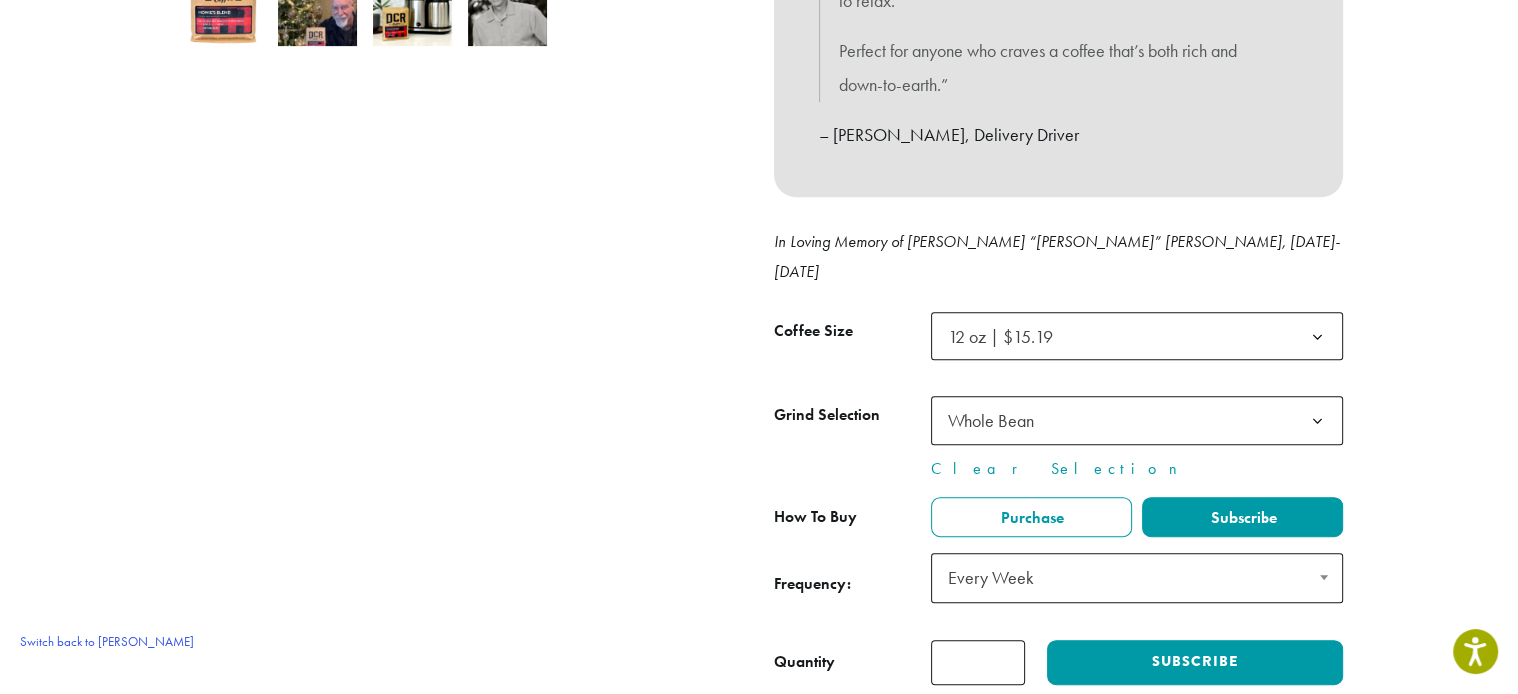
scroll to position [799, 0]
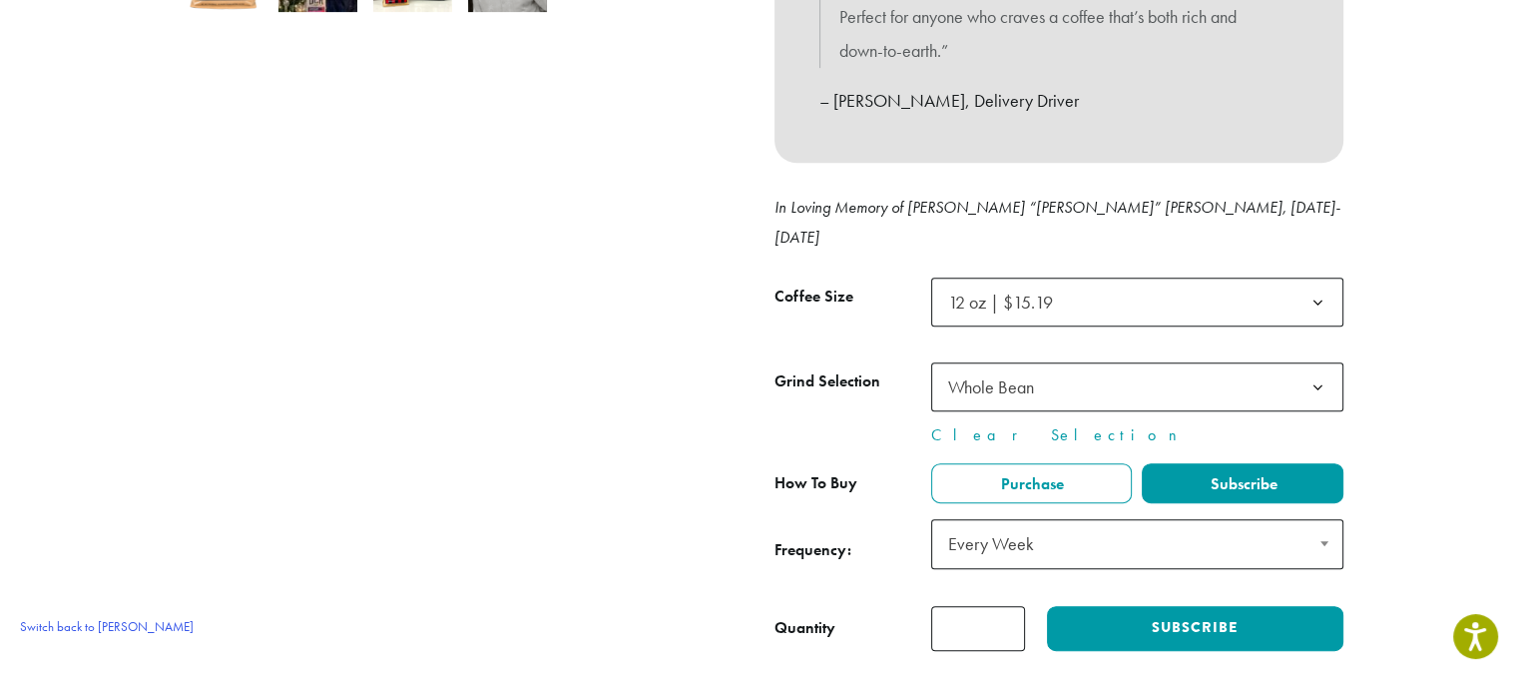
click at [1054, 524] on span "Every Week" at bounding box center [1137, 544] width 412 height 50
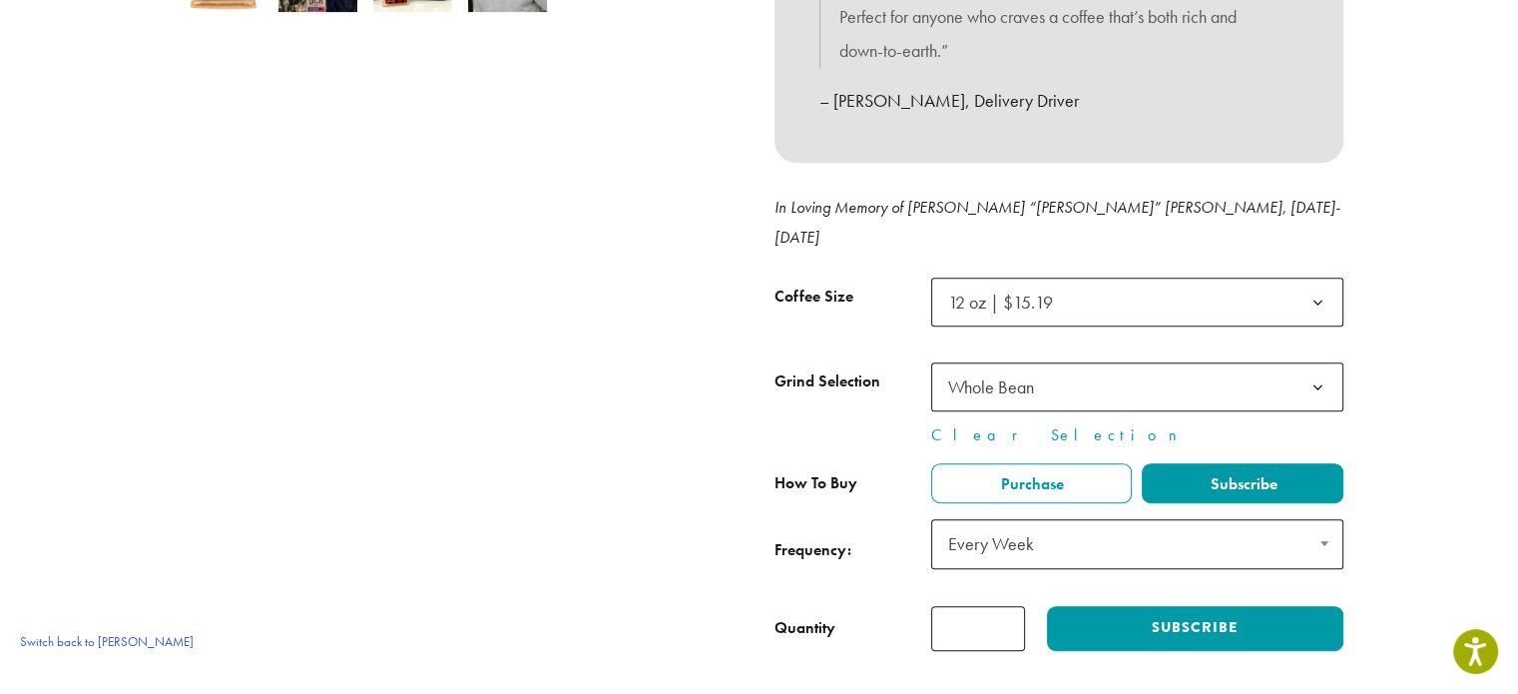
click at [1054, 524] on span "Every Week" at bounding box center [1137, 544] width 412 height 50
click at [557, 472] on div at bounding box center [460, 38] width 599 height 1225
click at [1058, 530] on span "Every Week" at bounding box center [1137, 544] width 412 height 50
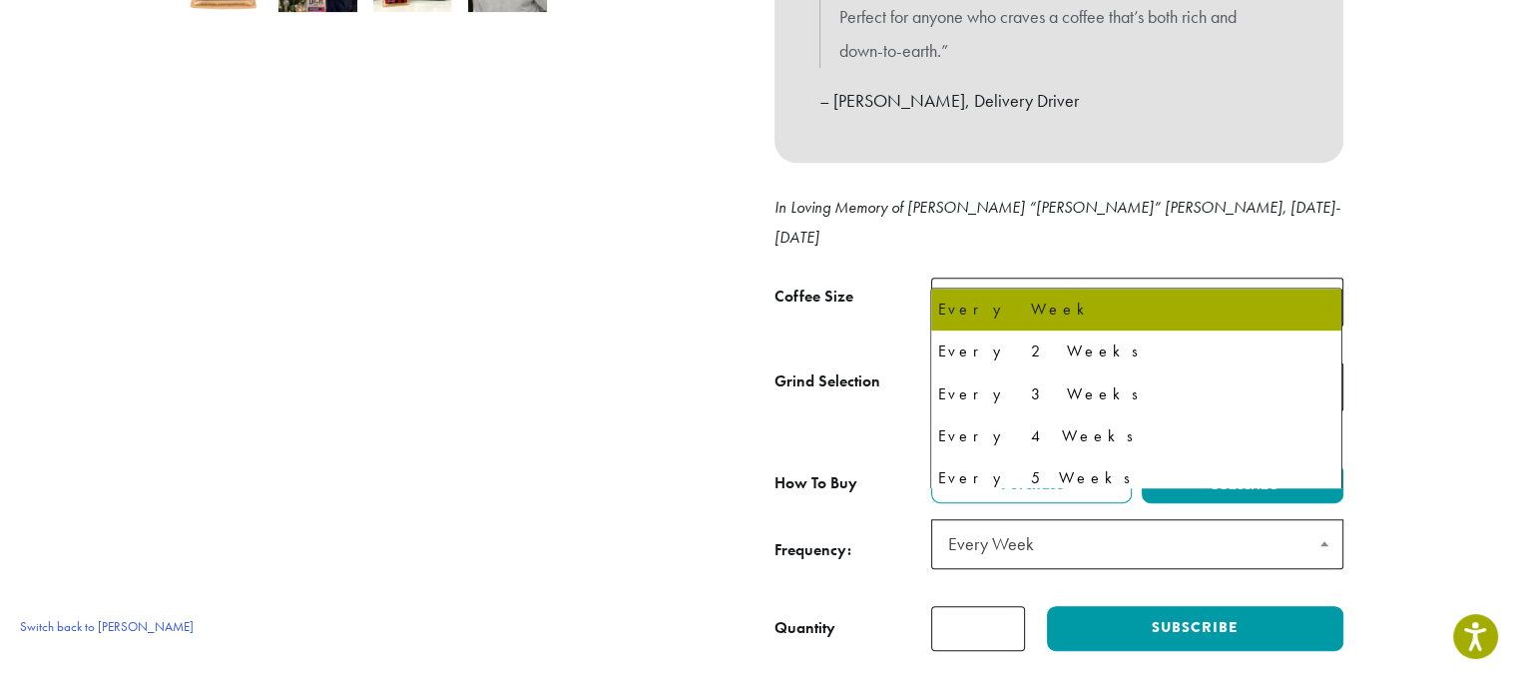
click at [1058, 530] on span "Every Week" at bounding box center [1137, 544] width 412 height 50
click at [1062, 521] on span "Every Week" at bounding box center [1137, 544] width 412 height 50
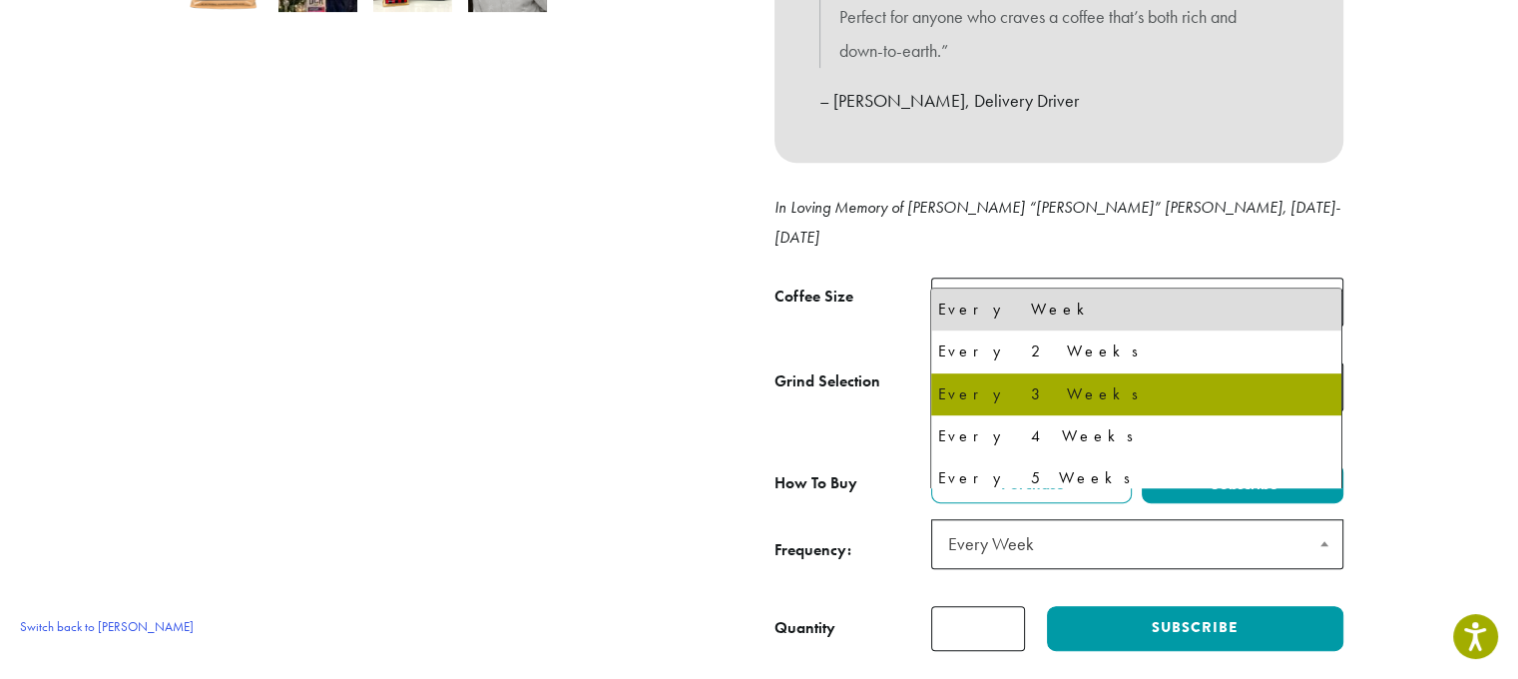
drag, startPoint x: 1047, startPoint y: 438, endPoint x: 862, endPoint y: 427, distance: 186.0
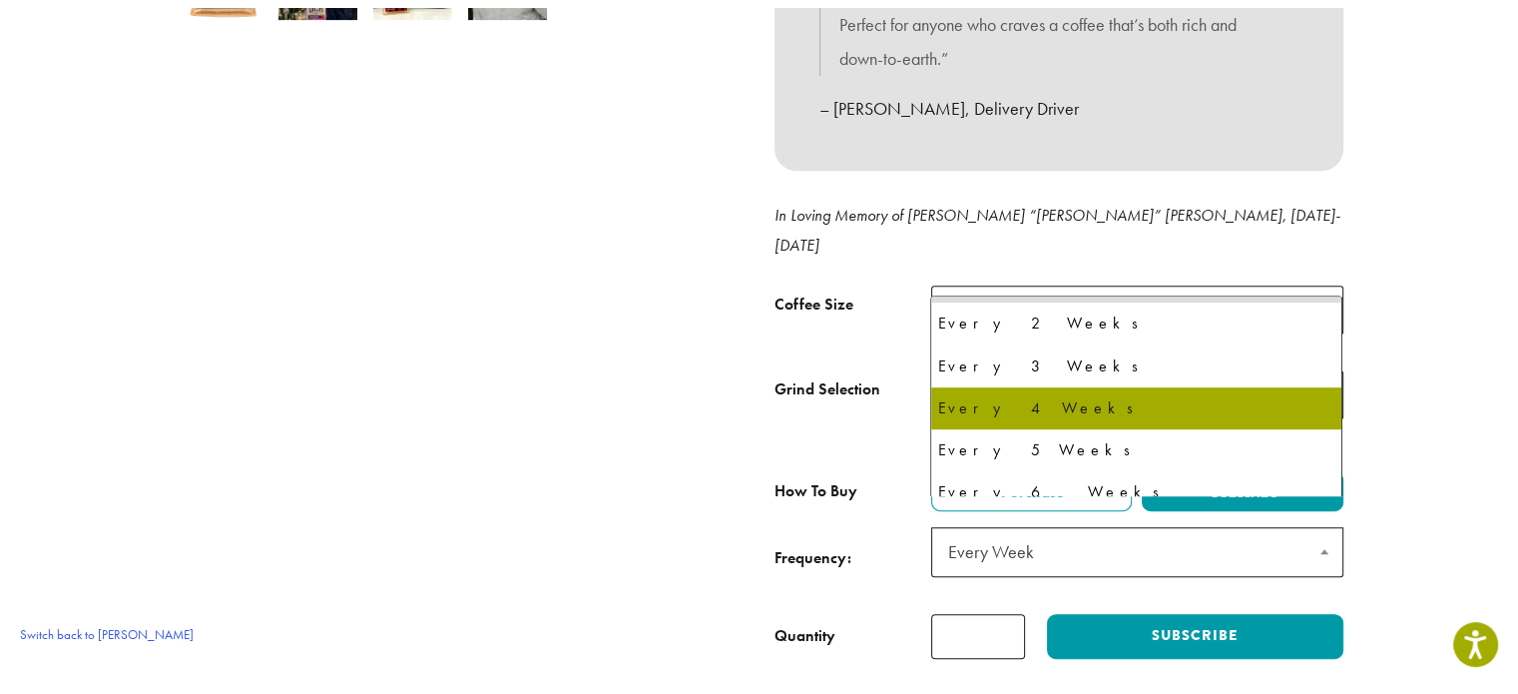
scroll to position [52, 0]
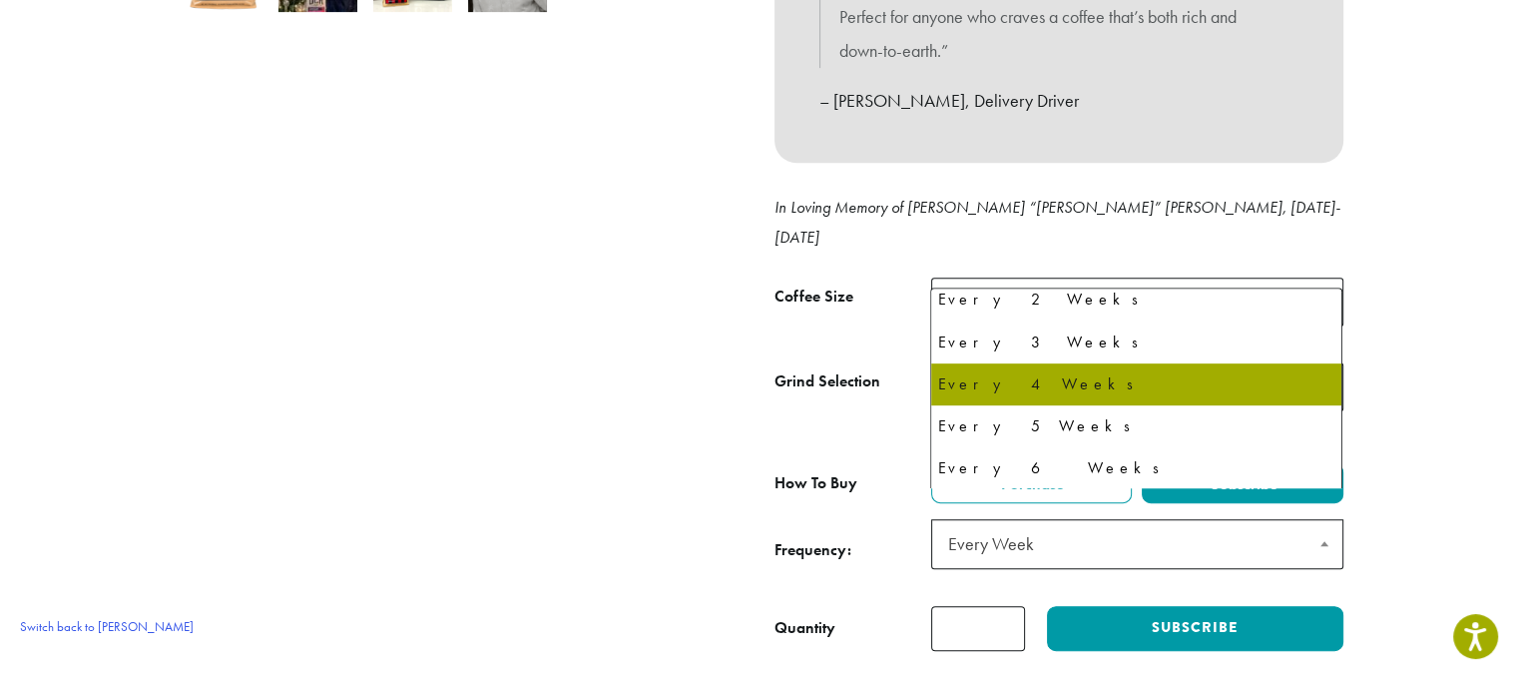
select select "******"
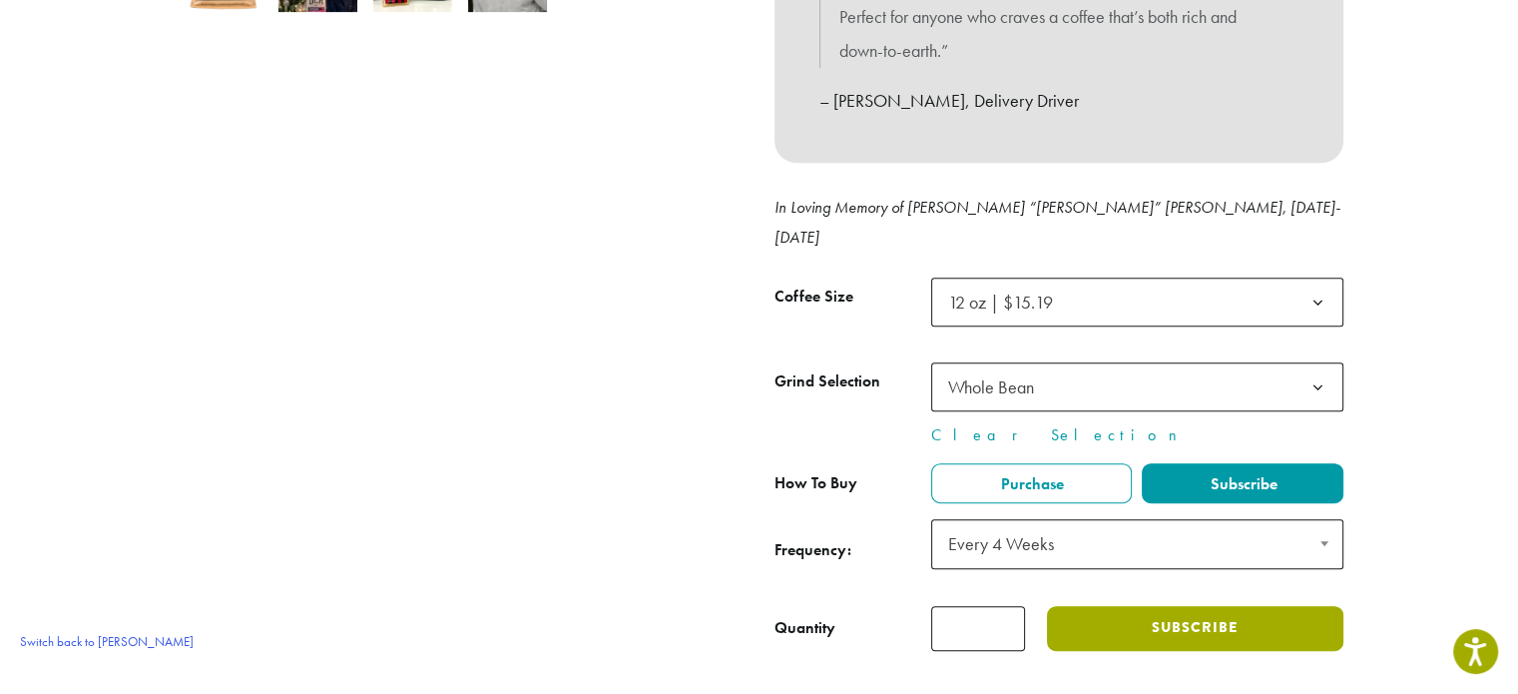
click at [1123, 614] on button "Subscribe" at bounding box center [1194, 628] width 295 height 45
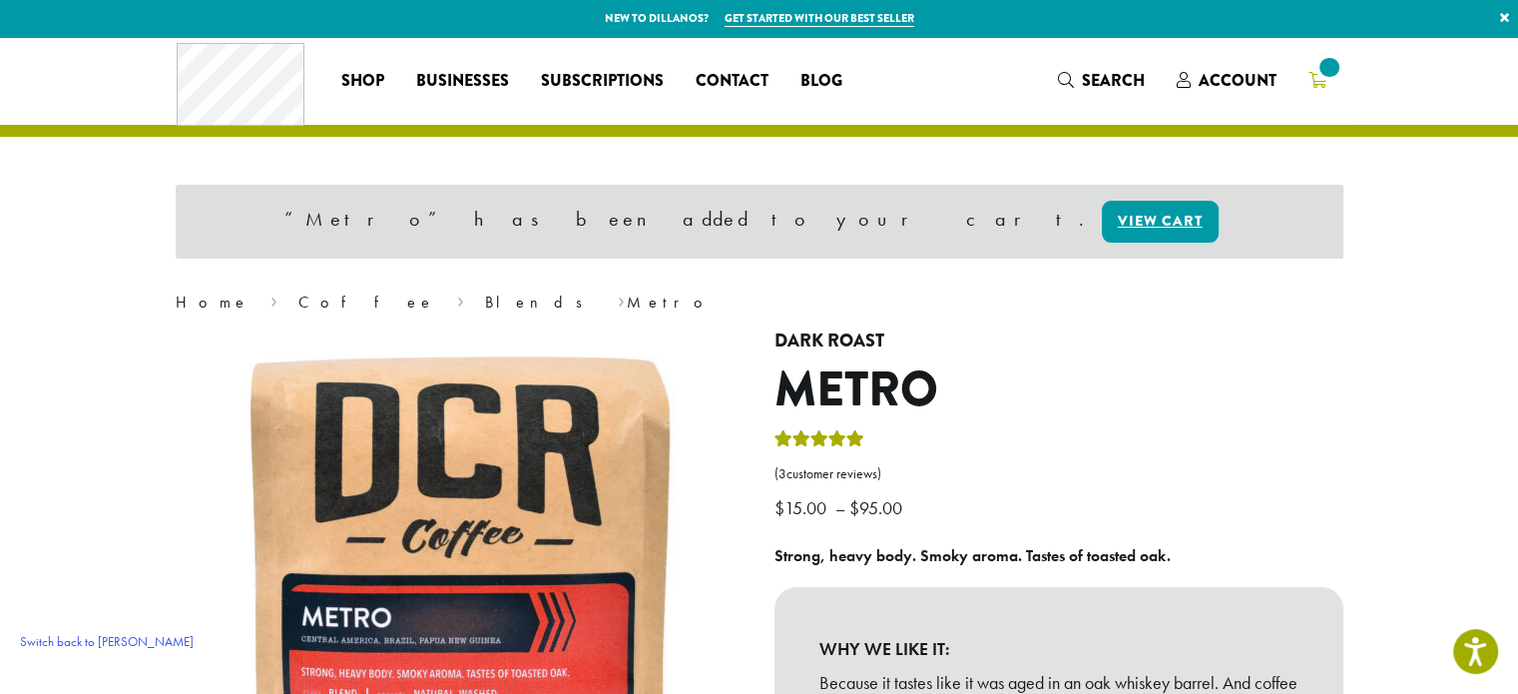
click at [1309, 78] on icon at bounding box center [1318, 80] width 18 height 16
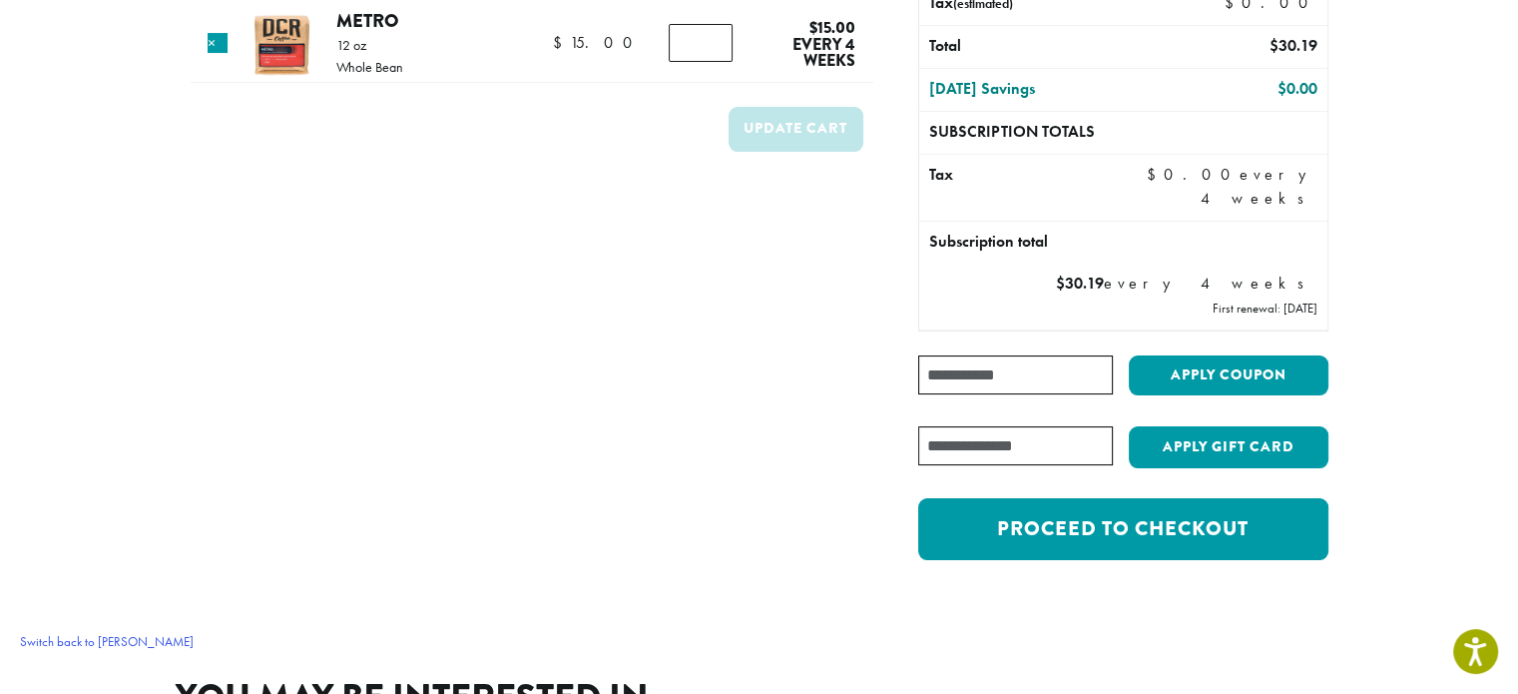
scroll to position [299, 0]
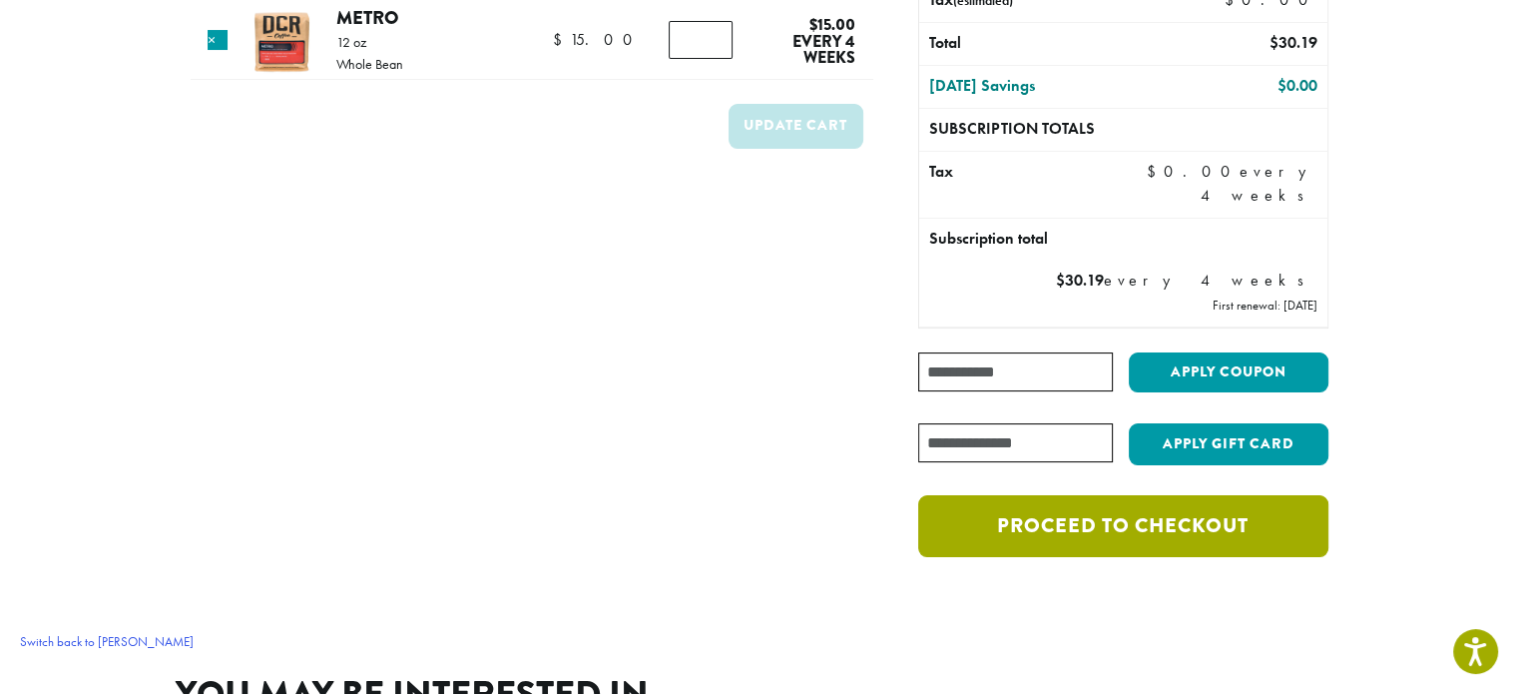
click at [1130, 540] on link "Proceed to checkout" at bounding box center [1122, 526] width 409 height 62
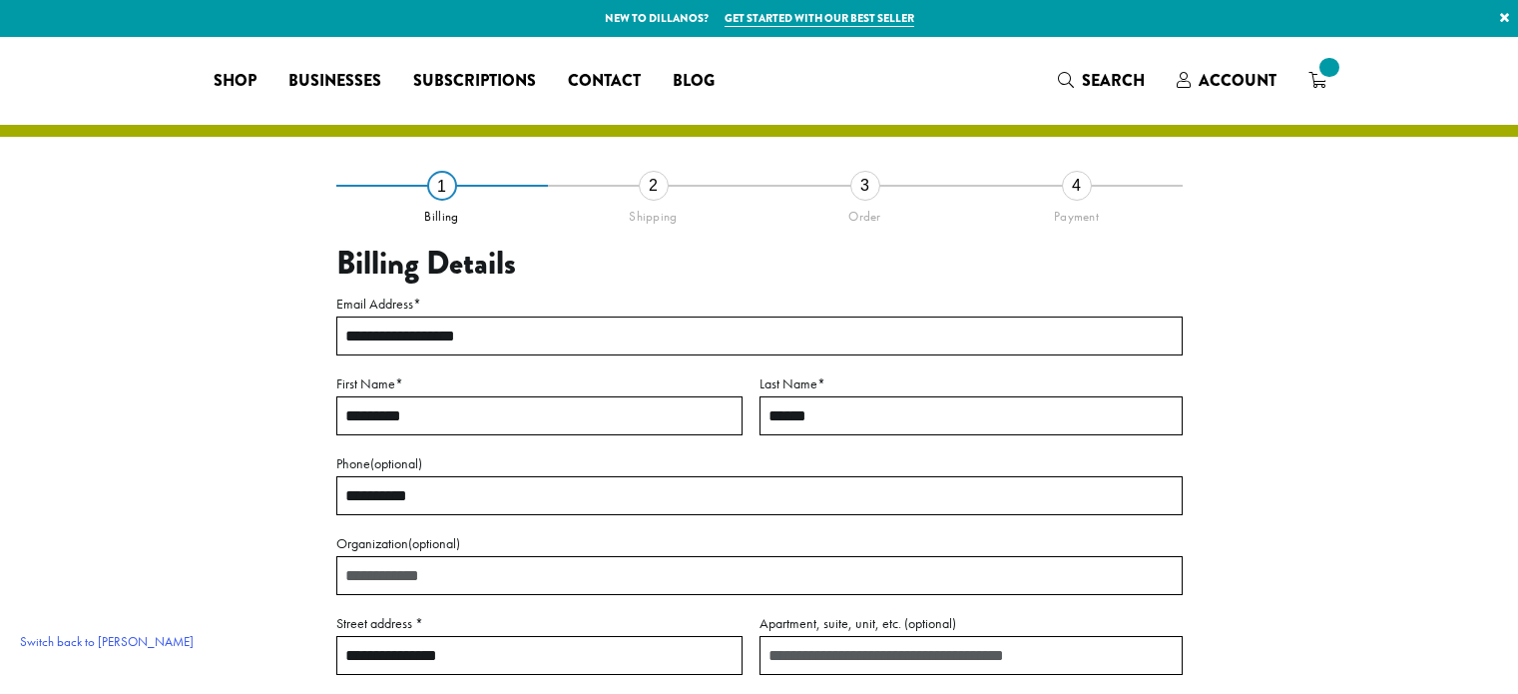
select select "**"
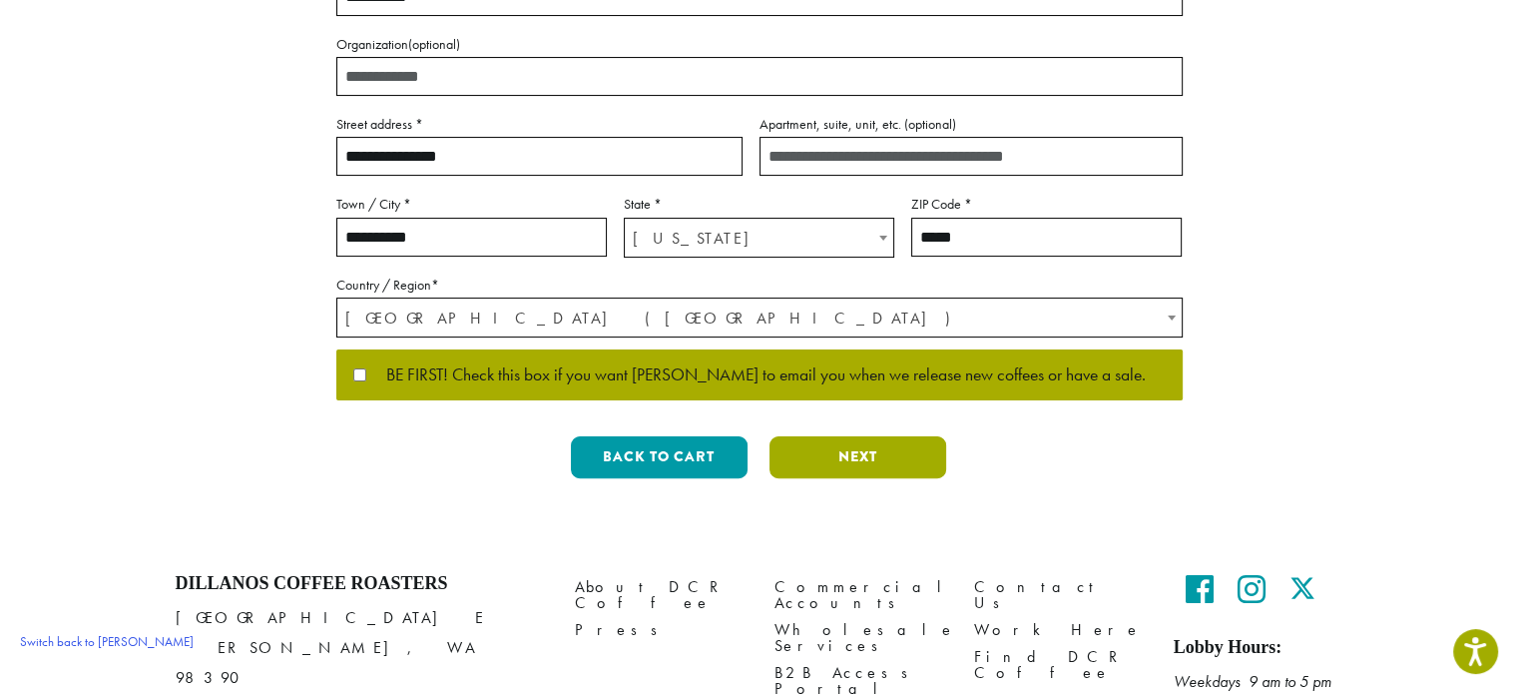
click at [882, 449] on button "Next" at bounding box center [858, 457] width 177 height 42
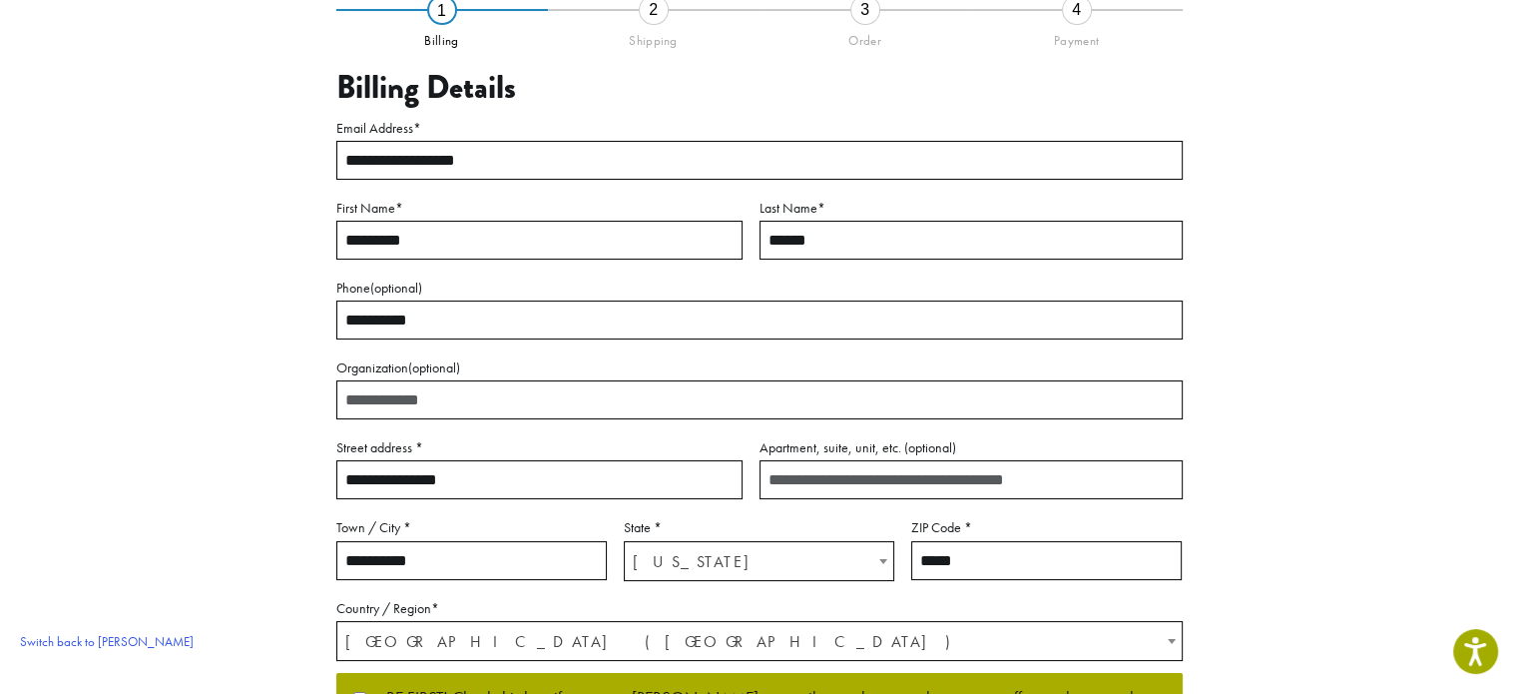
scroll to position [114, 0]
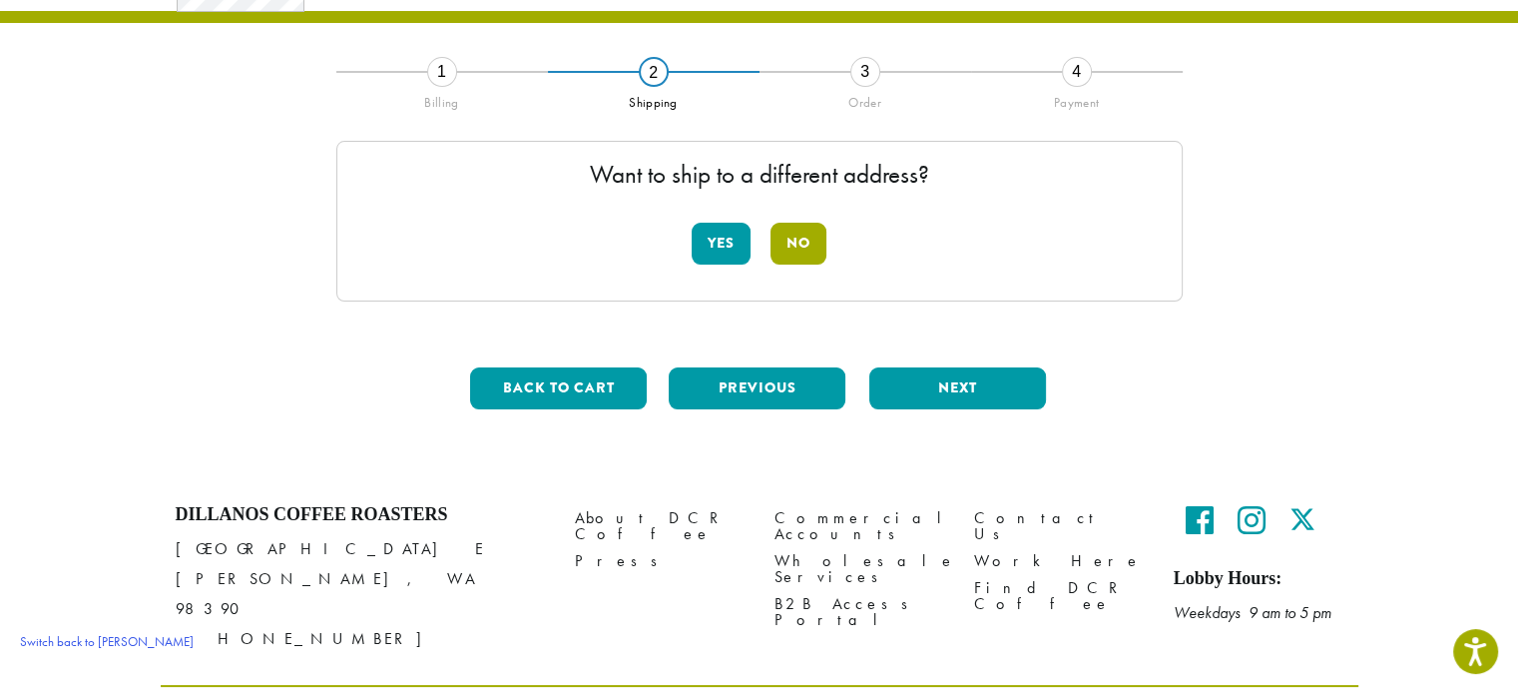
click at [795, 248] on button "No" at bounding box center [799, 244] width 56 height 42
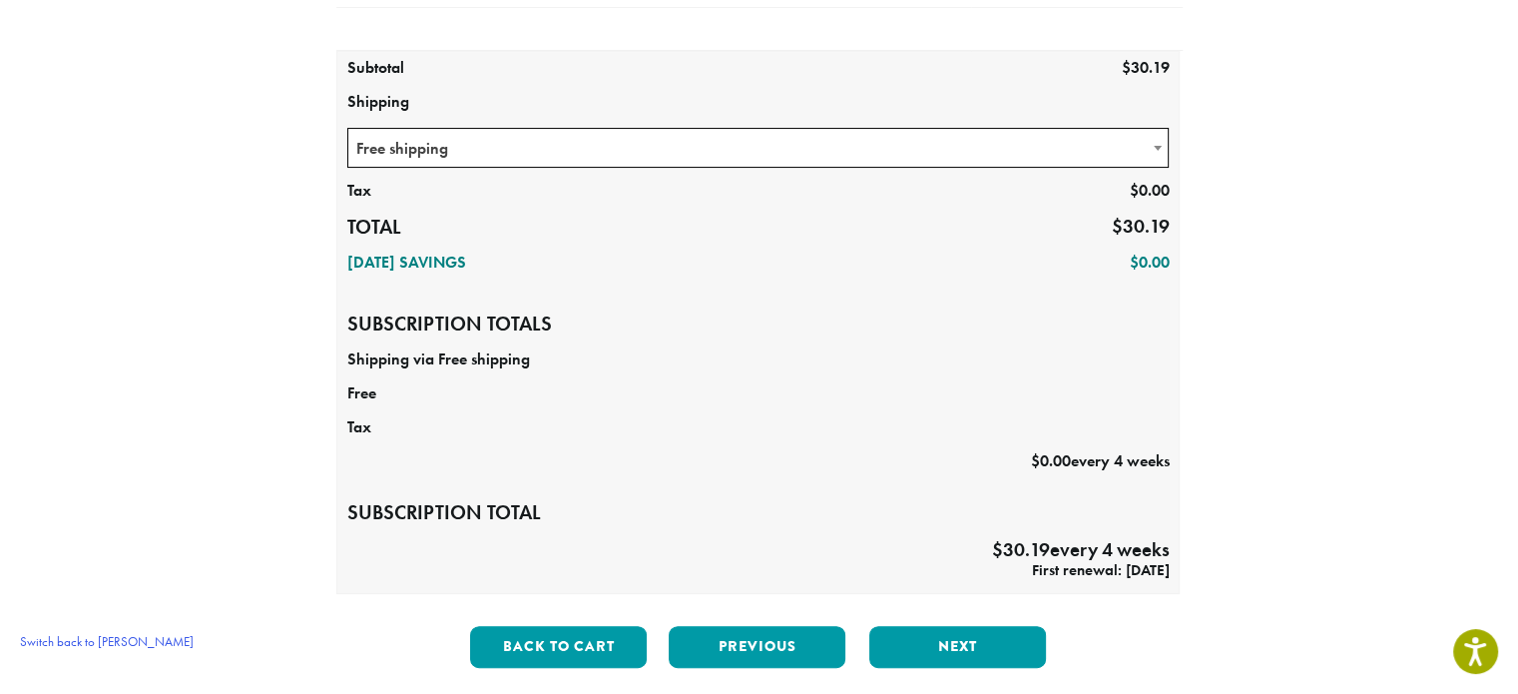
scroll to position [704, 0]
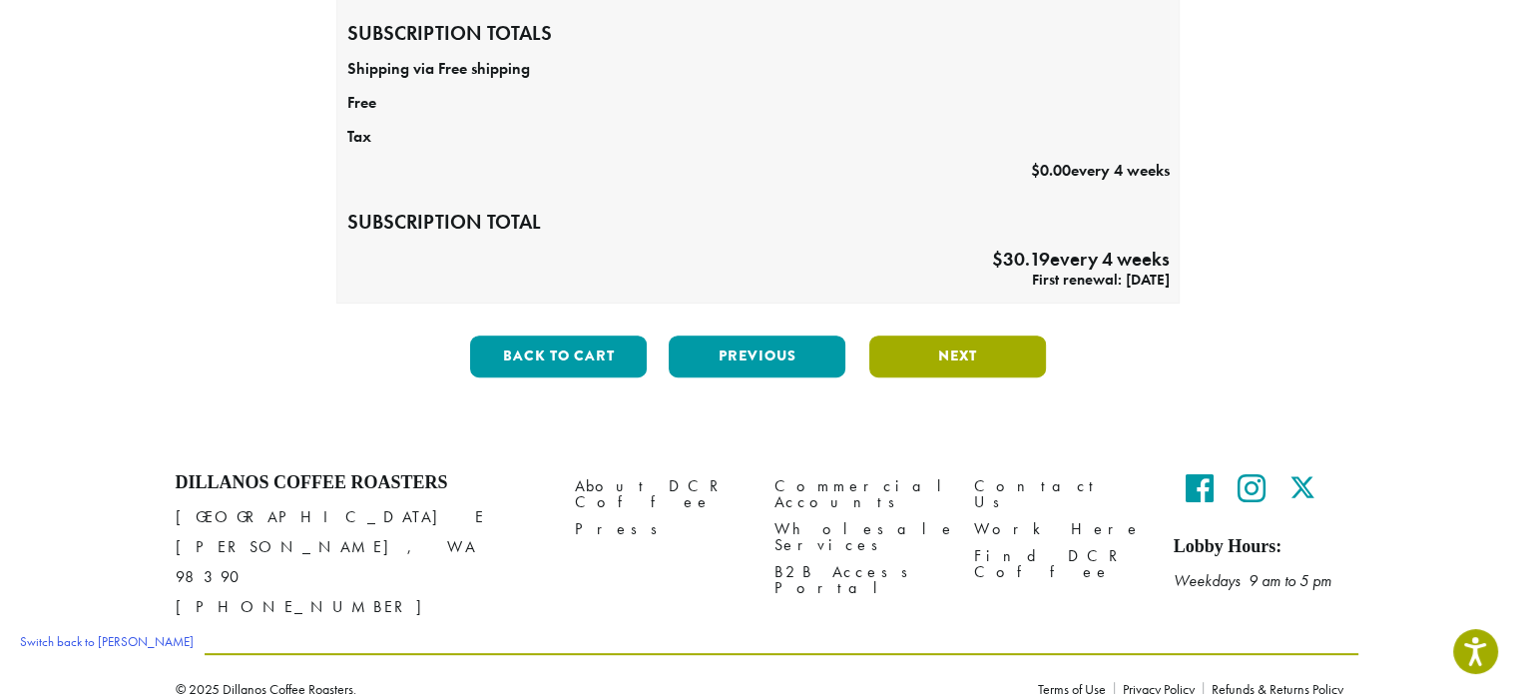
click at [946, 358] on button "Next" at bounding box center [958, 356] width 177 height 42
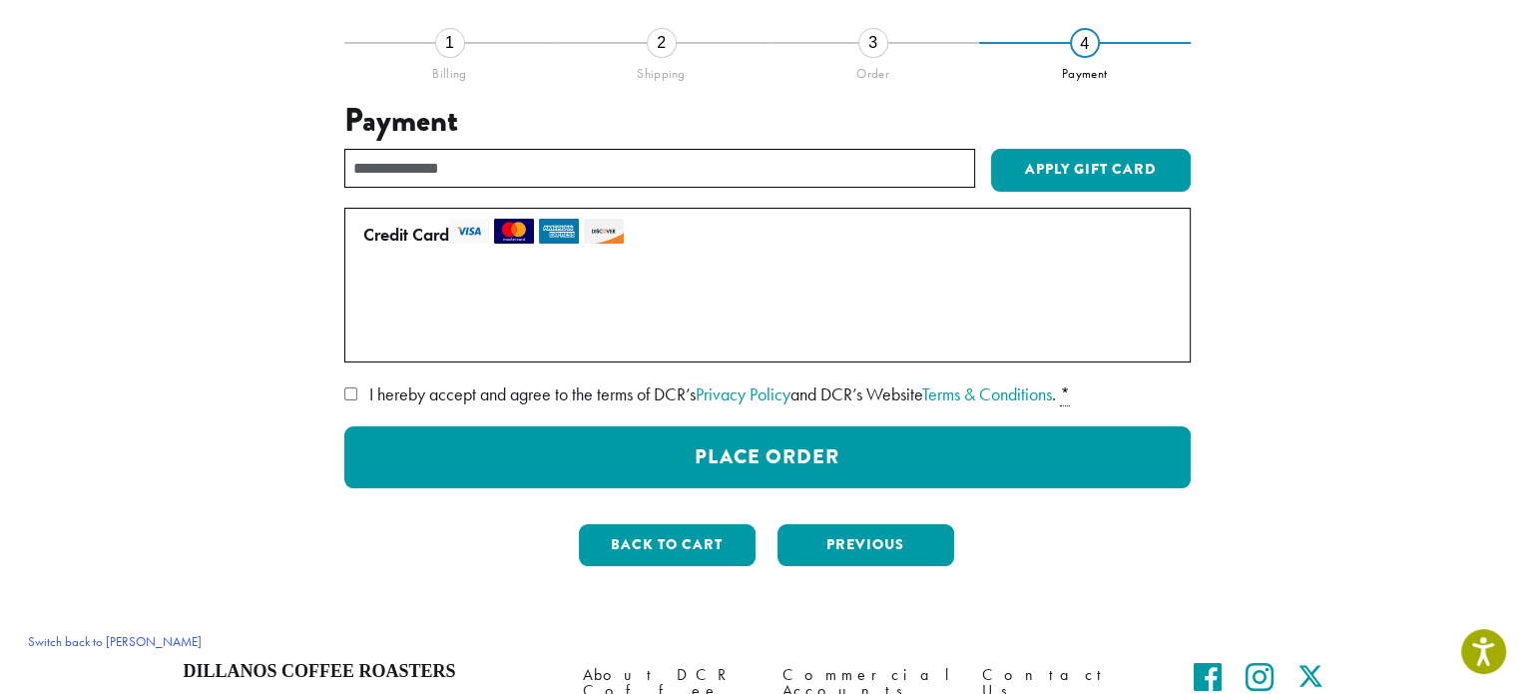
scroll to position [133, 0]
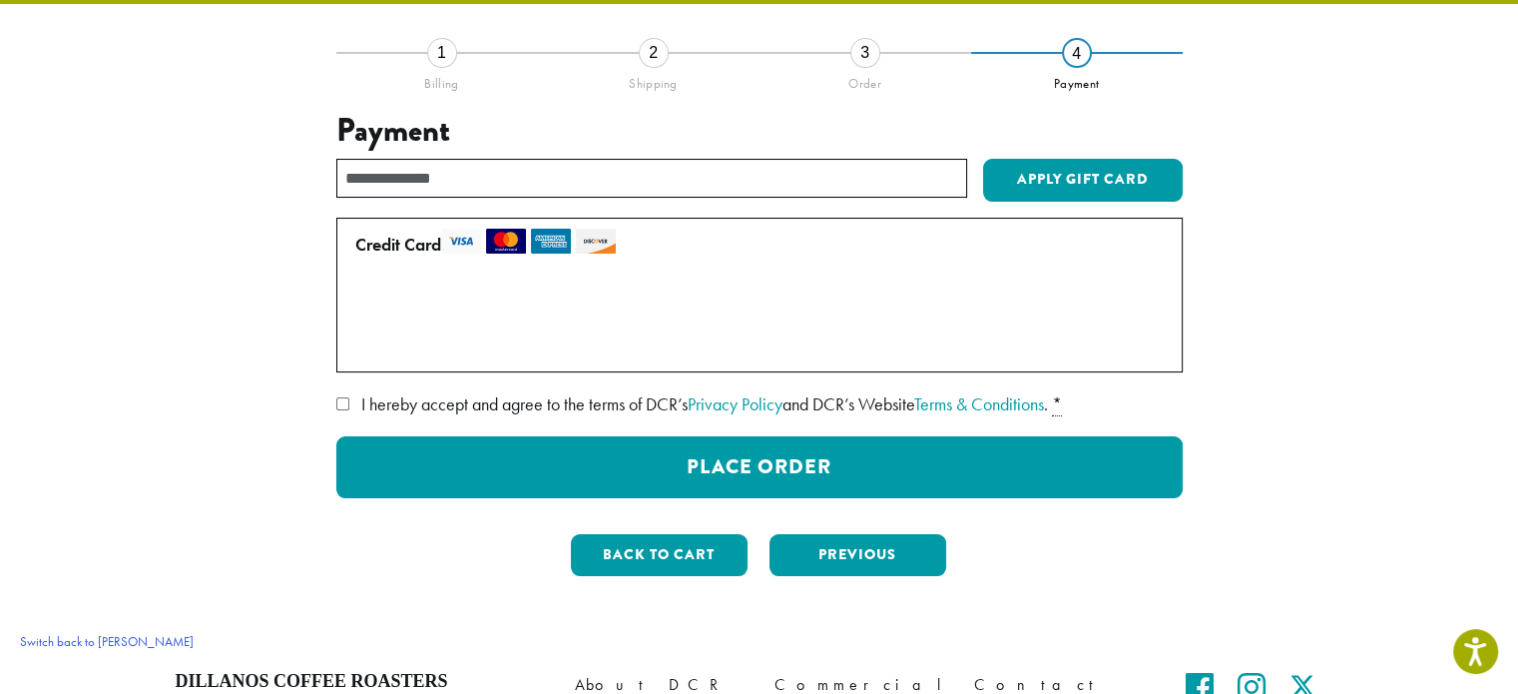
click at [492, 392] on span "I hereby accept and agree to the terms of DCR’s Privacy Policy and DCR’s Websit…" at bounding box center [704, 403] width 687 height 23
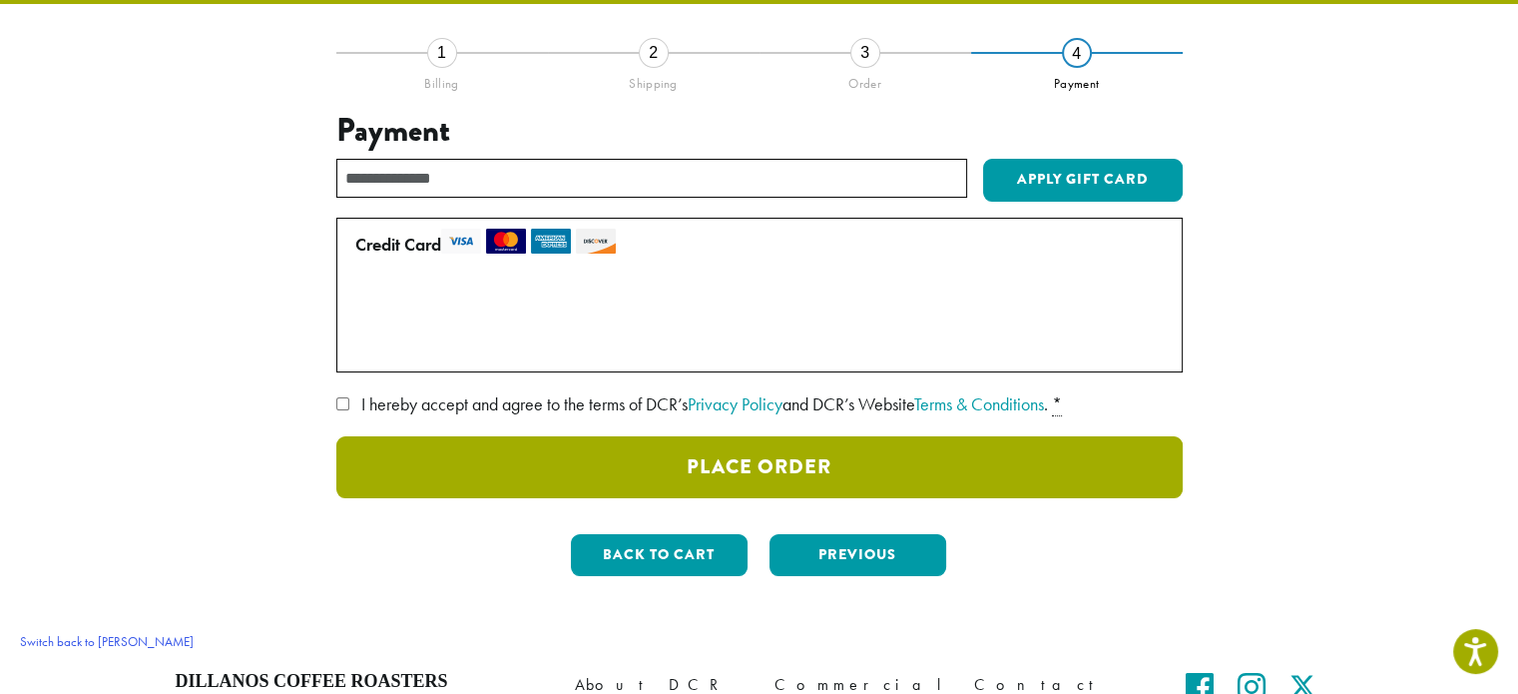
click at [618, 474] on button "Place Order" at bounding box center [759, 467] width 847 height 62
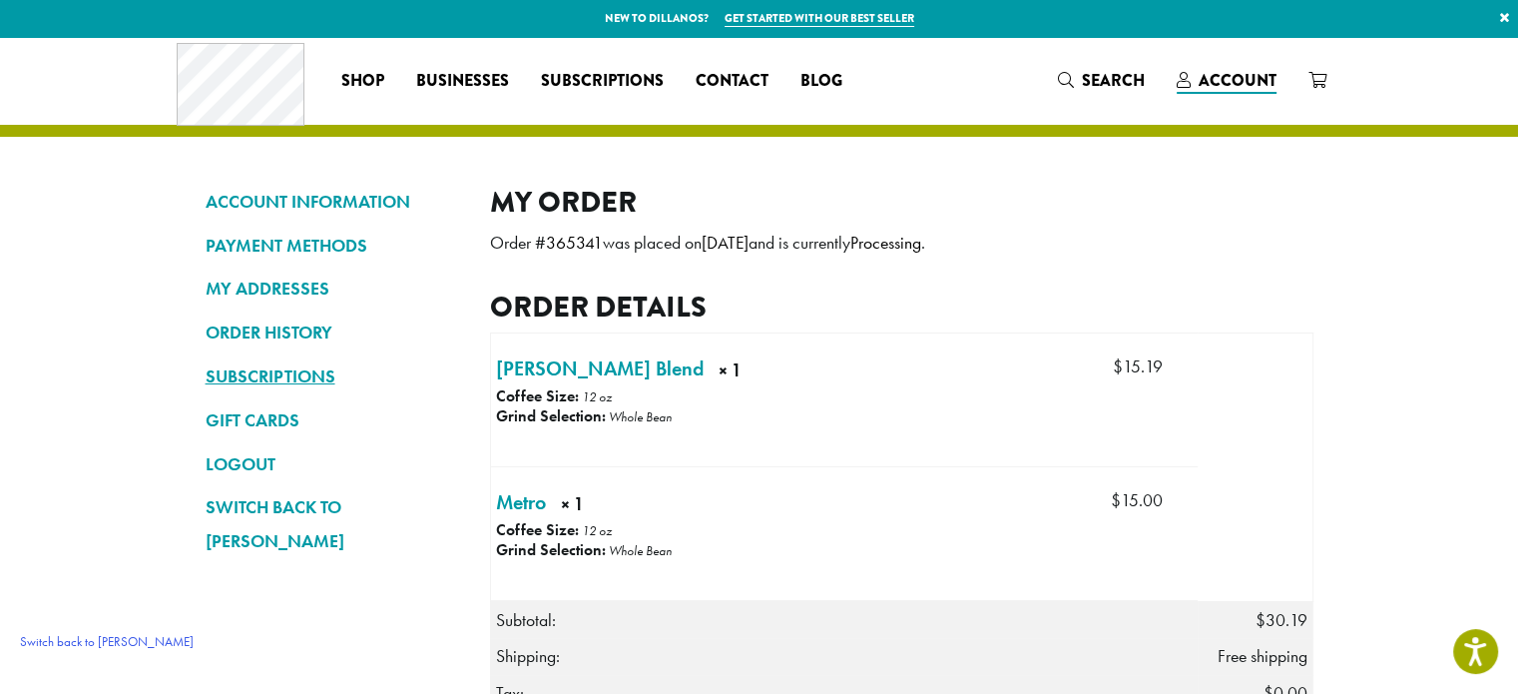
click at [316, 370] on link "SUBSCRIPTIONS" at bounding box center [333, 376] width 255 height 34
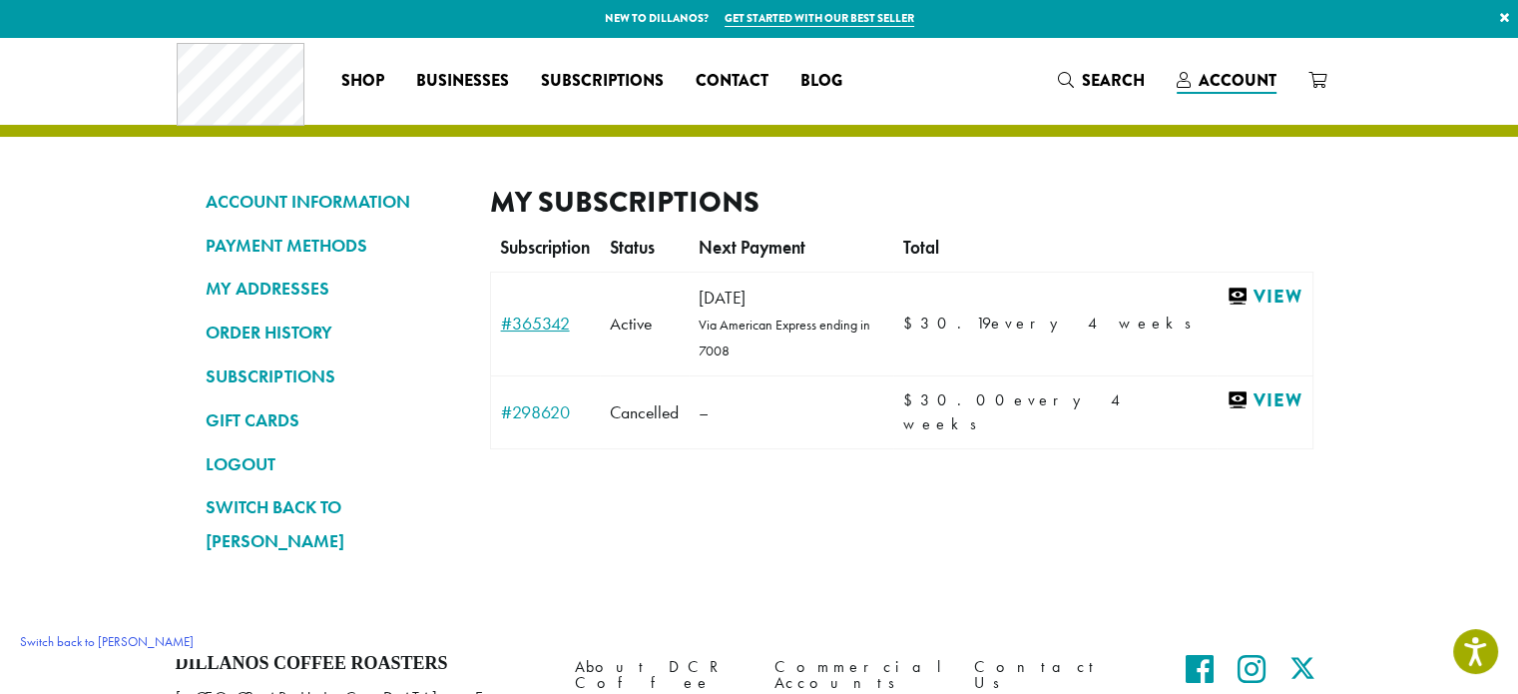
click at [519, 314] on link "#365342" at bounding box center [546, 323] width 90 height 18
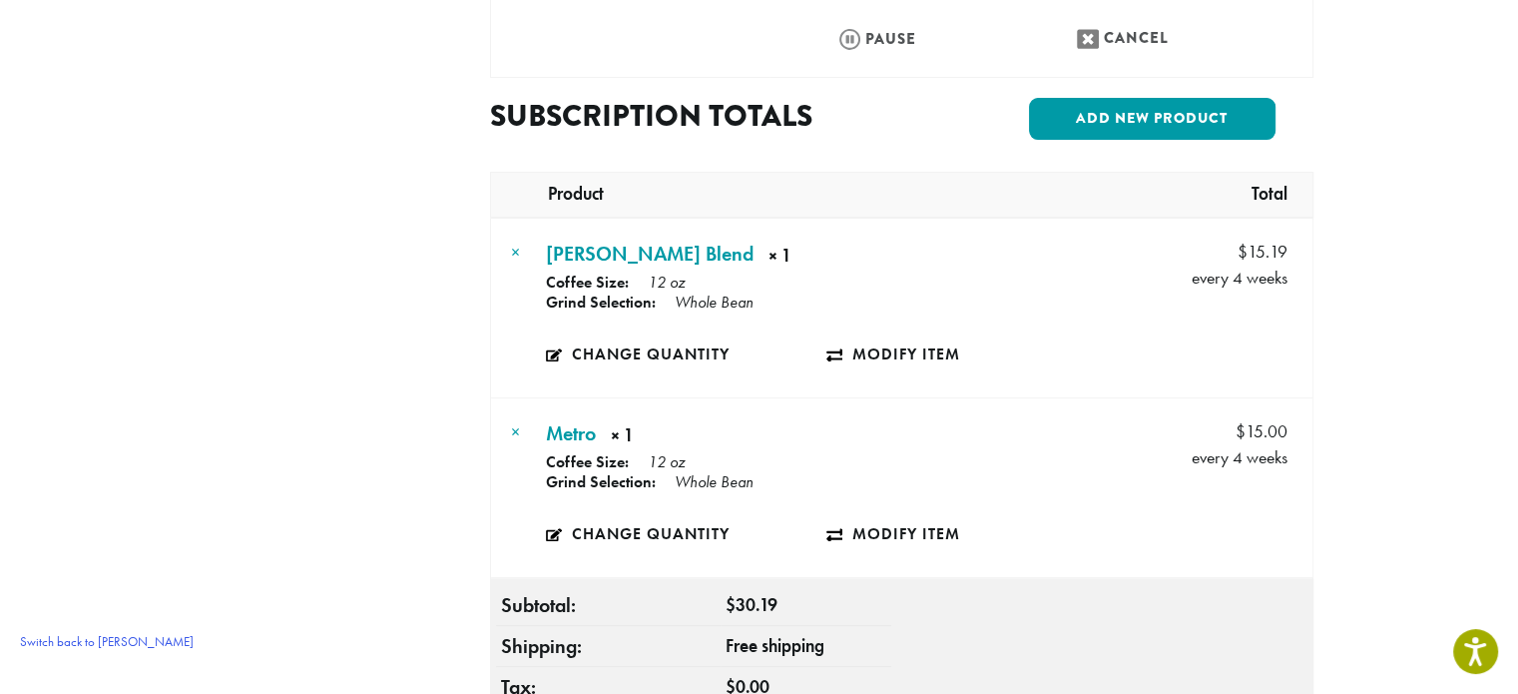
scroll to position [399, 0]
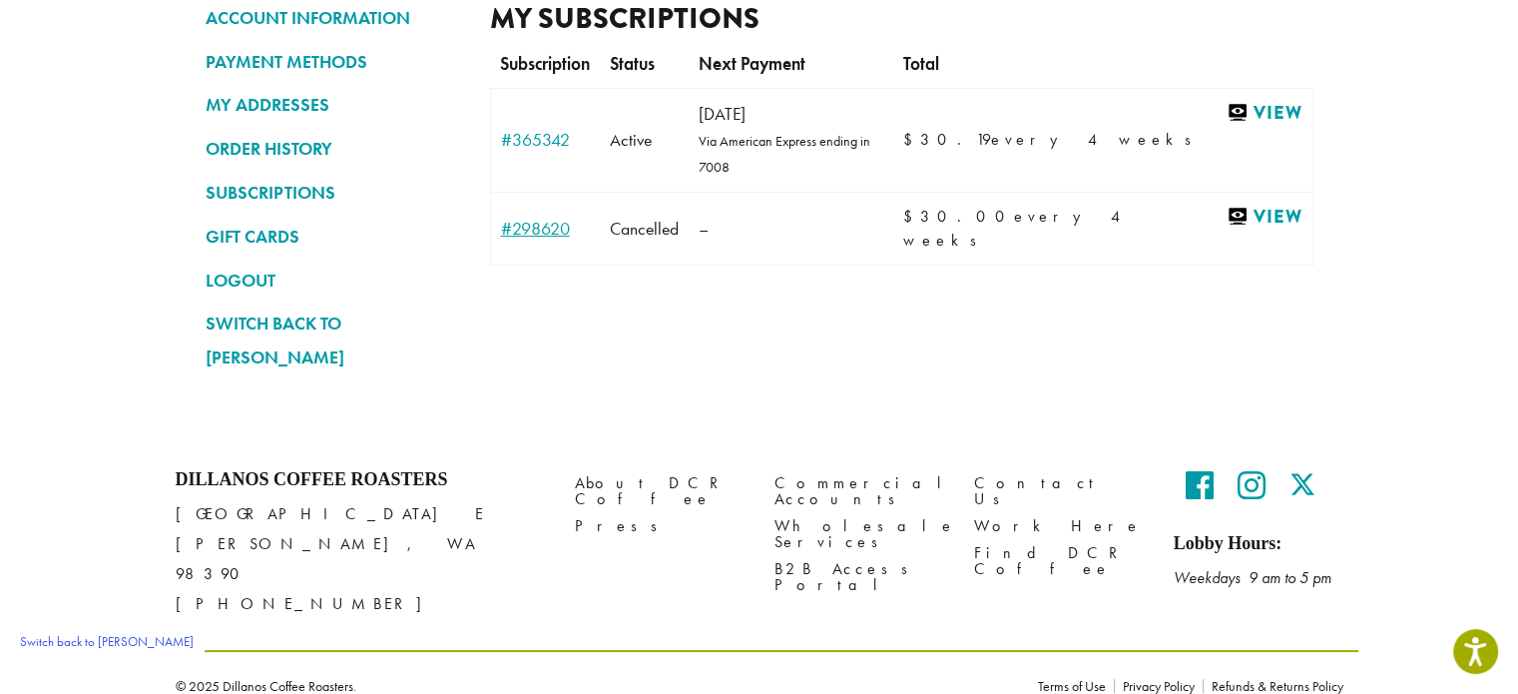
click at [559, 220] on link "#298620" at bounding box center [546, 229] width 90 height 18
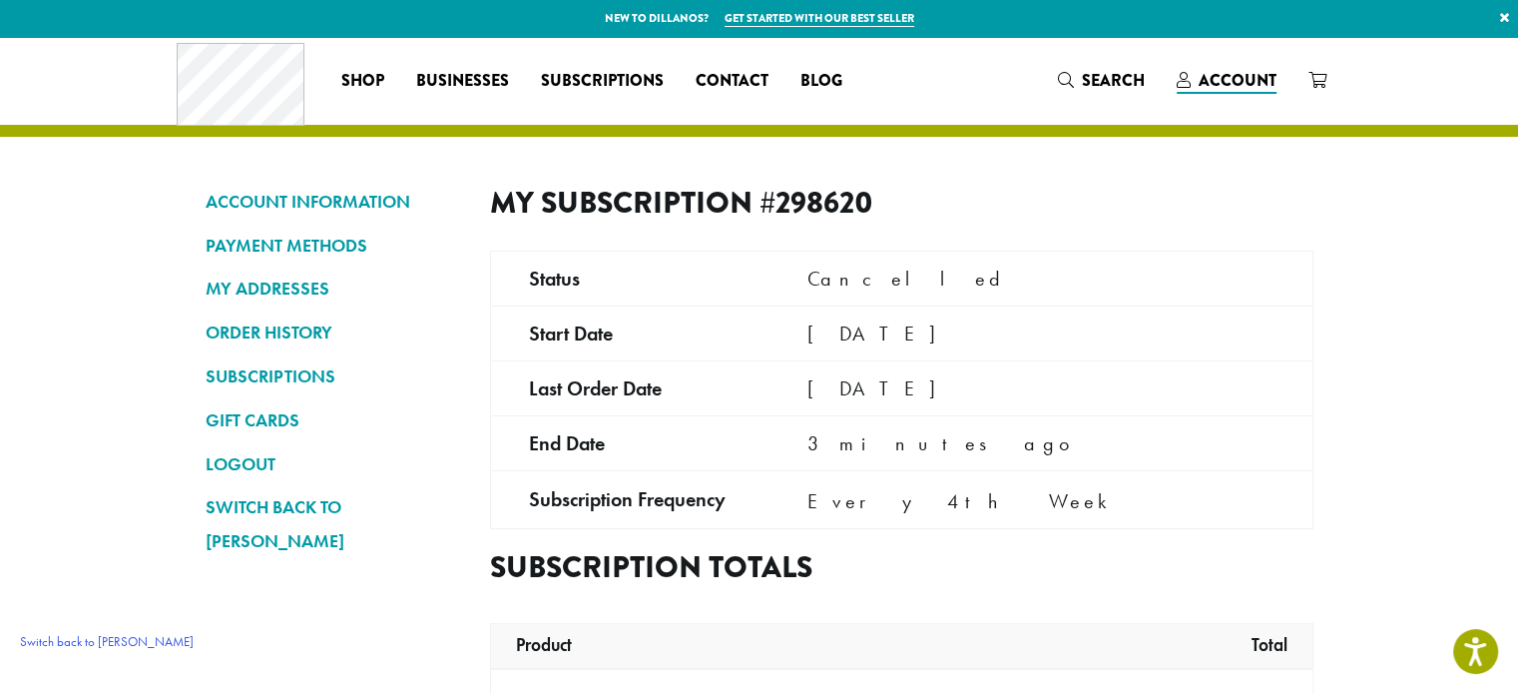
scroll to position [399, 0]
